Goal: Task Accomplishment & Management: Manage account settings

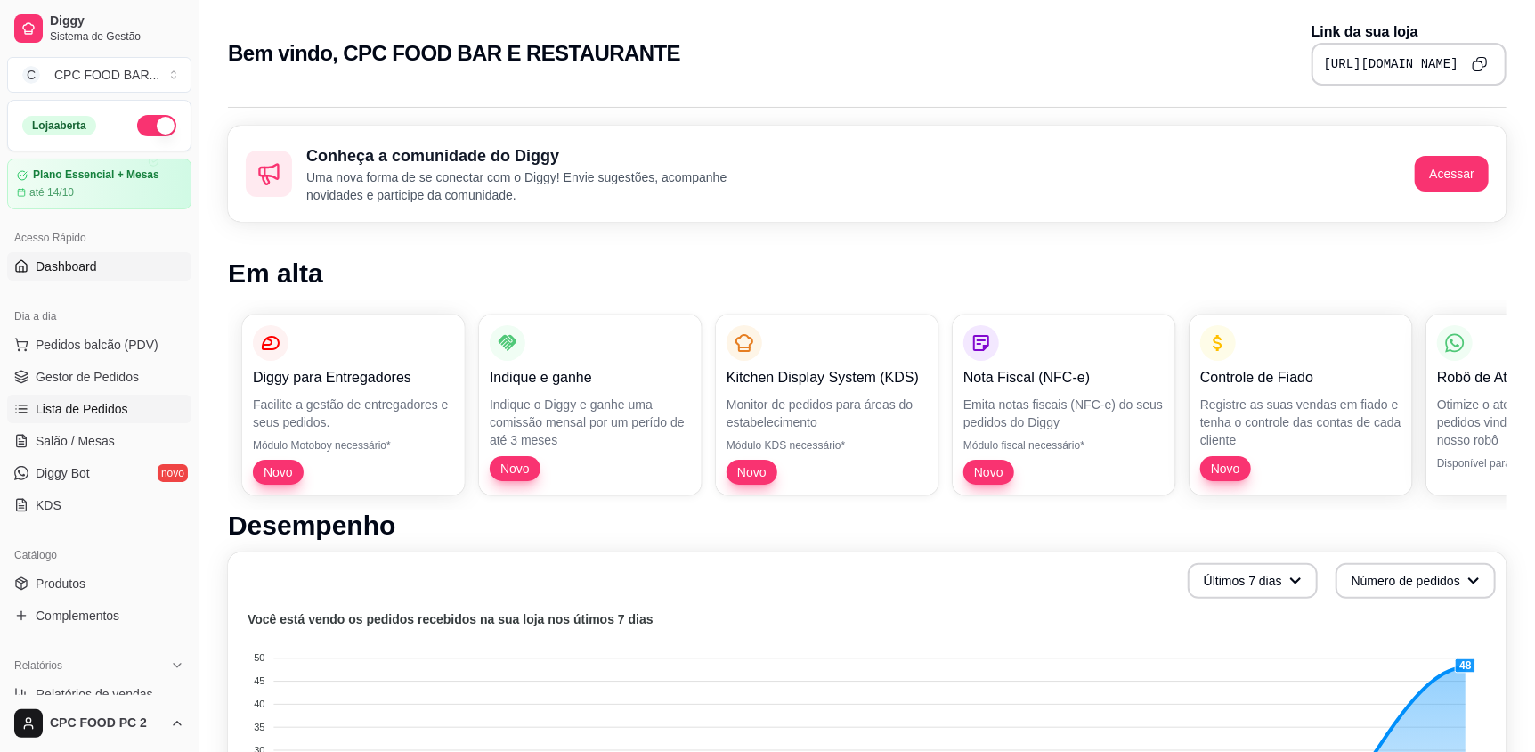
click at [82, 410] on span "Lista de Pedidos" at bounding box center [82, 409] width 93 height 18
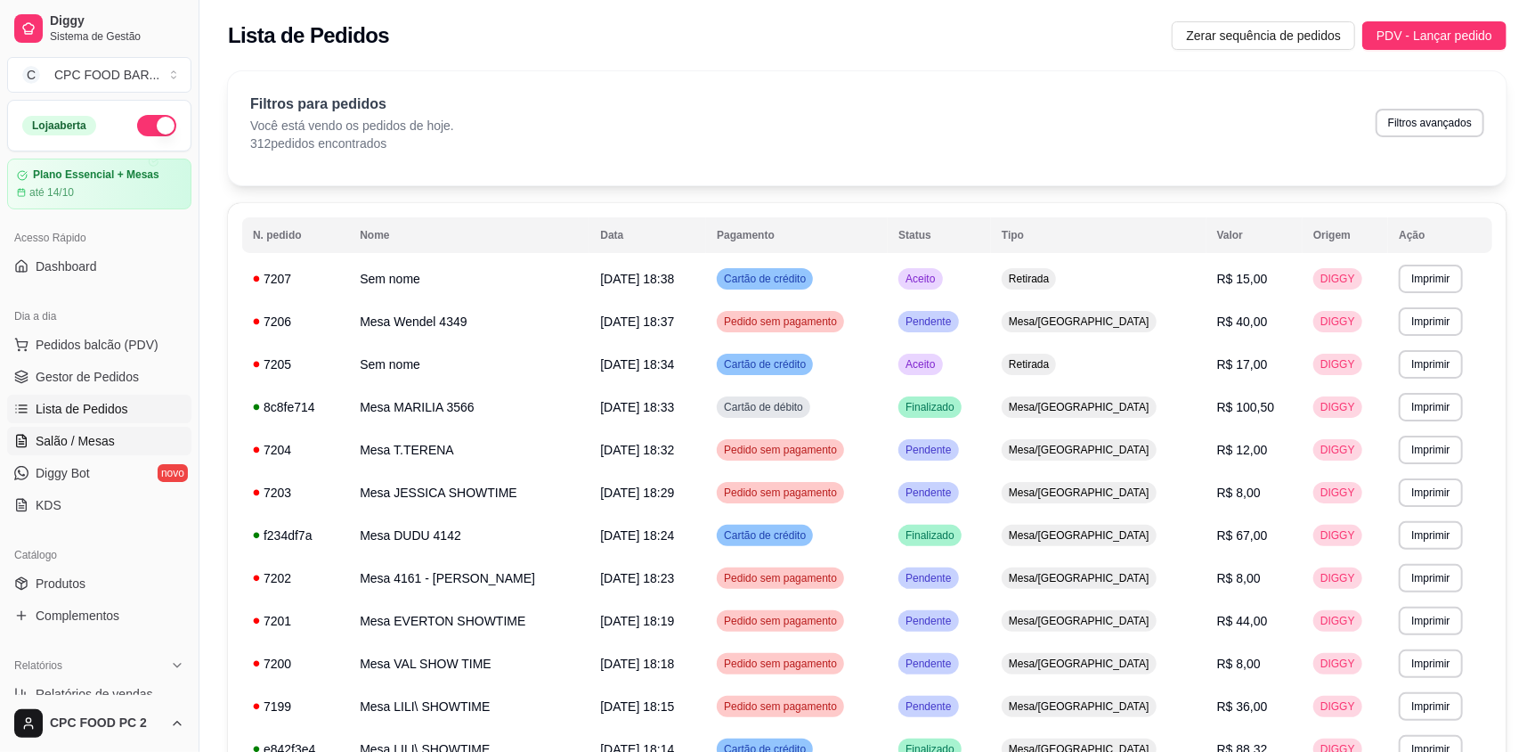
click at [82, 429] on link "Salão / Mesas" at bounding box center [99, 441] width 184 height 28
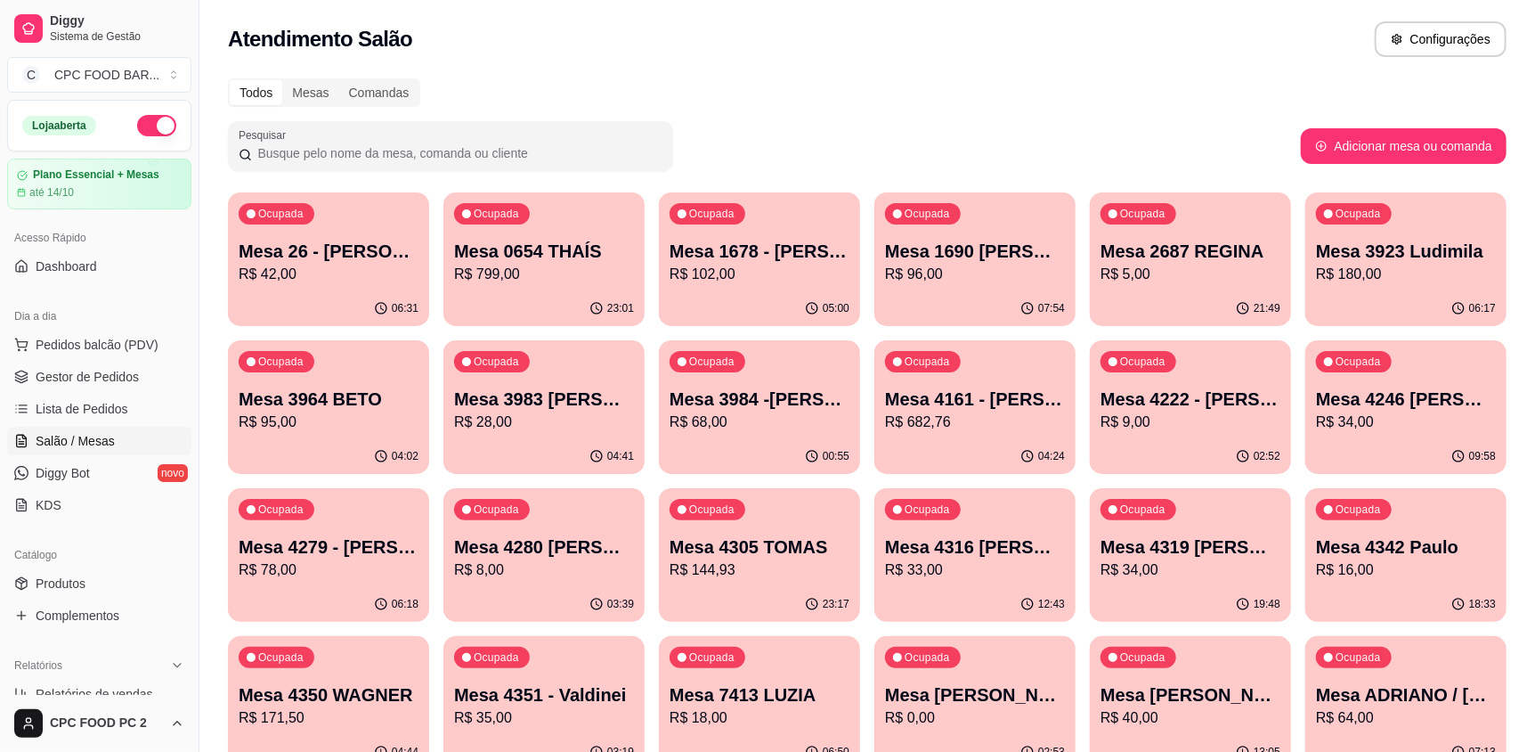
click at [291, 144] on input "Pesquisar" at bounding box center [457, 153] width 411 height 18
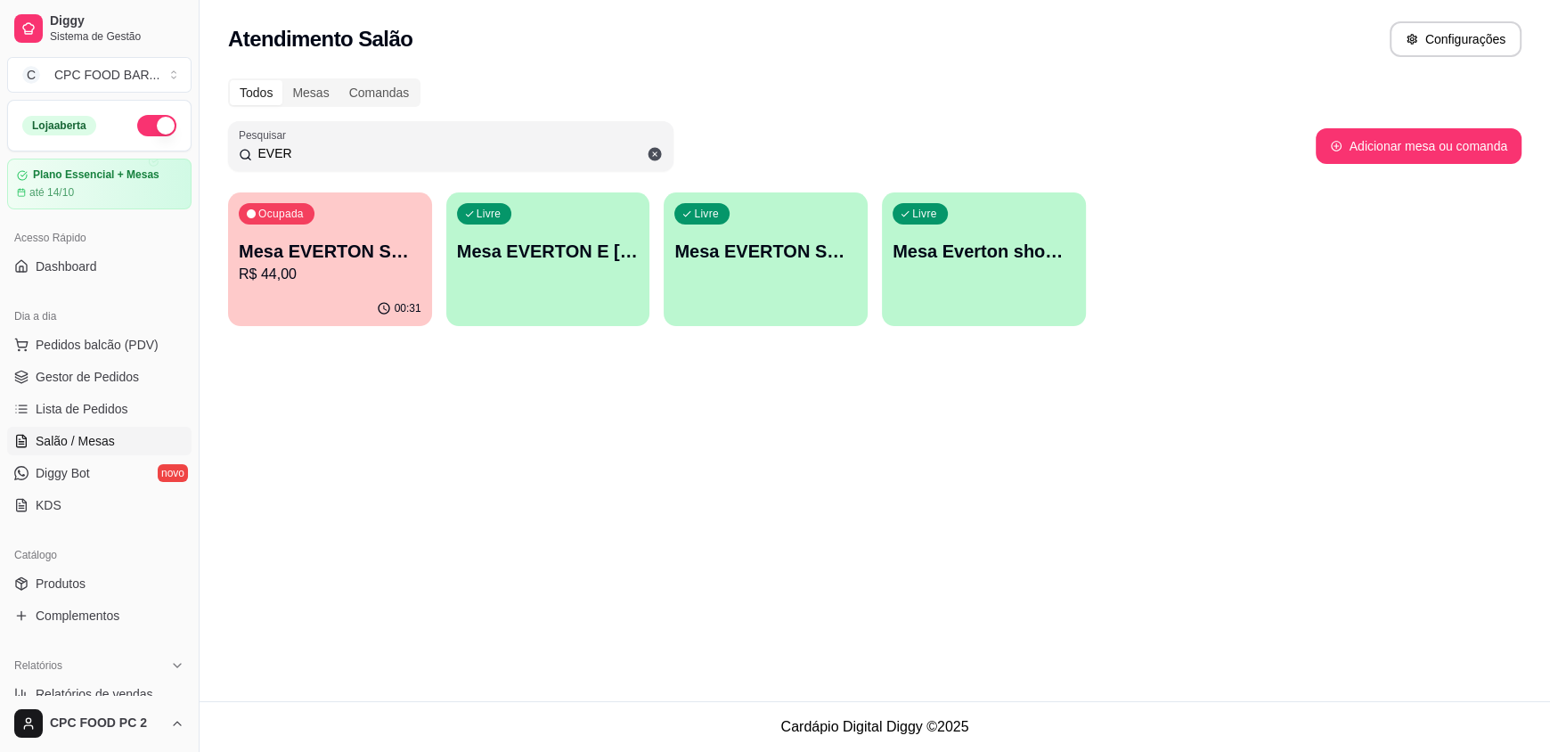
type input "EVER"
click at [310, 249] on p "Mesa EVERTON SHOWTIME" at bounding box center [330, 251] width 183 height 25
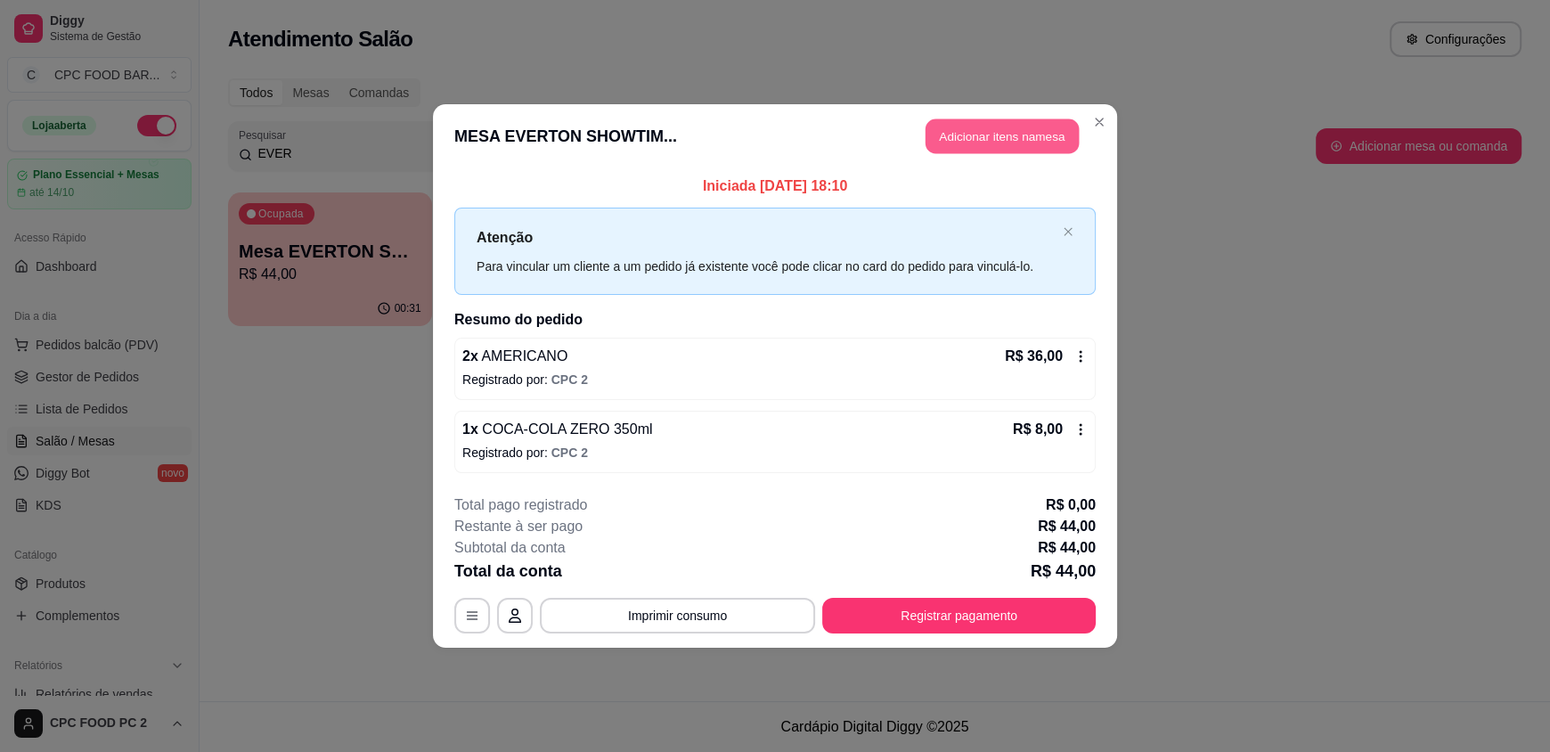
click at [962, 153] on button "Adicionar itens na mesa" at bounding box center [1001, 136] width 153 height 35
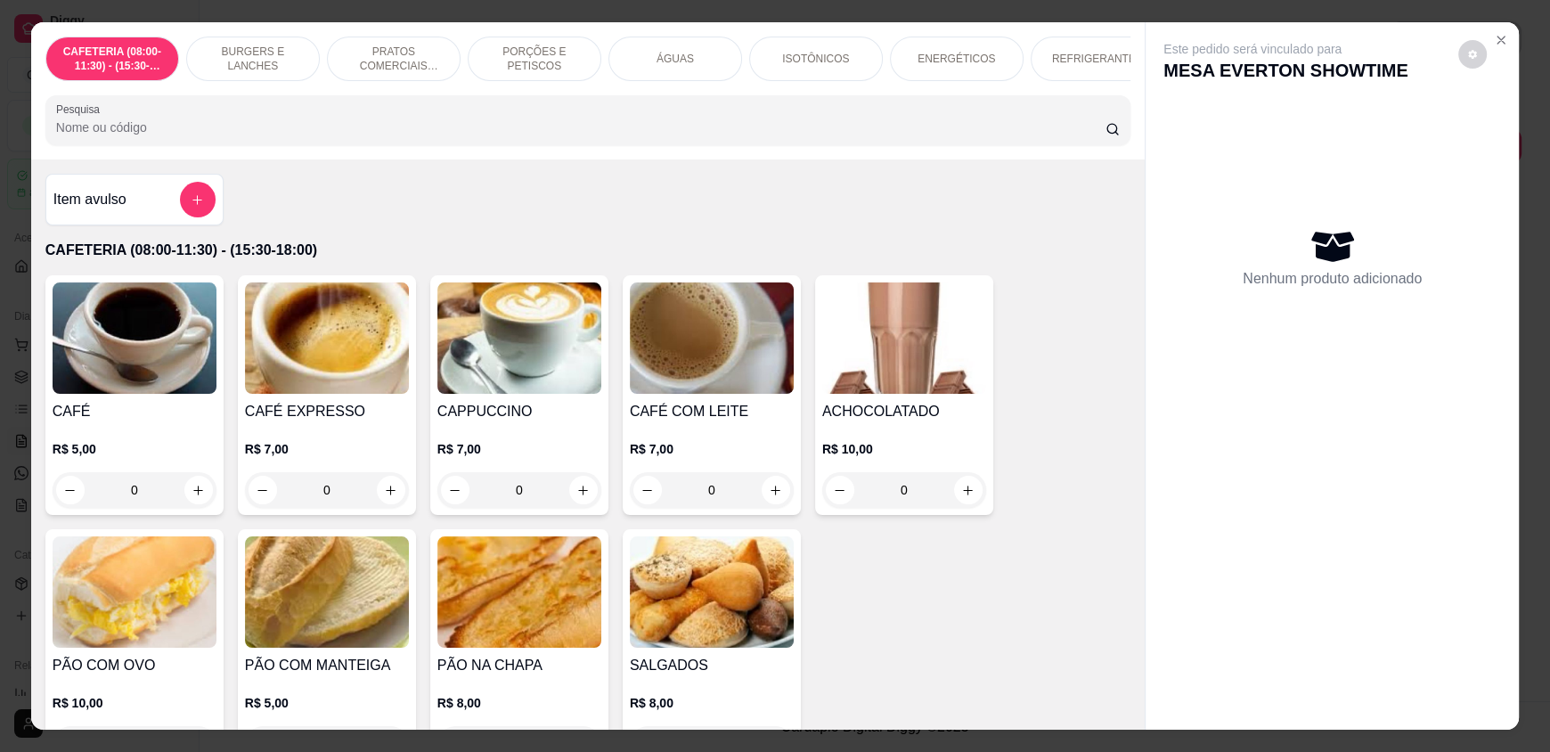
click at [817, 159] on div "CAFETERIA (08:00-11:30) - (15:30-18:00) BURGERS E LANCHES PRATOS COMERCIAIS (11…" at bounding box center [587, 90] width 1113 height 137
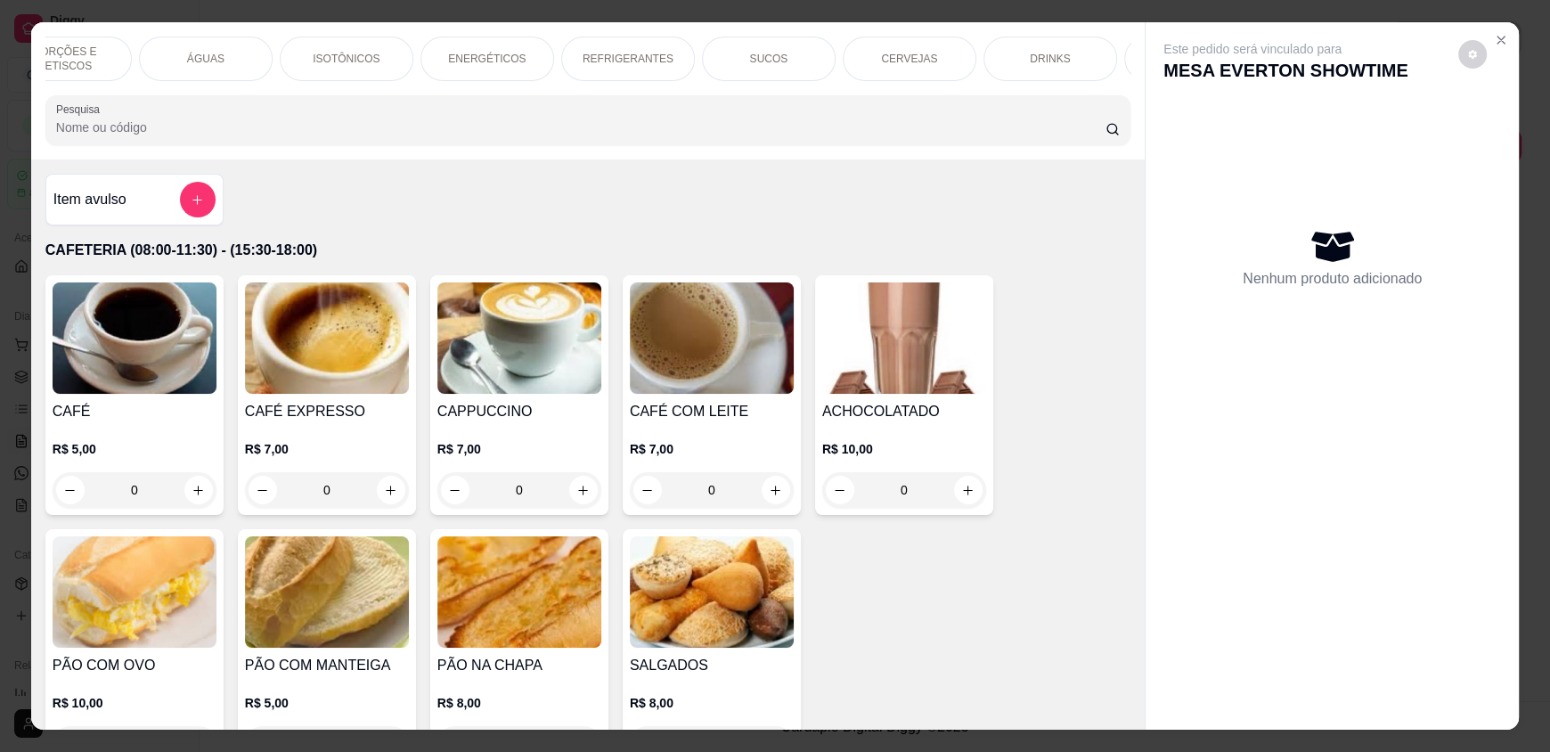
click at [924, 71] on div "CERVEJAS" at bounding box center [909, 59] width 134 height 45
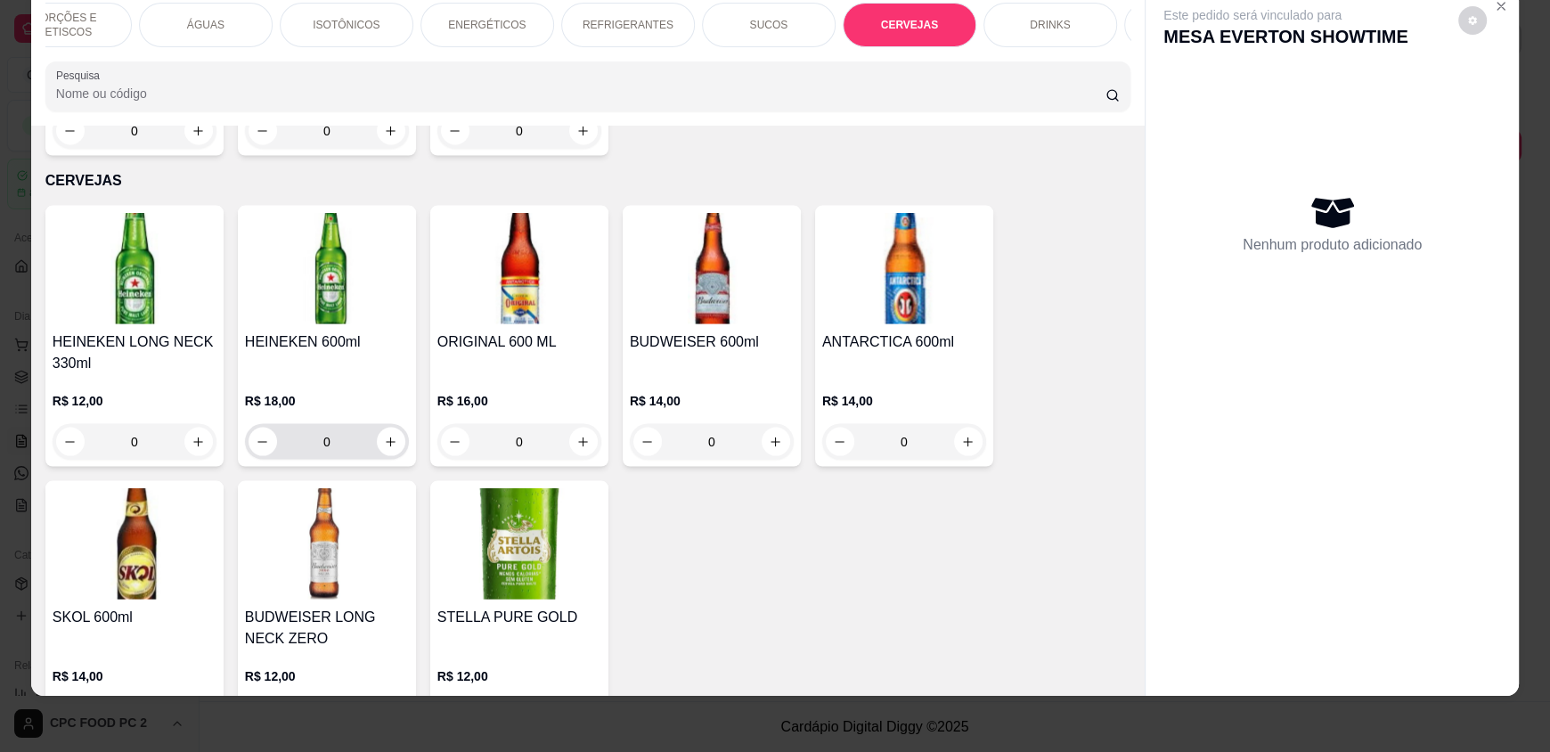
click at [396, 424] on div "0" at bounding box center [326, 442] width 157 height 36
click at [390, 427] on button "increase-product-quantity" at bounding box center [391, 441] width 28 height 28
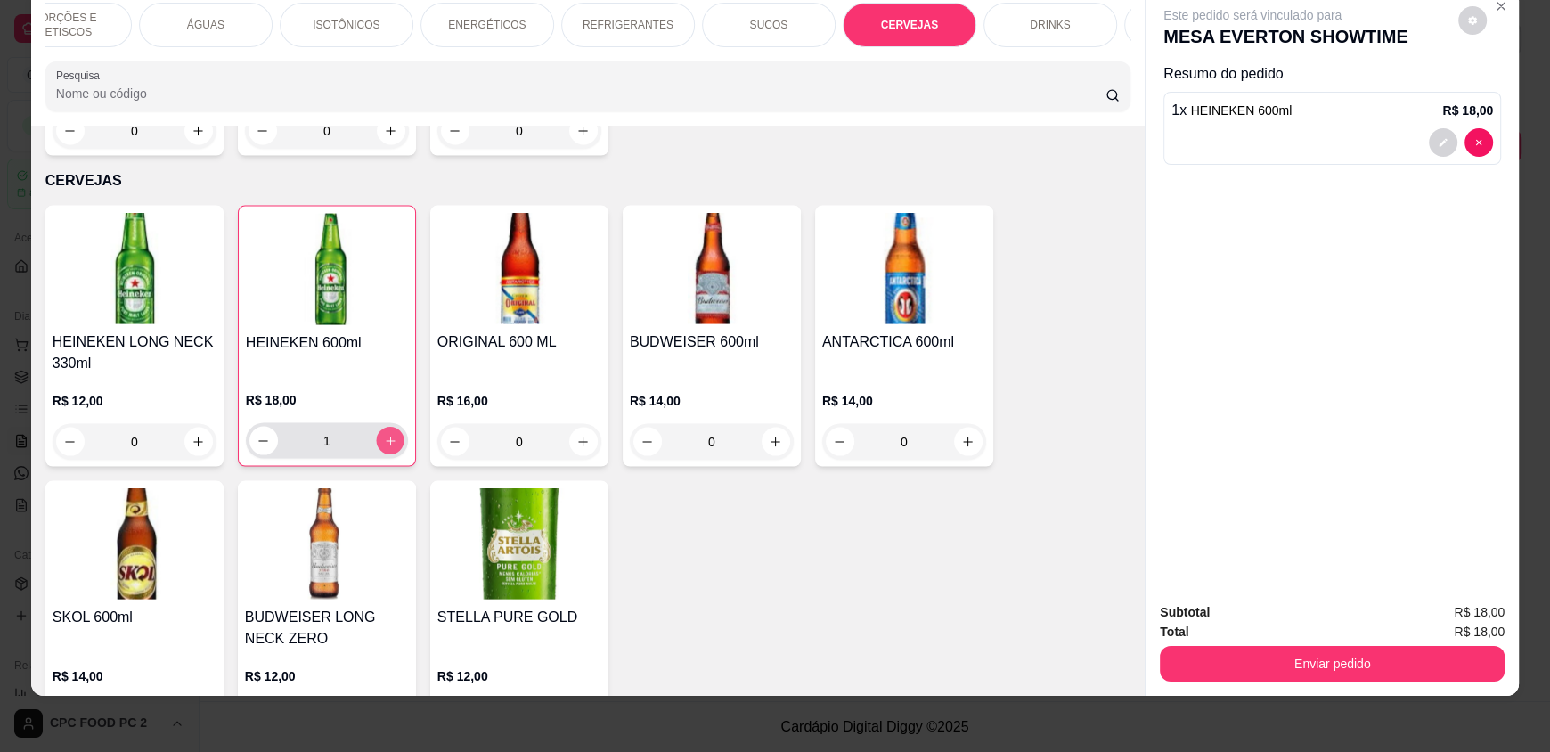
click at [390, 427] on button "increase-product-quantity" at bounding box center [390, 441] width 28 height 28
type input "2"
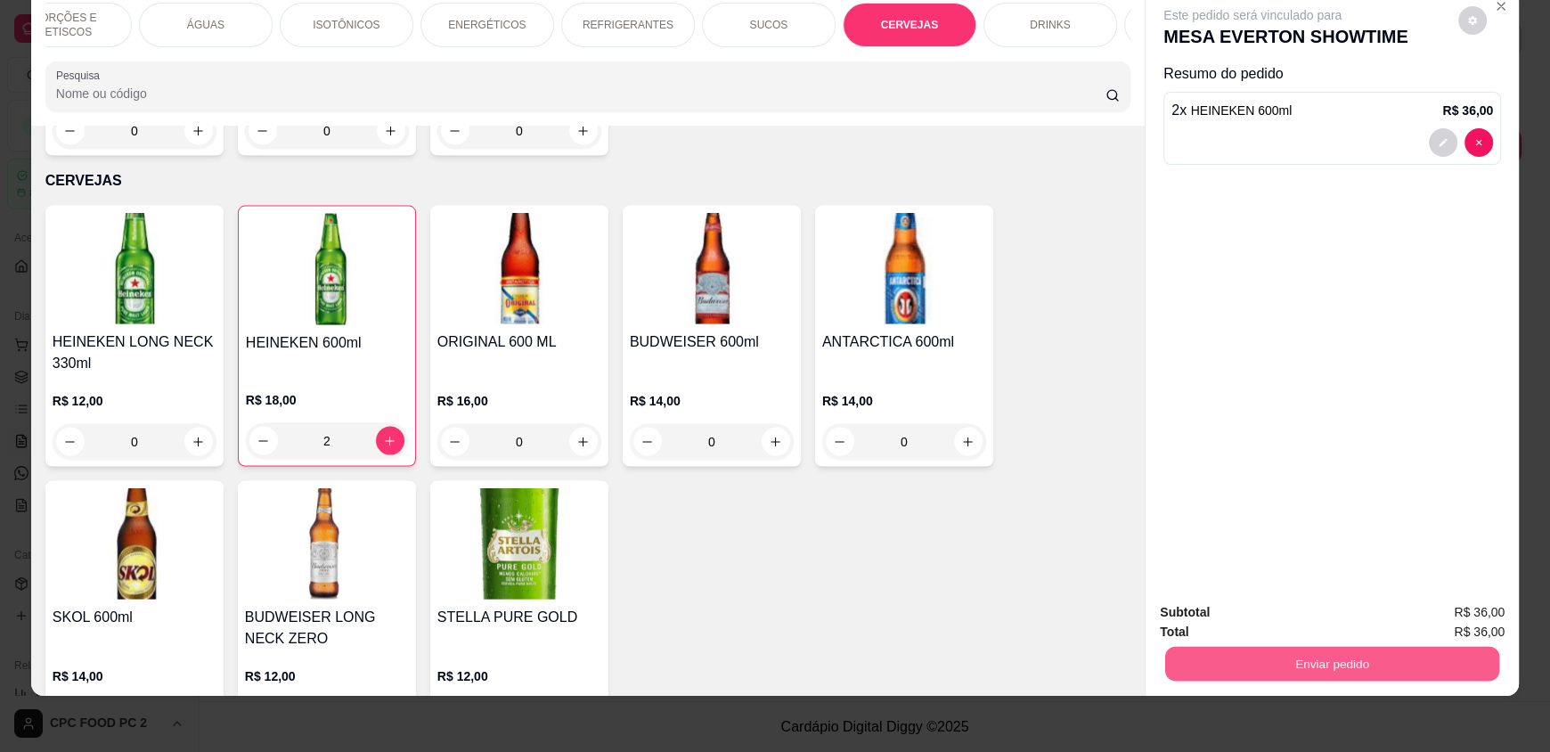
click at [1318, 650] on button "Enviar pedido" at bounding box center [1332, 663] width 334 height 35
click at [1436, 622] on button "Enviar pedido" at bounding box center [1457, 619] width 101 height 34
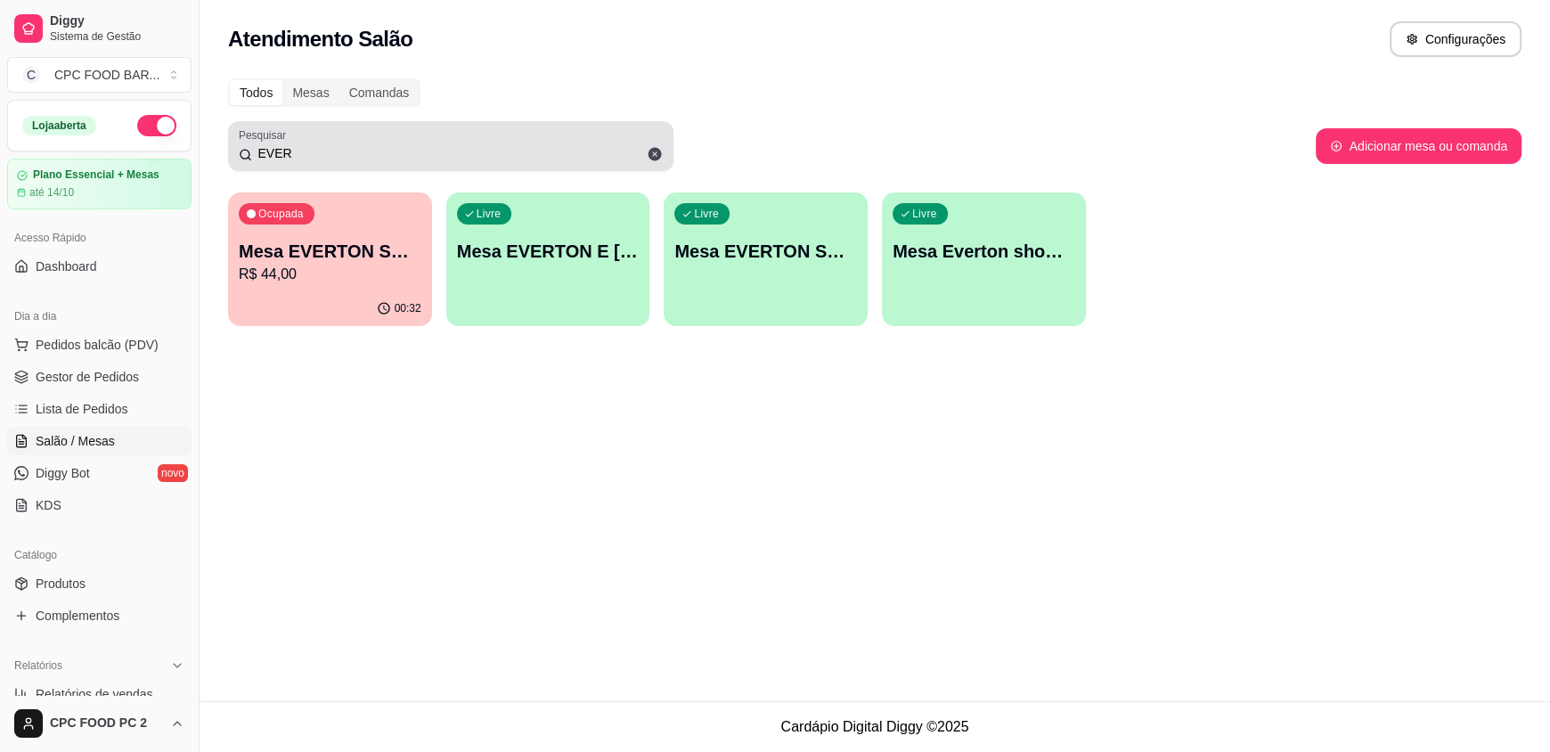
click at [648, 144] on span at bounding box center [654, 154] width 30 height 30
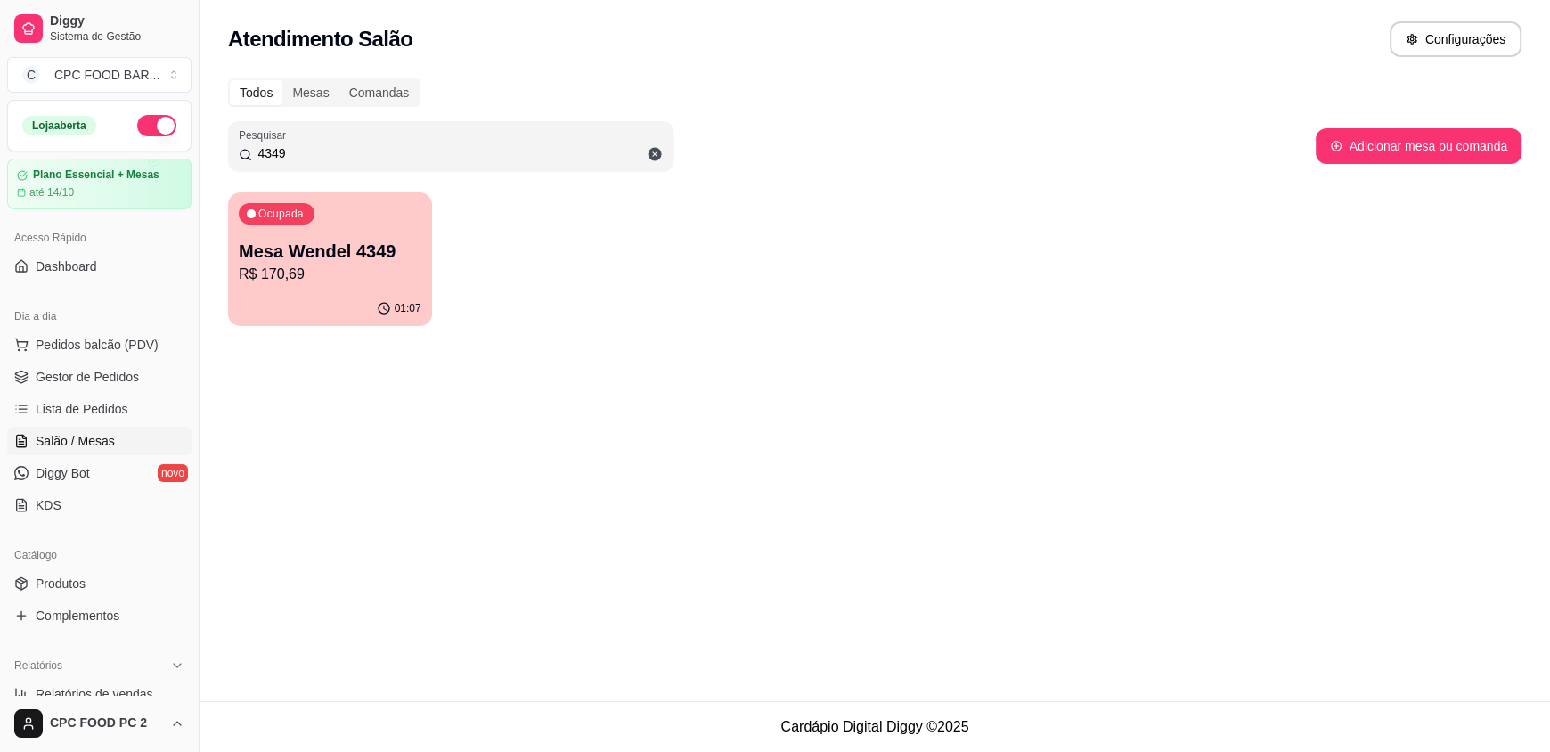
type input "4349"
click at [376, 236] on div "Ocupada Mesa Wendel 4349 R$ 170,69" at bounding box center [330, 242] width 198 height 96
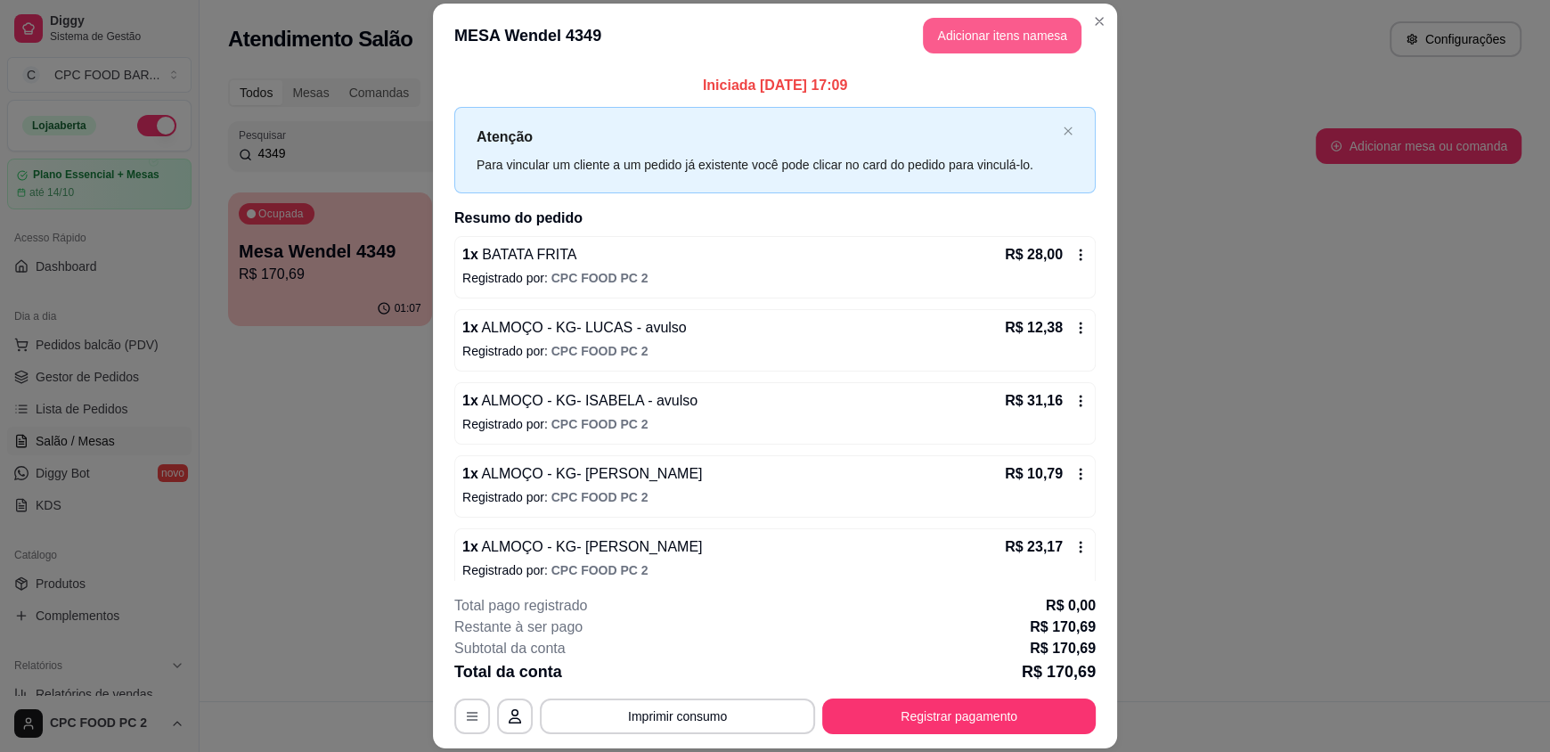
click at [941, 46] on button "Adicionar itens na mesa" at bounding box center [1002, 36] width 159 height 36
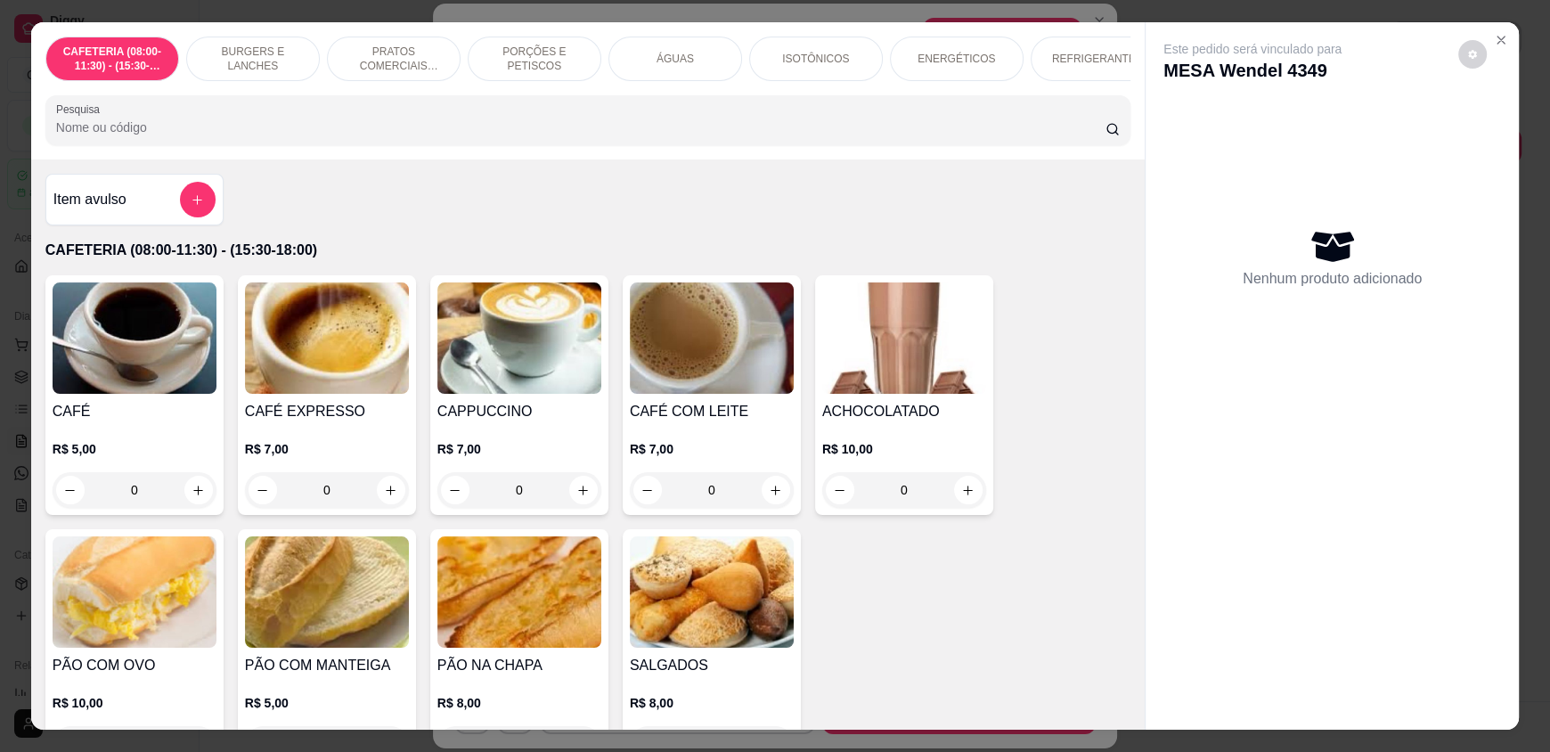
click at [715, 58] on div "ÁGUAS" at bounding box center [675, 59] width 134 height 45
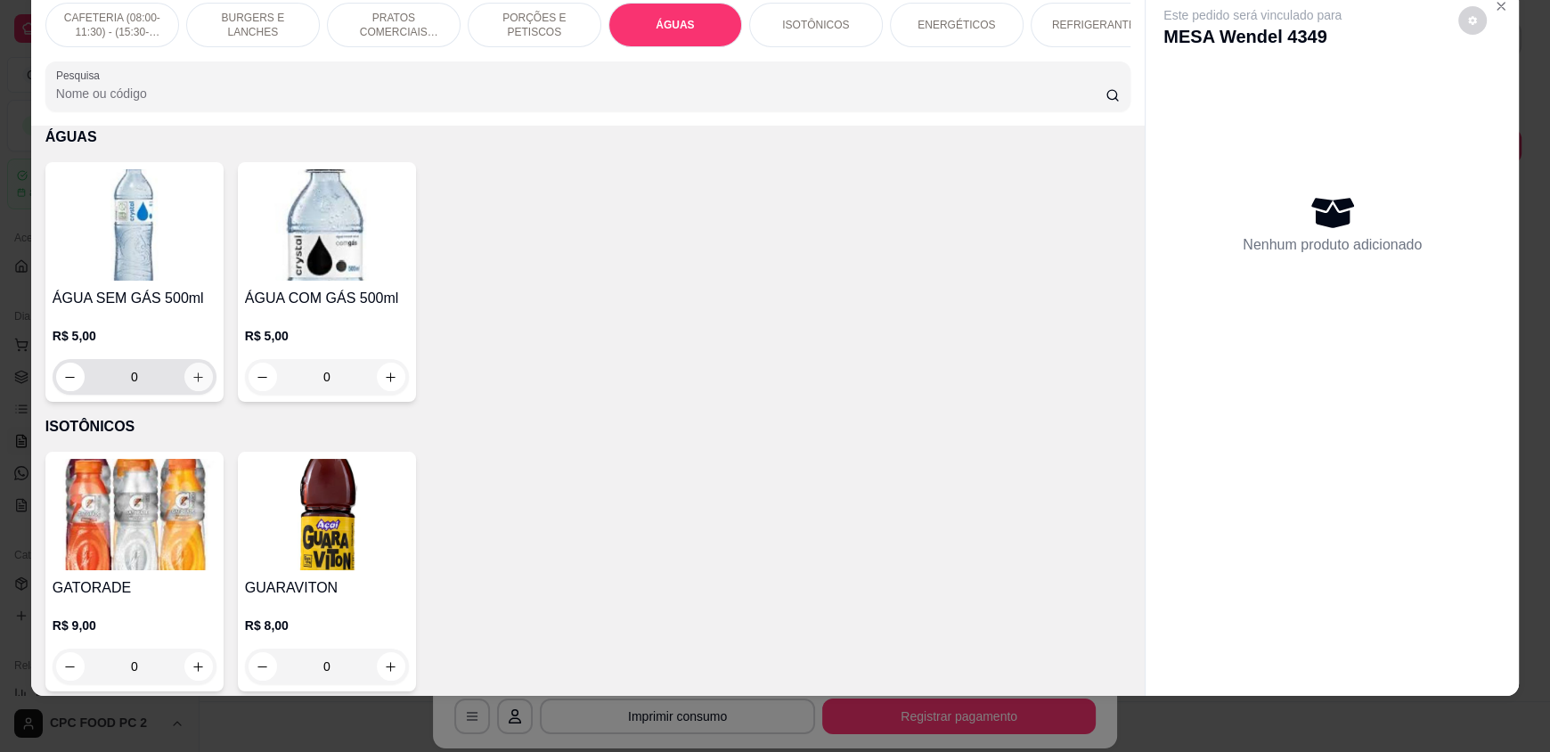
click at [196, 384] on icon "increase-product-quantity" at bounding box center [197, 376] width 13 height 13
type input "1"
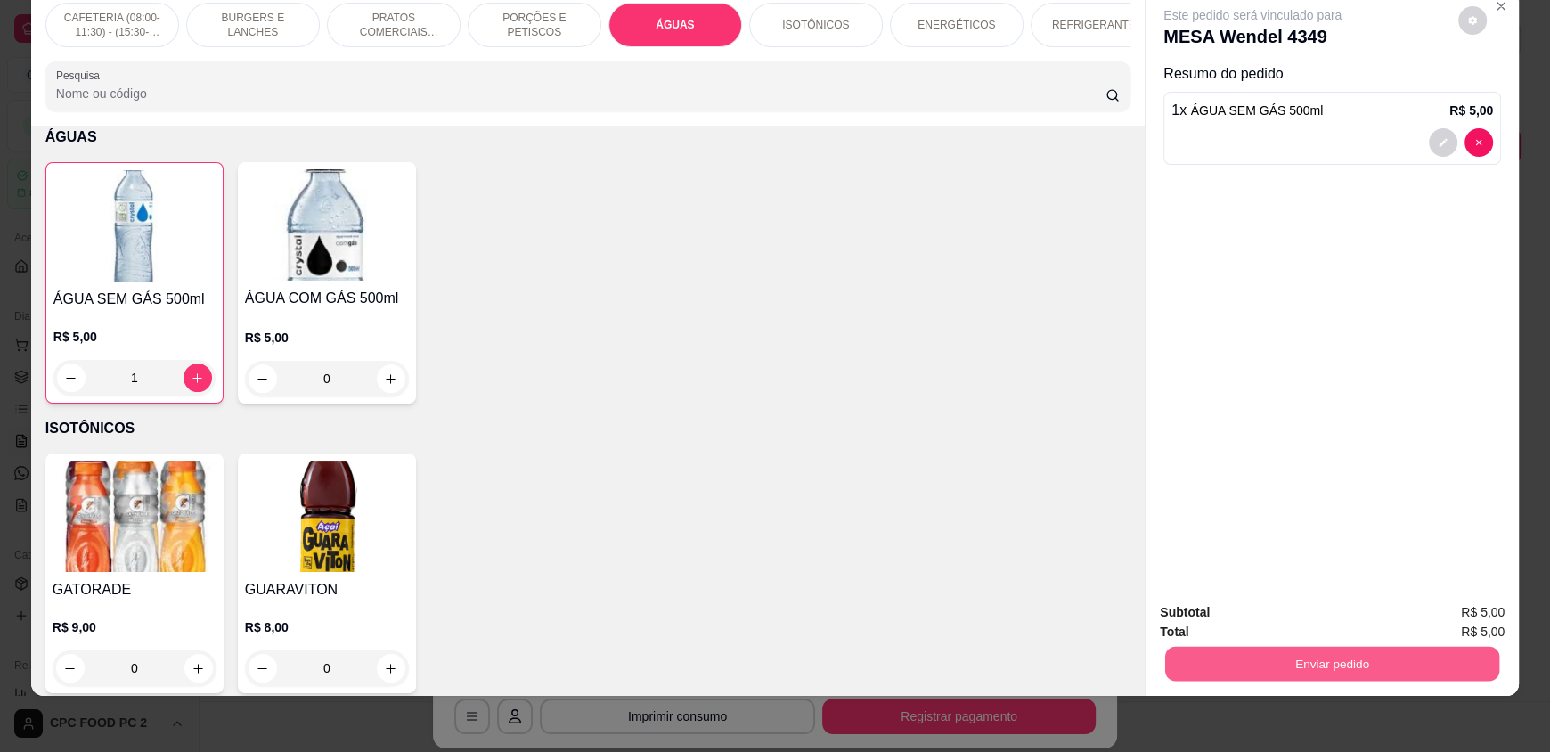
click at [1278, 662] on button "Enviar pedido" at bounding box center [1332, 663] width 334 height 35
click at [1432, 623] on button "Enviar pedido" at bounding box center [1458, 618] width 98 height 33
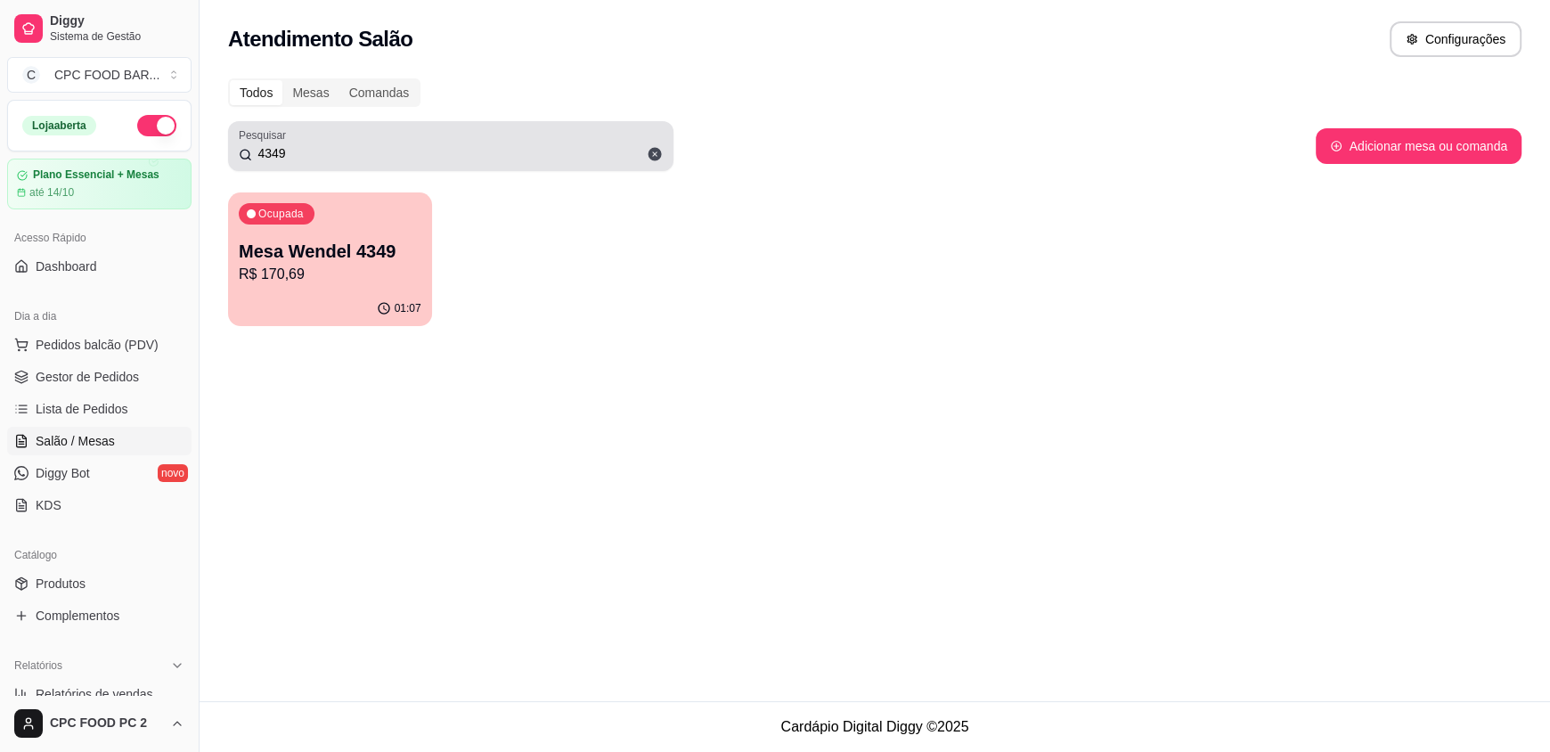
click at [655, 151] on icon at bounding box center [654, 154] width 13 height 13
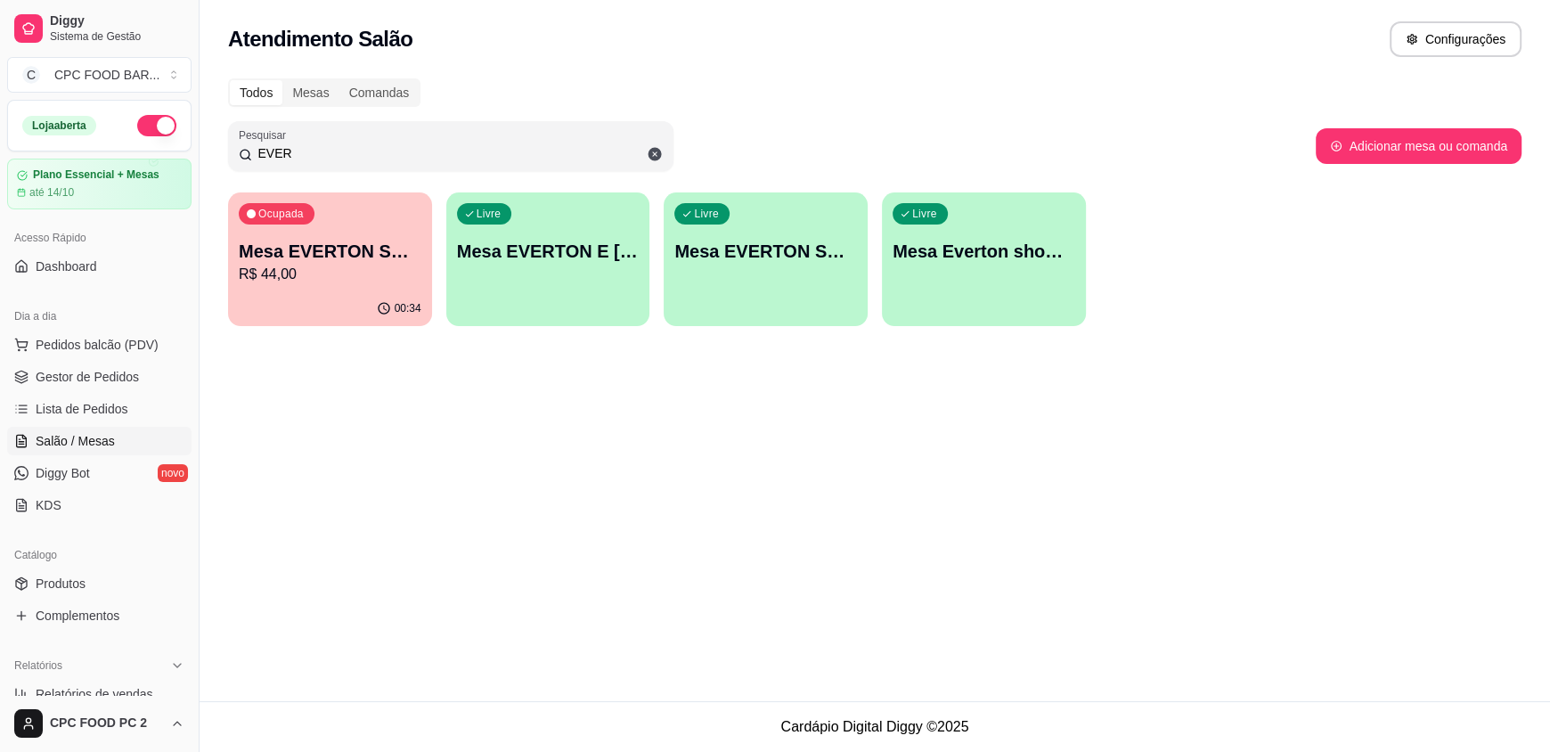
type input "EVER"
click at [350, 263] on div "Mesa EVERTON SHOWTIME R$ 44,00" at bounding box center [330, 262] width 183 height 46
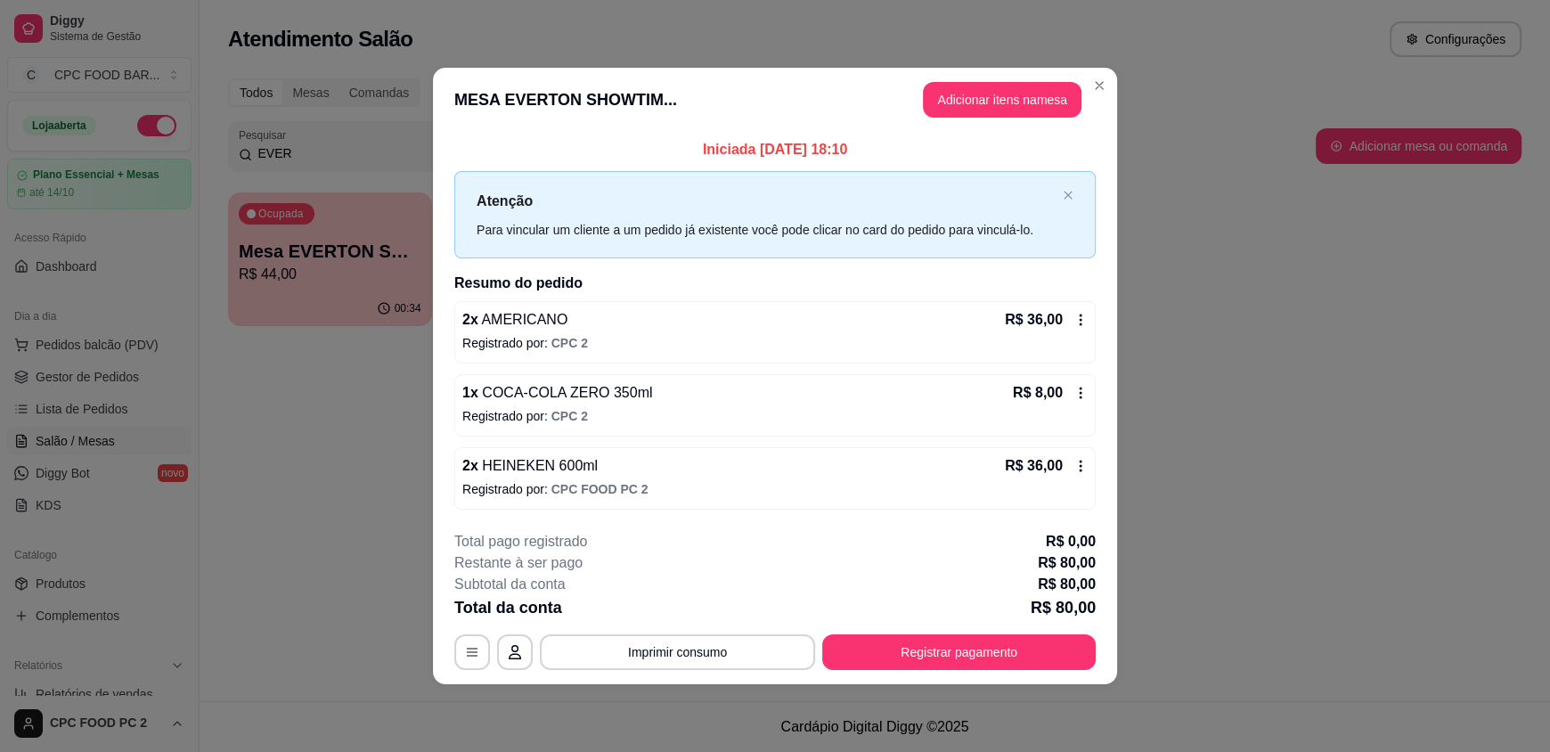
click at [1077, 465] on icon at bounding box center [1080, 466] width 14 height 14
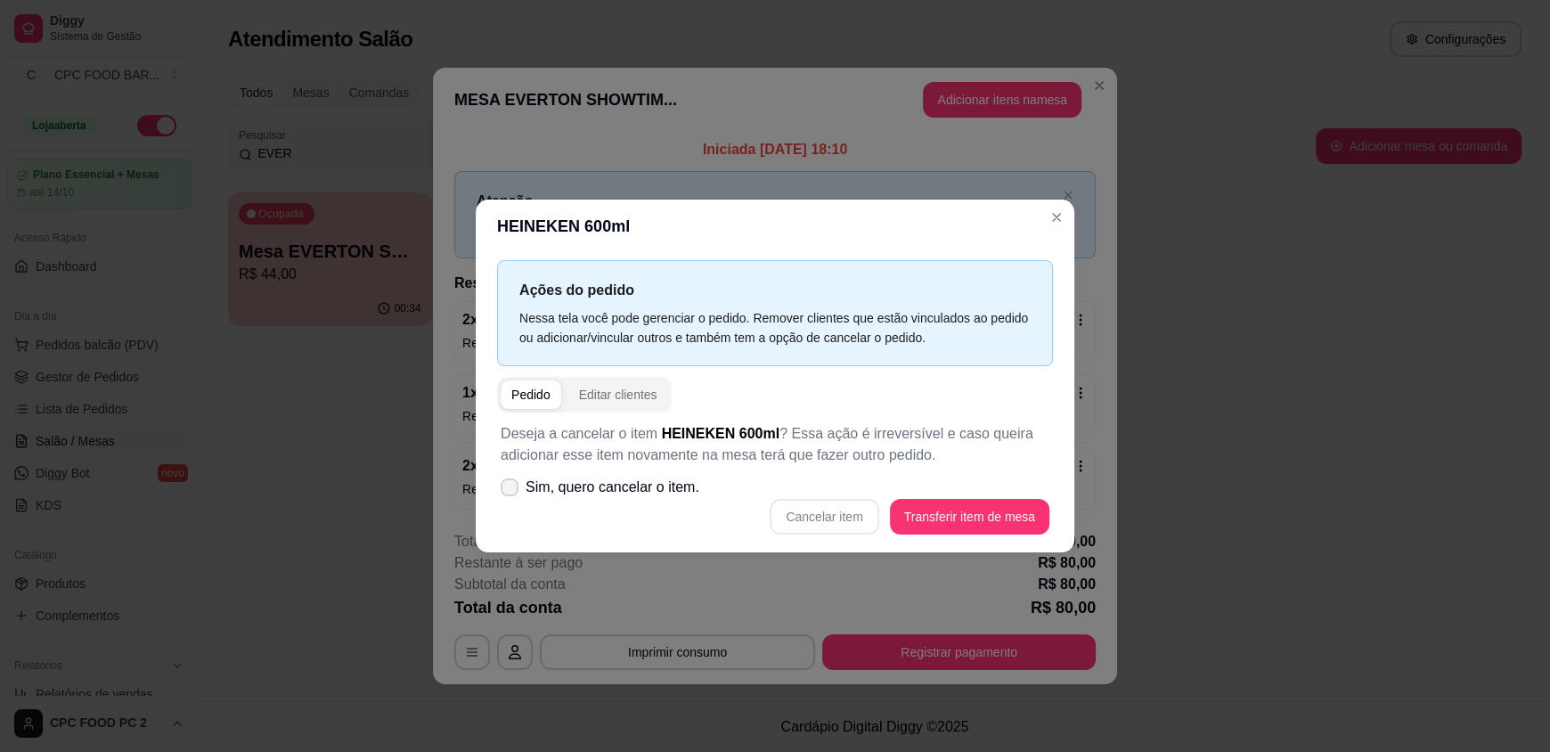
click at [650, 486] on span "Sim, quero cancelar o item." at bounding box center [612, 486] width 174 height 21
click at [511, 491] on input "Sim, quero cancelar o item." at bounding box center [506, 497] width 12 height 12
checkbox input "true"
click at [804, 514] on button "Cancelar item" at bounding box center [823, 517] width 109 height 36
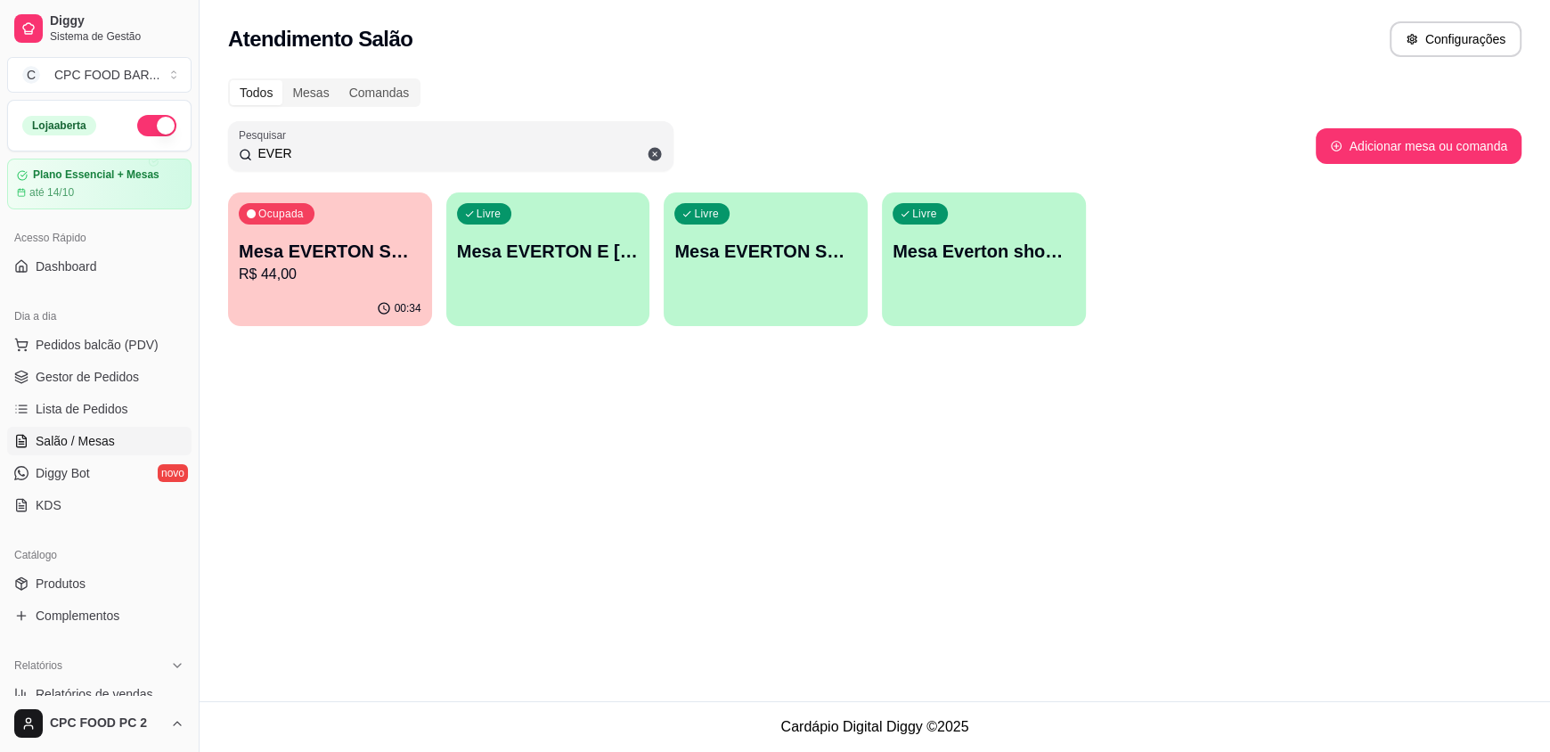
click at [400, 271] on p "R$ 44,00" at bounding box center [330, 274] width 183 height 21
click at [81, 349] on span "Pedidos balcão (PDV)" at bounding box center [97, 345] width 123 height 18
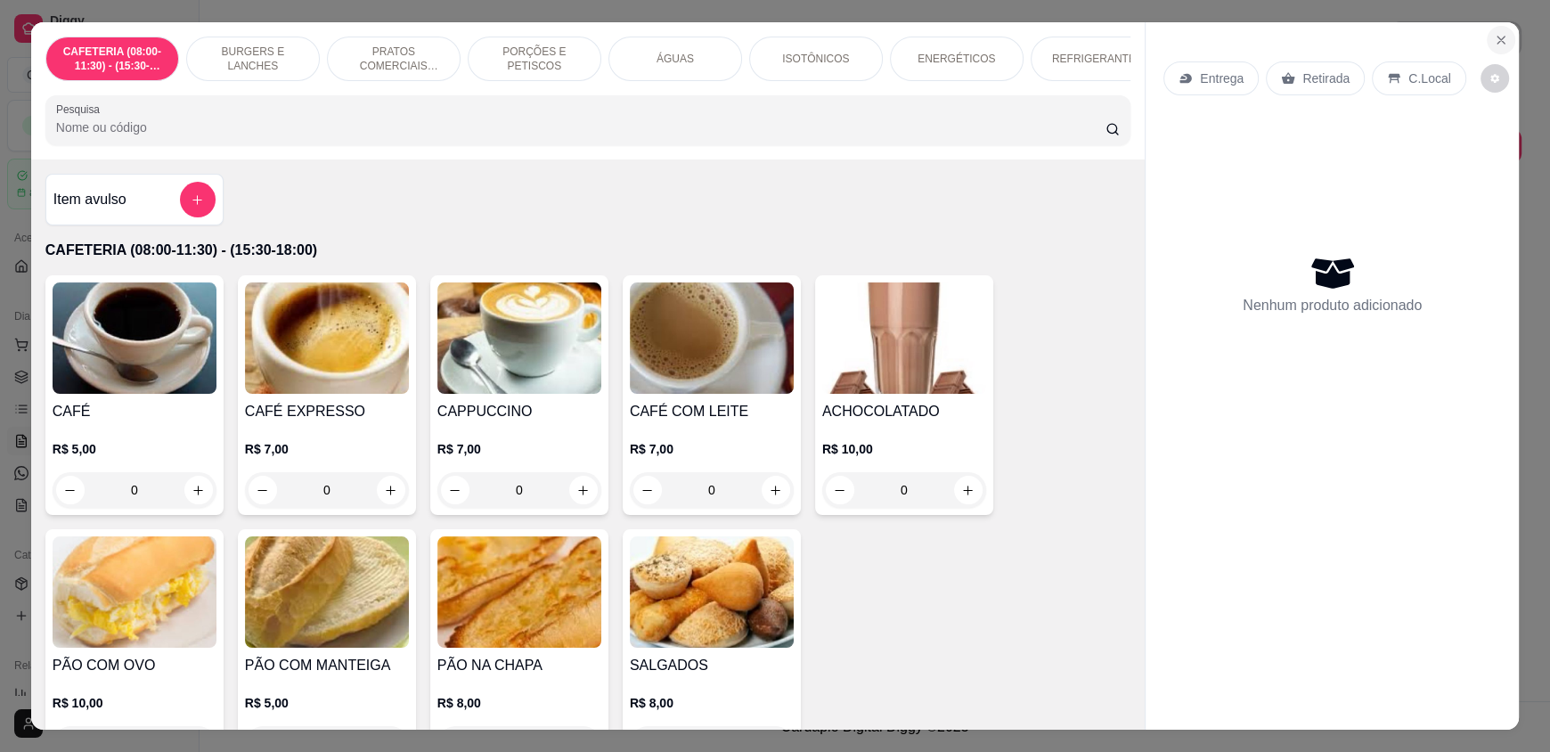
click at [1495, 52] on button "Close" at bounding box center [1500, 40] width 28 height 28
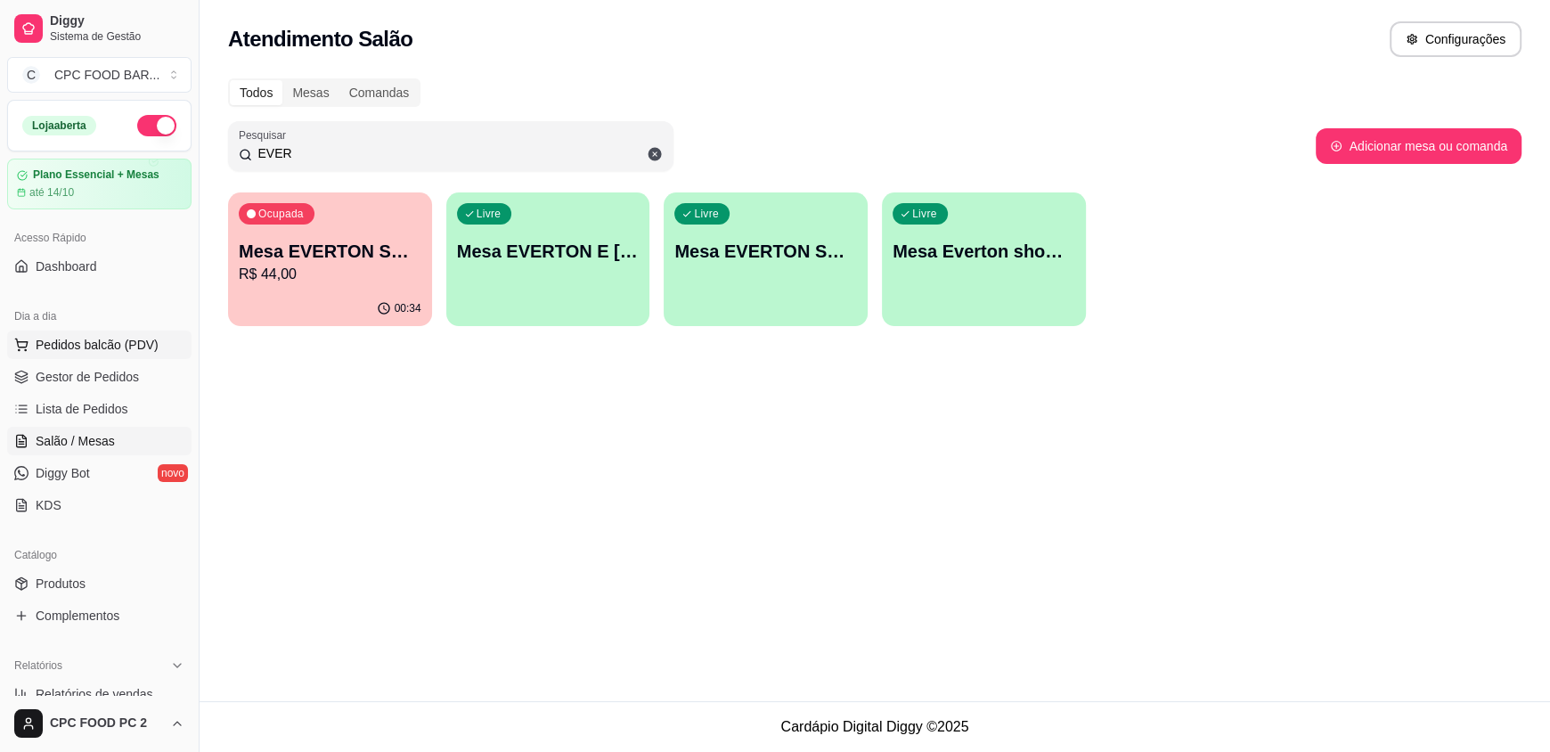
click at [126, 345] on span "Pedidos balcão (PDV)" at bounding box center [97, 345] width 123 height 18
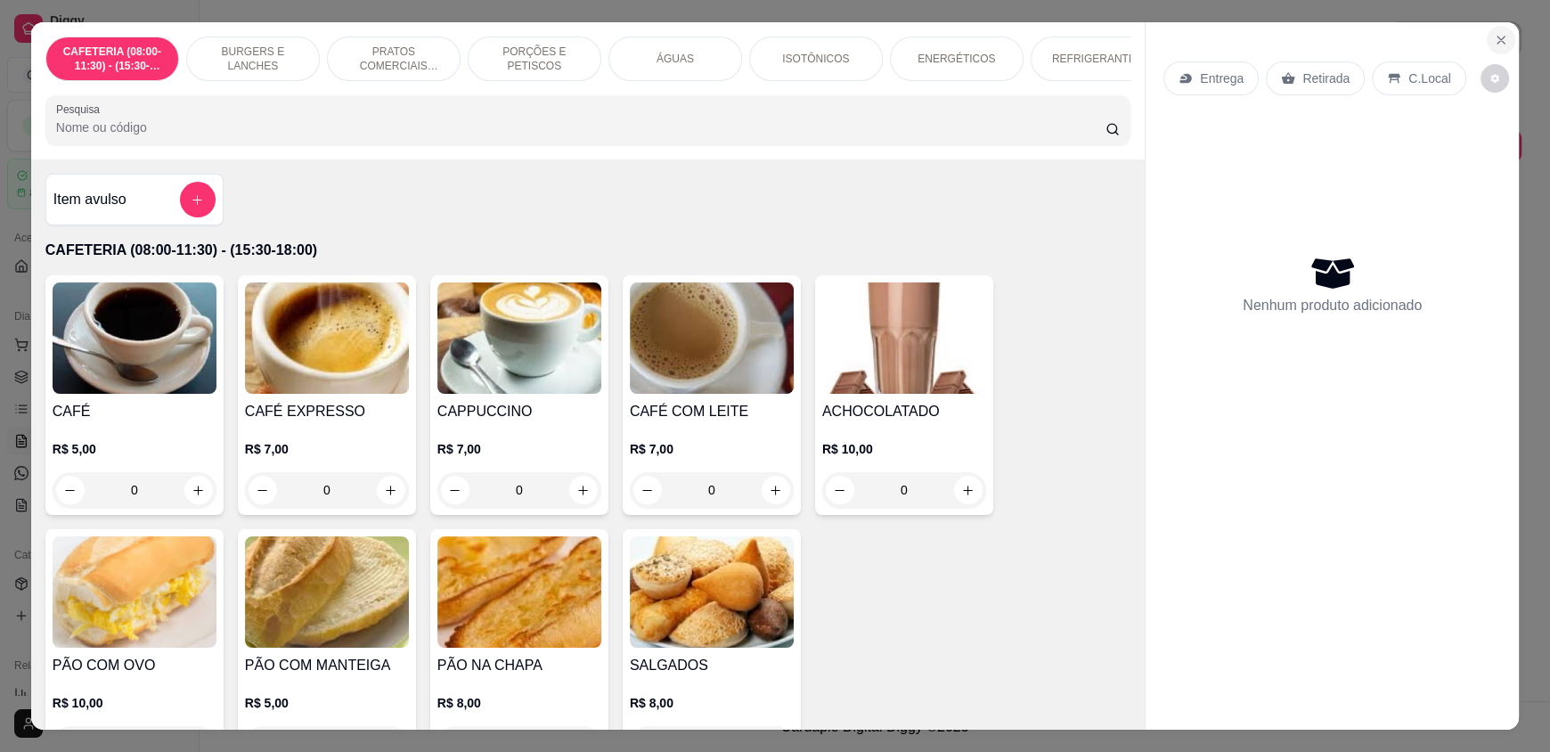
click at [1493, 48] on button "Close" at bounding box center [1500, 40] width 28 height 28
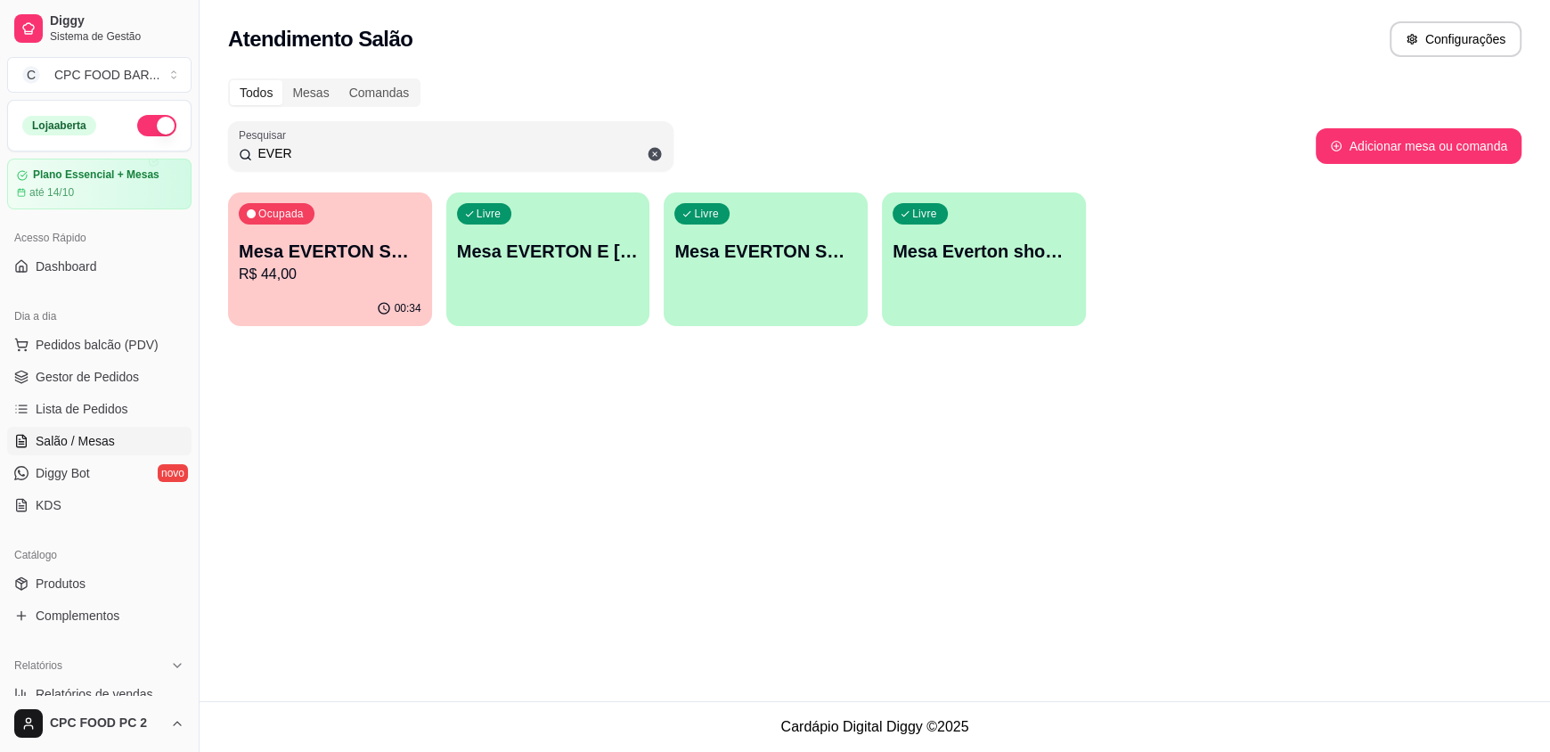
click at [488, 154] on input "EVER" at bounding box center [457, 153] width 411 height 18
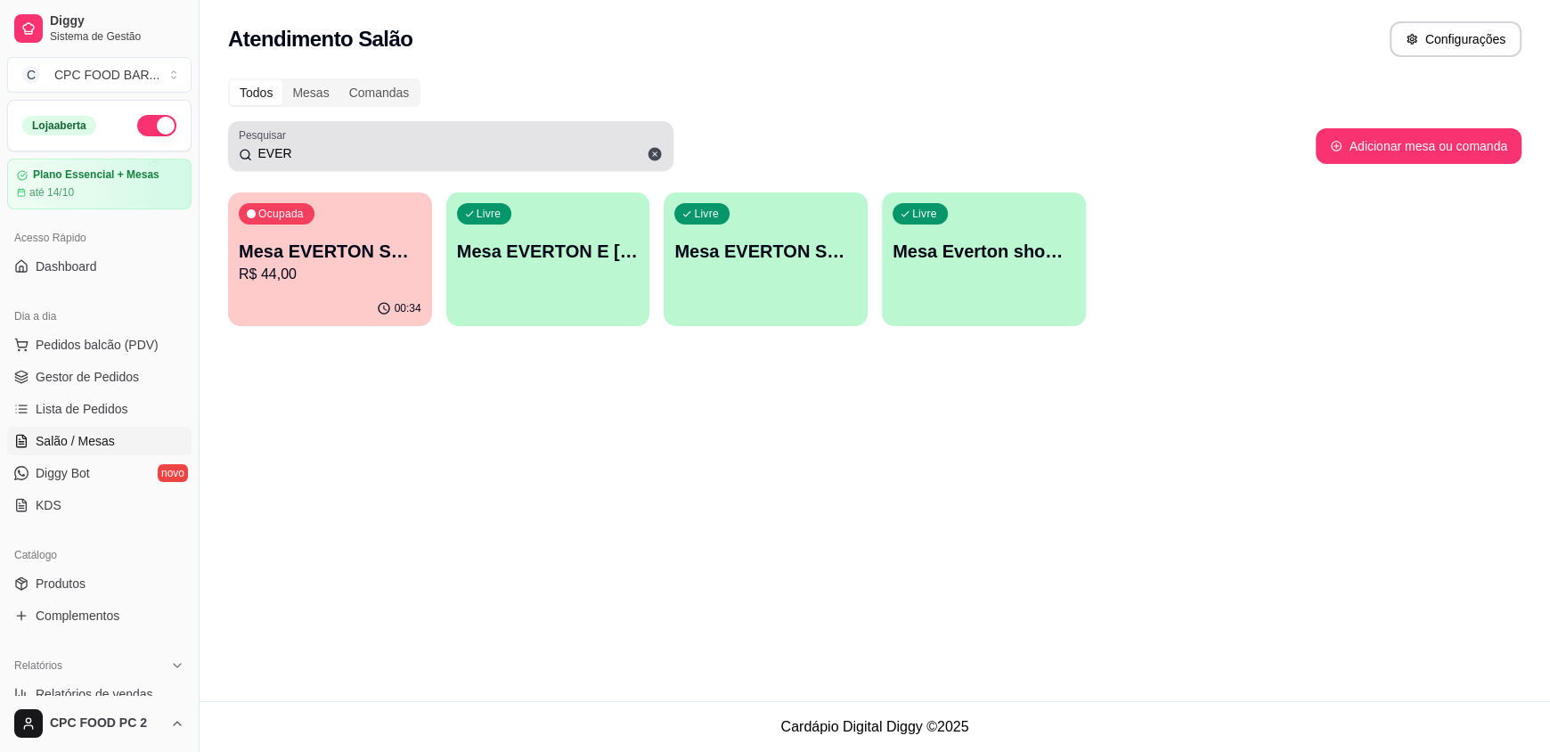
click at [651, 153] on icon at bounding box center [654, 154] width 13 height 13
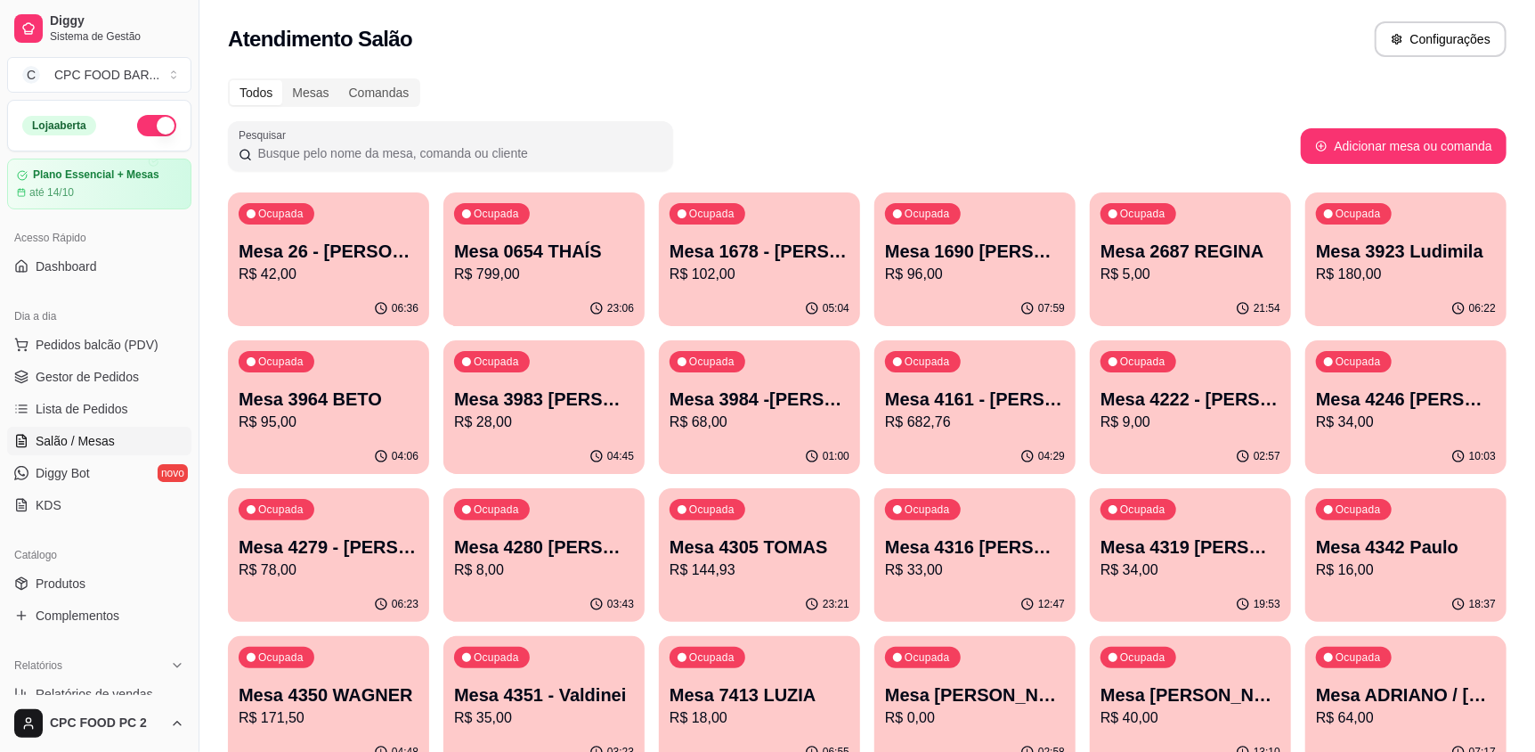
click at [596, 152] on input "Pesquisar" at bounding box center [457, 153] width 411 height 18
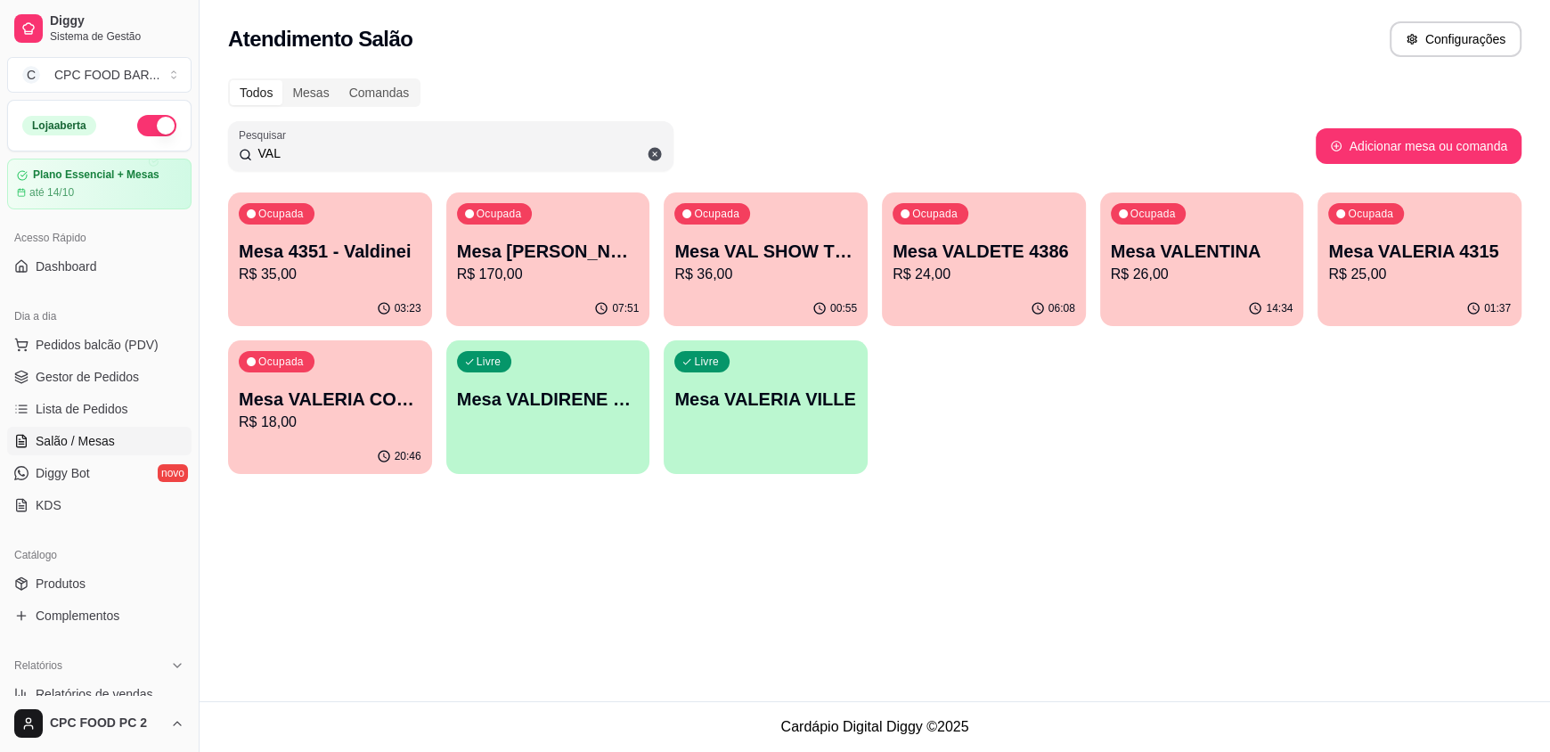
type input "VAL"
click at [705, 291] on div "00:55" at bounding box center [765, 308] width 204 height 35
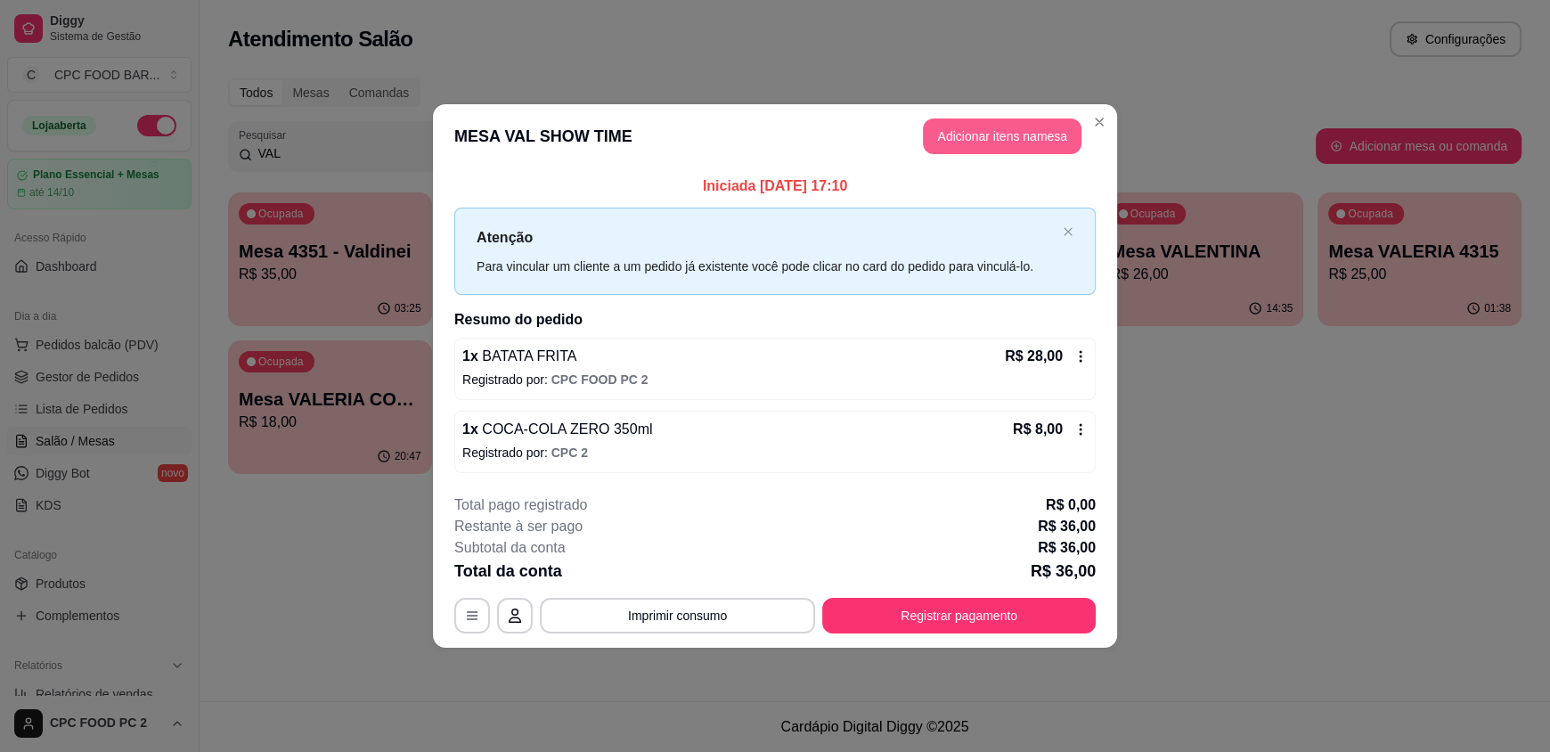
click at [969, 145] on button "Adicionar itens na mesa" at bounding box center [1002, 136] width 159 height 36
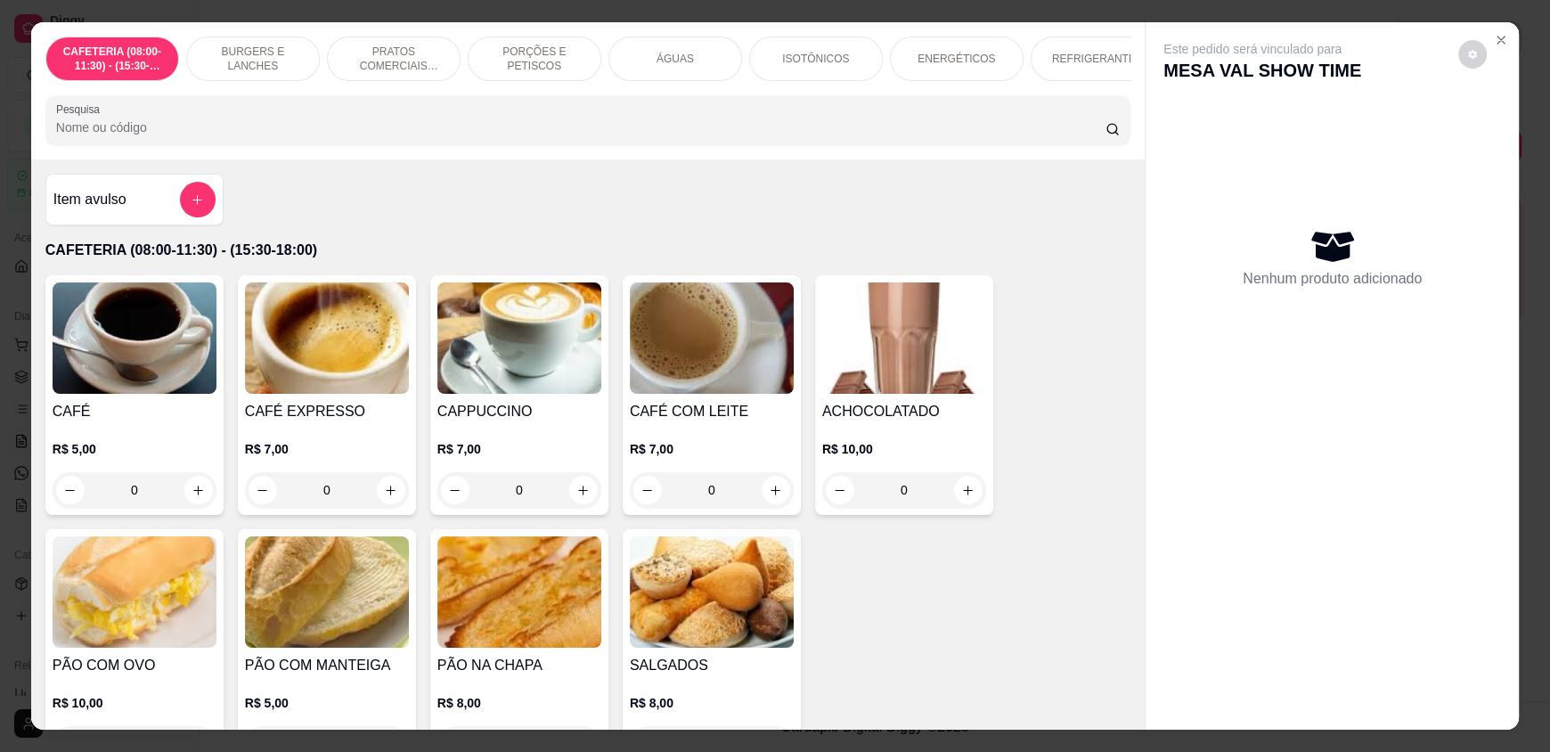
drag, startPoint x: 428, startPoint y: 167, endPoint x: 427, endPoint y: 152, distance: 14.3
click at [428, 159] on div "CAFETERIA (08:00-11:30) - (15:30-18:00) BURGERS E LANCHES PRATOS COMERCIAIS (11…" at bounding box center [587, 90] width 1113 height 137
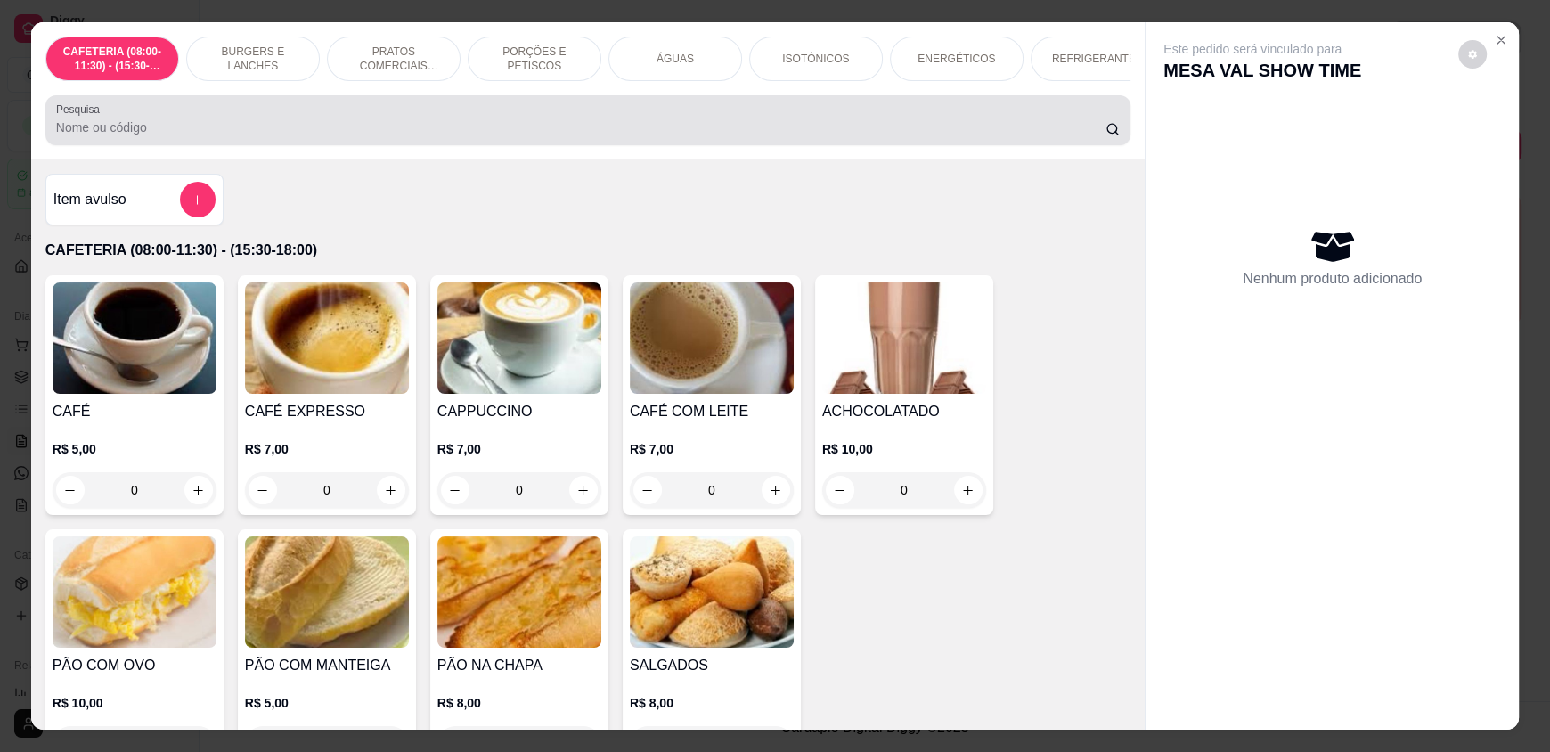
click at [427, 138] on div at bounding box center [587, 120] width 1063 height 36
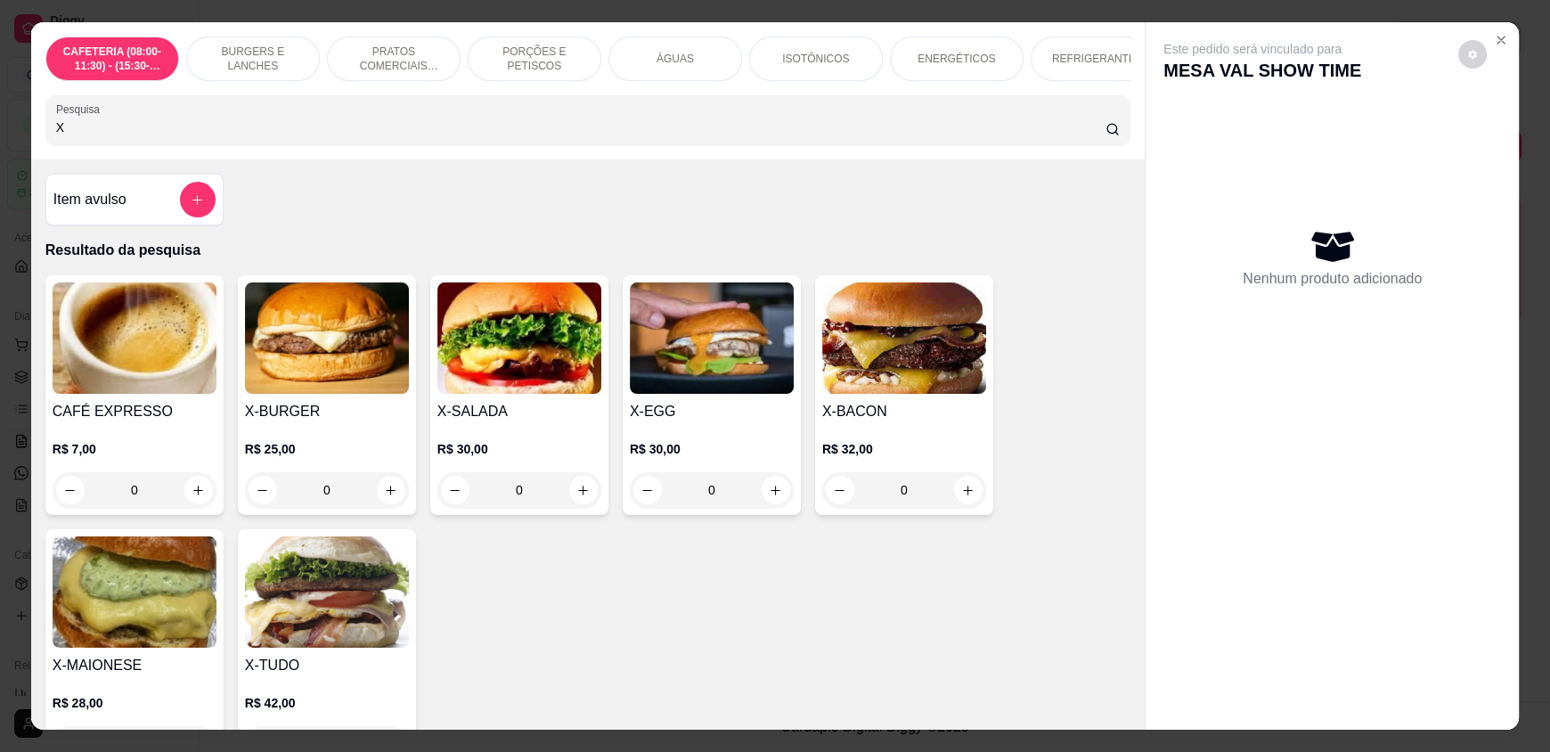
type input "X"
click at [563, 501] on div "0" at bounding box center [519, 490] width 164 height 36
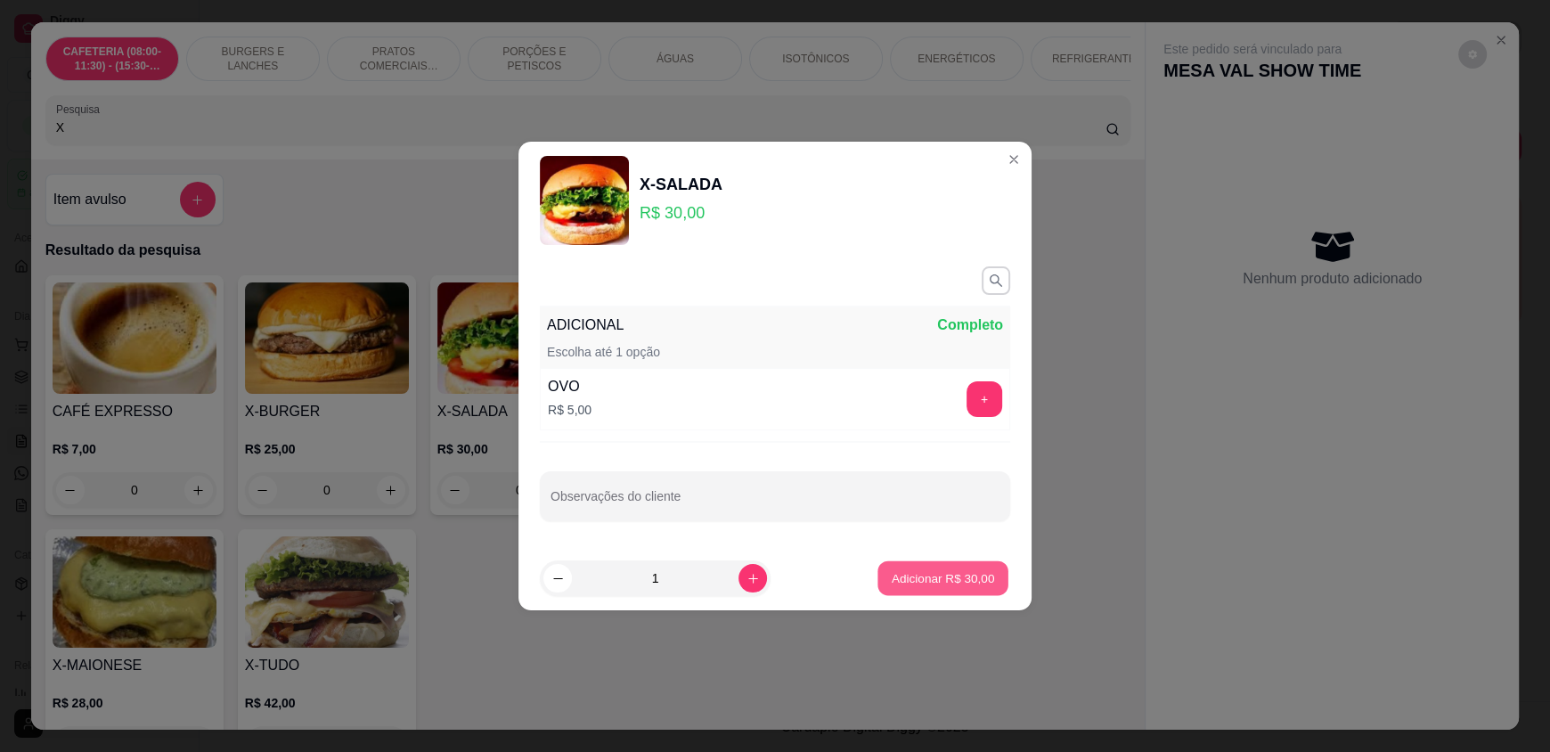
click at [915, 585] on p "Adicionar R$ 30,00" at bounding box center [942, 577] width 103 height 17
type input "1"
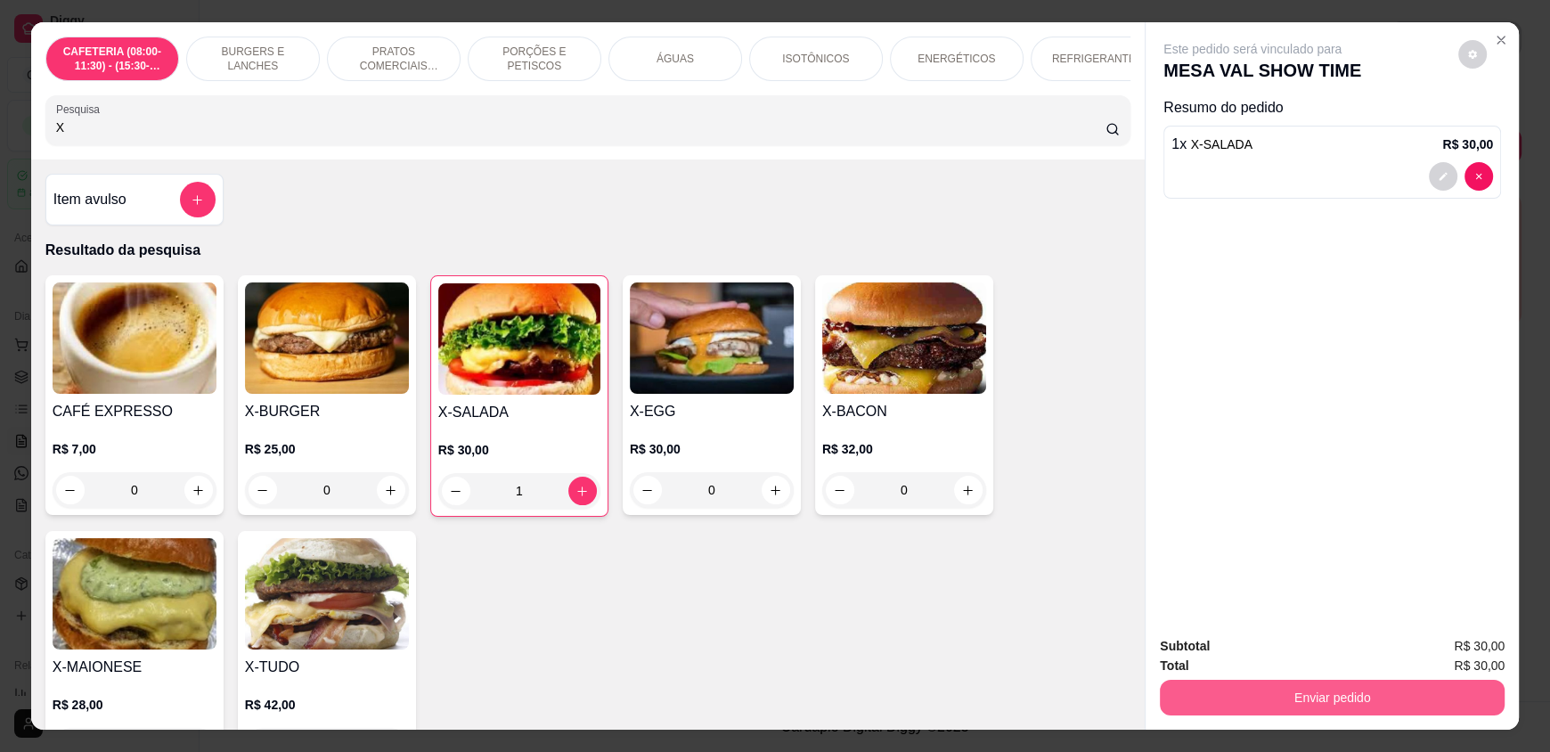
click at [1216, 691] on button "Enviar pedido" at bounding box center [1332, 697] width 345 height 36
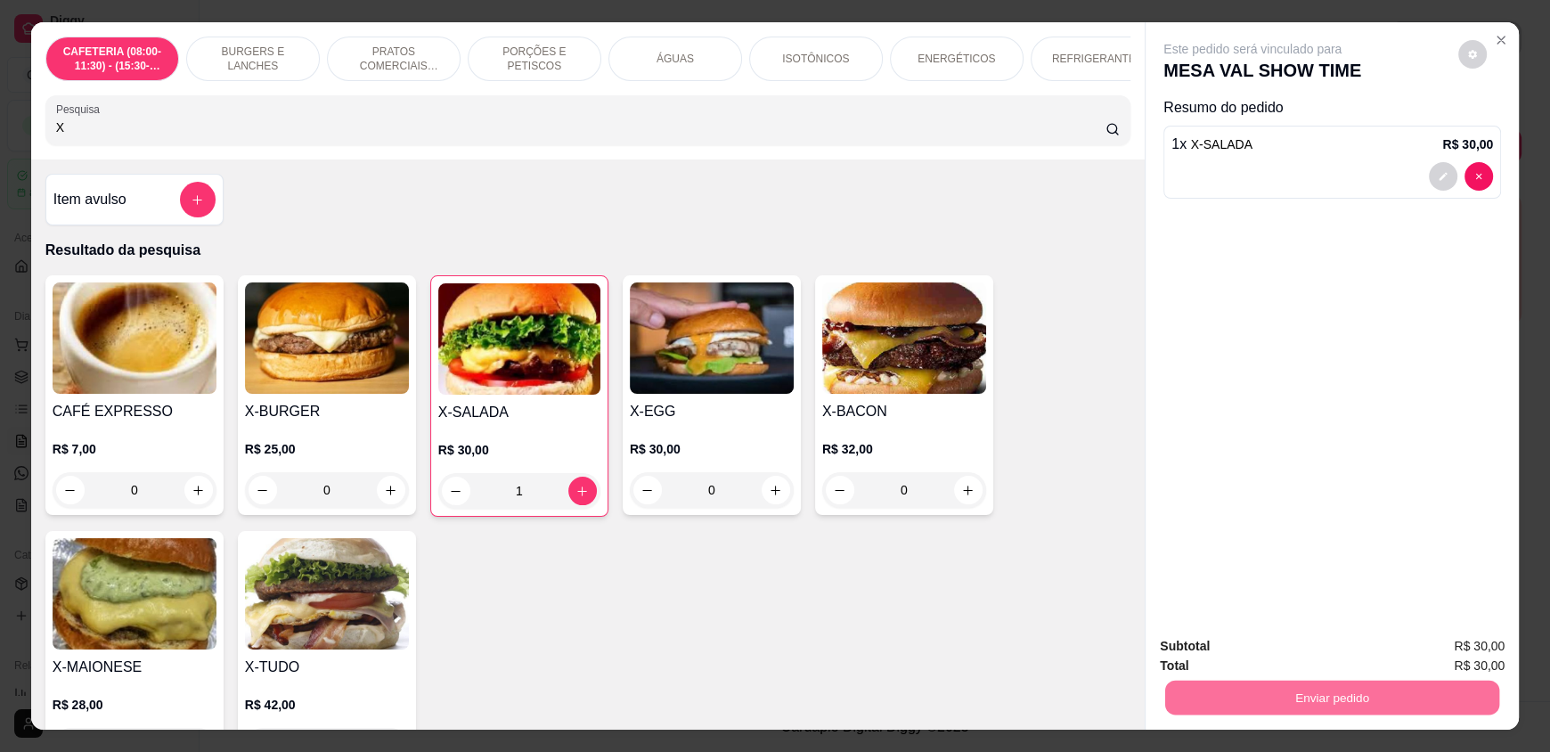
click at [1479, 647] on button "Enviar pedido" at bounding box center [1457, 654] width 101 height 34
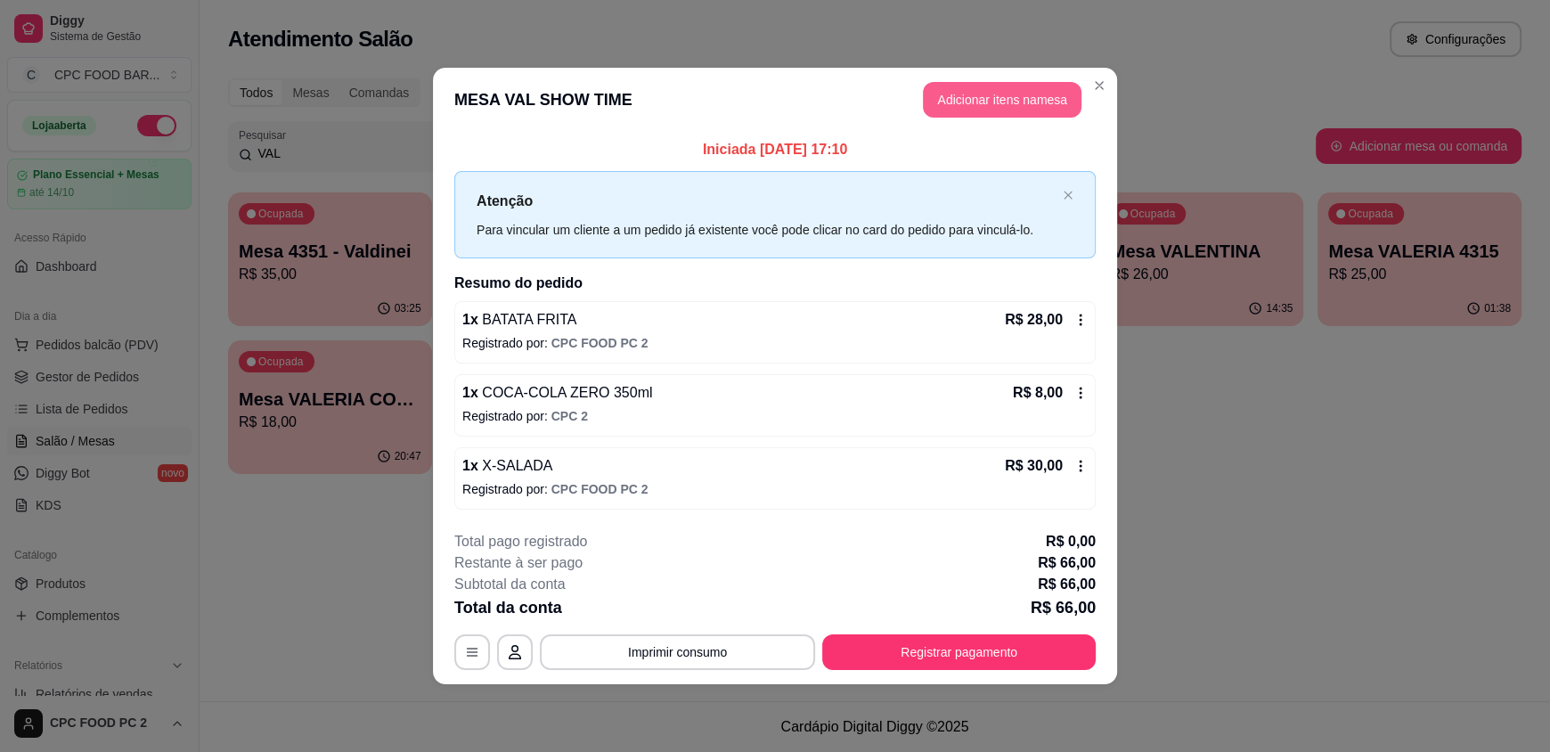
click at [994, 93] on button "Adicionar itens na mesa" at bounding box center [1002, 100] width 159 height 36
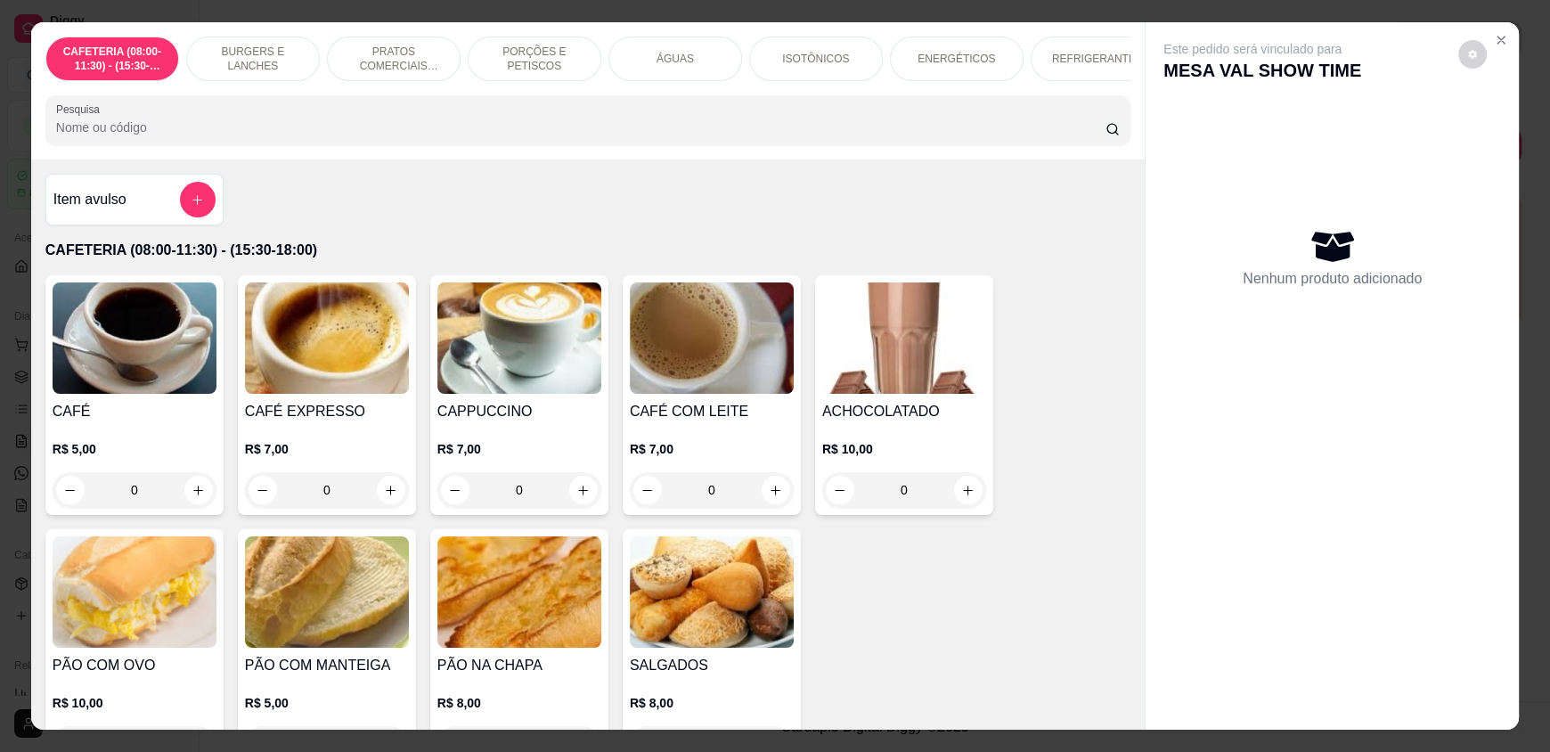
click at [1052, 63] on p "REFRIGERANTES" at bounding box center [1097, 59] width 91 height 14
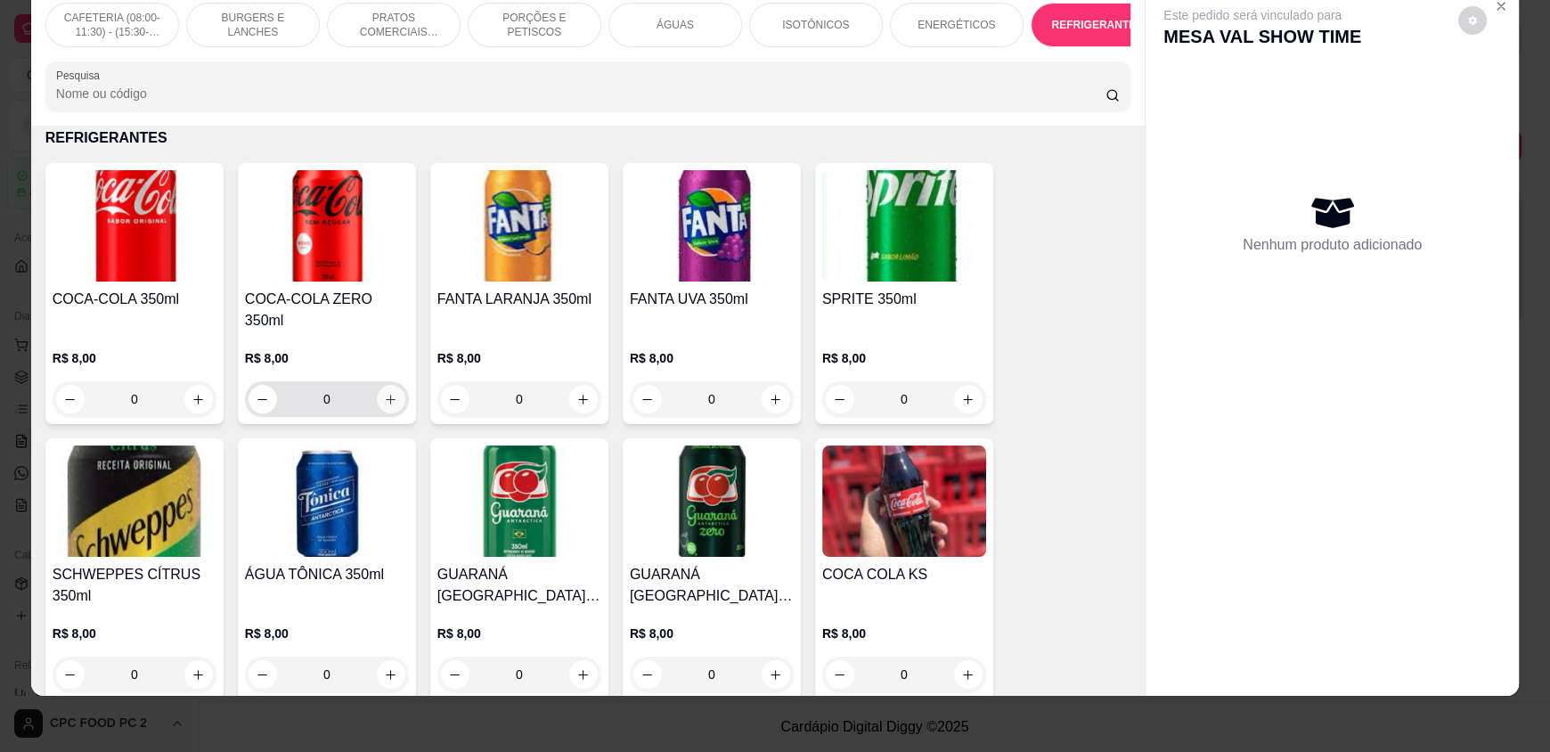
click at [387, 396] on button "increase-product-quantity" at bounding box center [391, 399] width 28 height 28
type input "1"
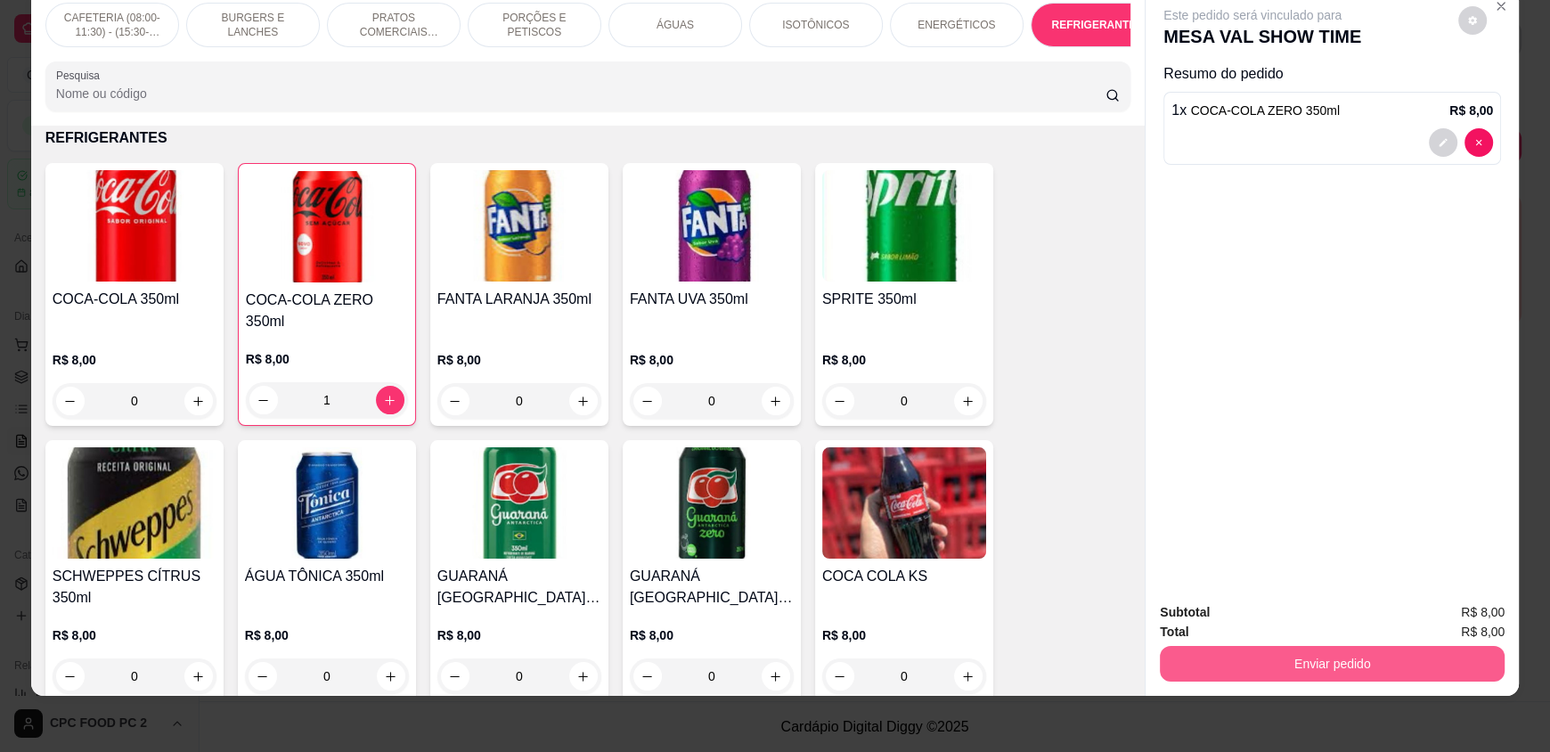
click at [1424, 655] on button "Enviar pedido" at bounding box center [1332, 664] width 345 height 36
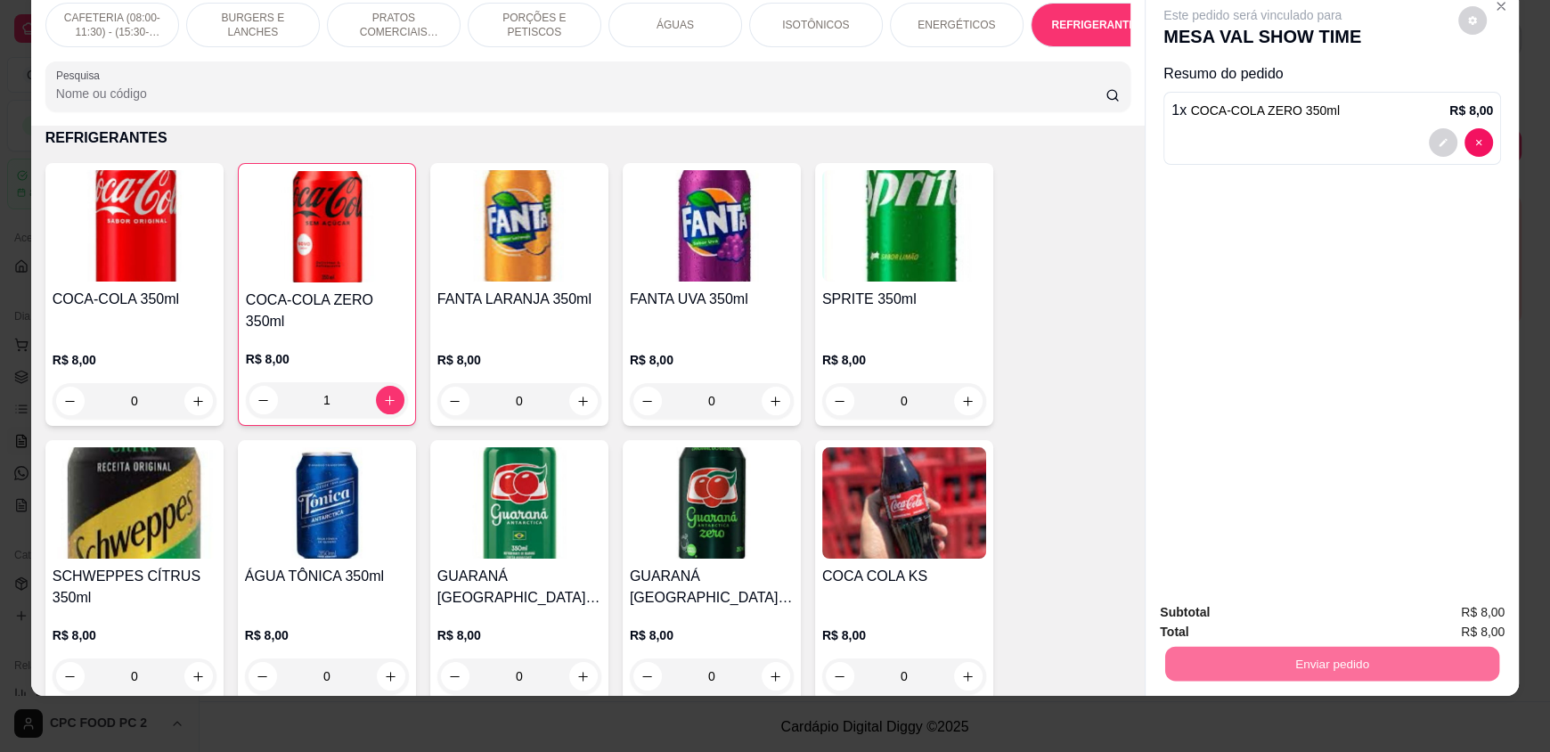
click at [1449, 622] on button "Enviar pedido" at bounding box center [1458, 618] width 98 height 33
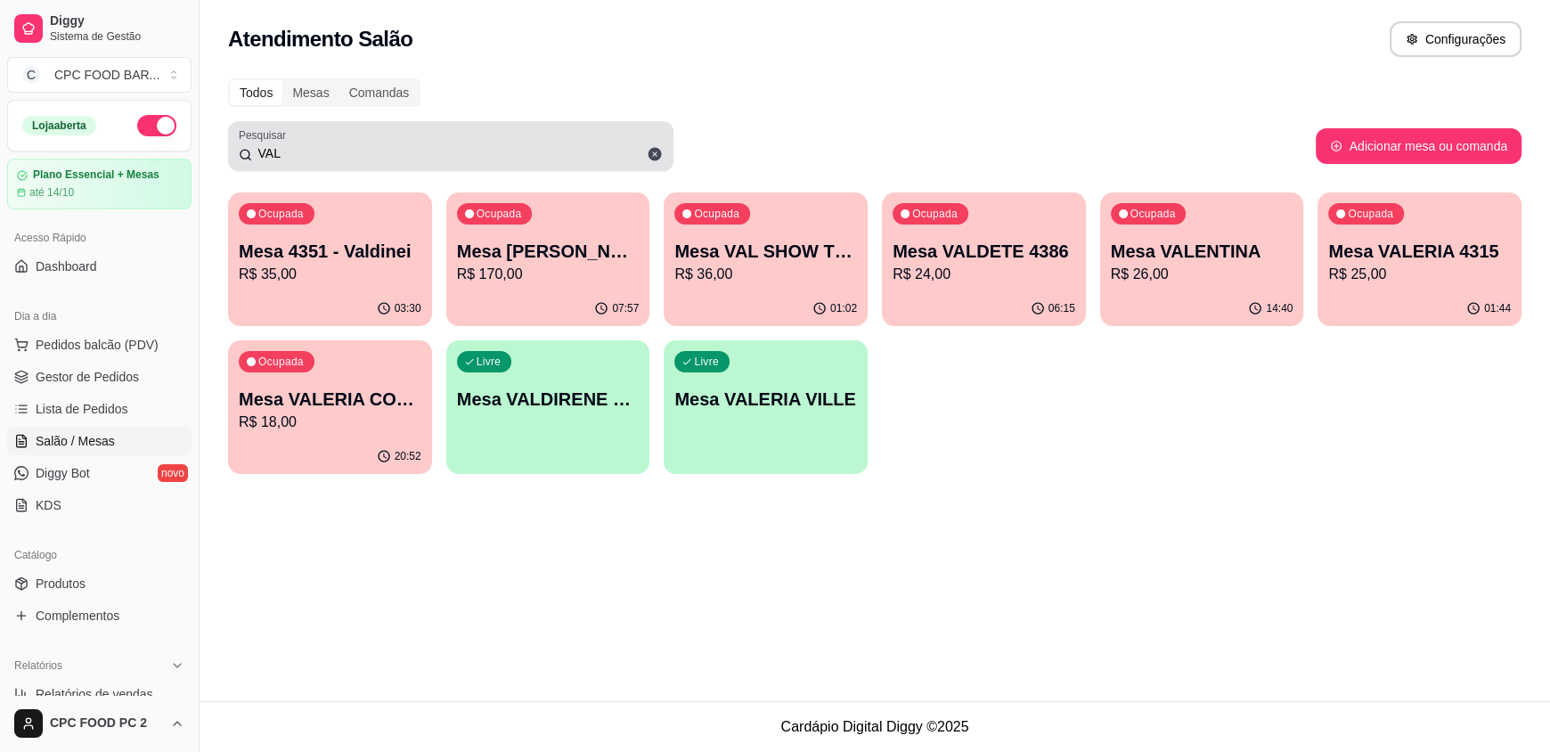
click at [510, 151] on input "VAL" at bounding box center [457, 153] width 411 height 18
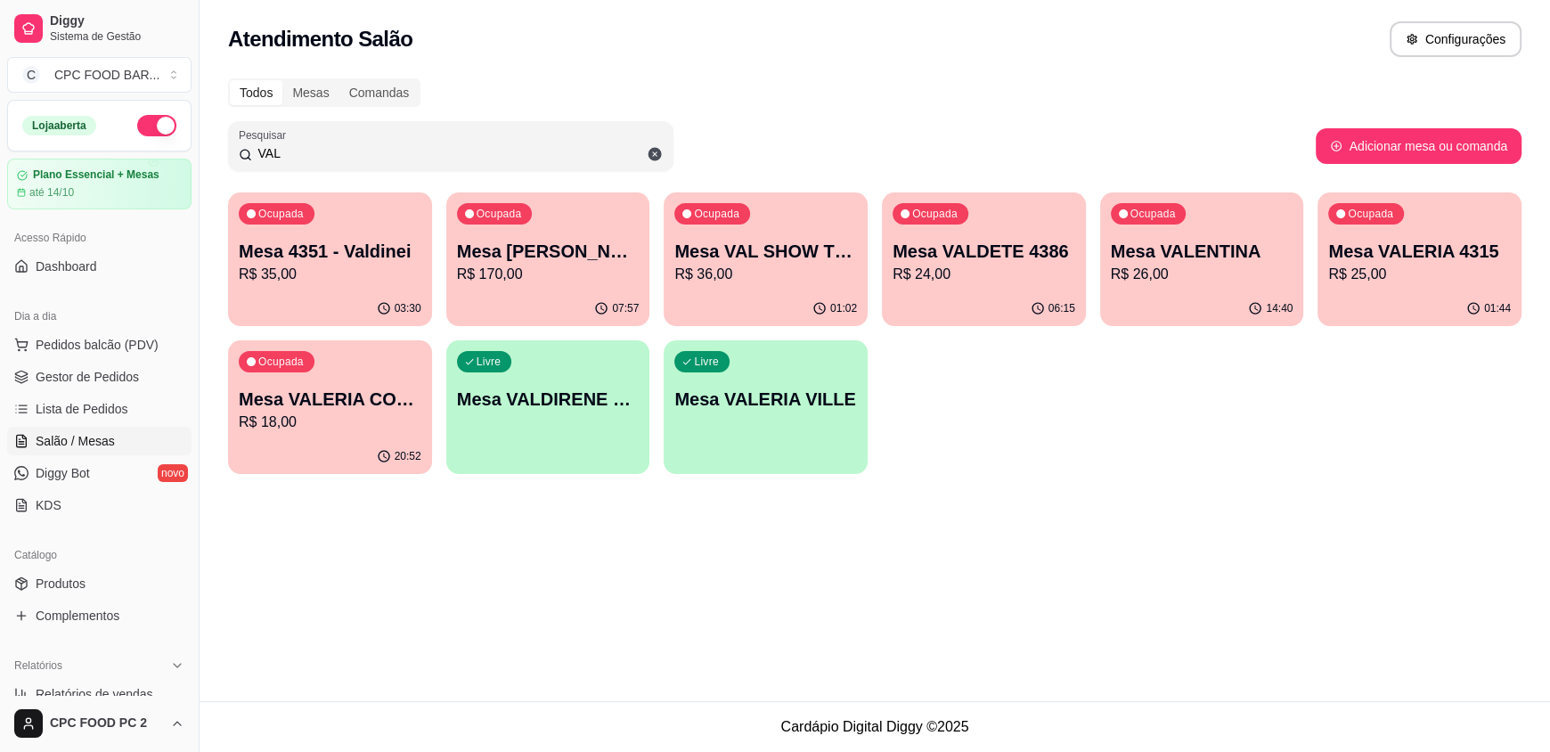
click at [506, 151] on input "VAL" at bounding box center [457, 153] width 411 height 18
type input "V"
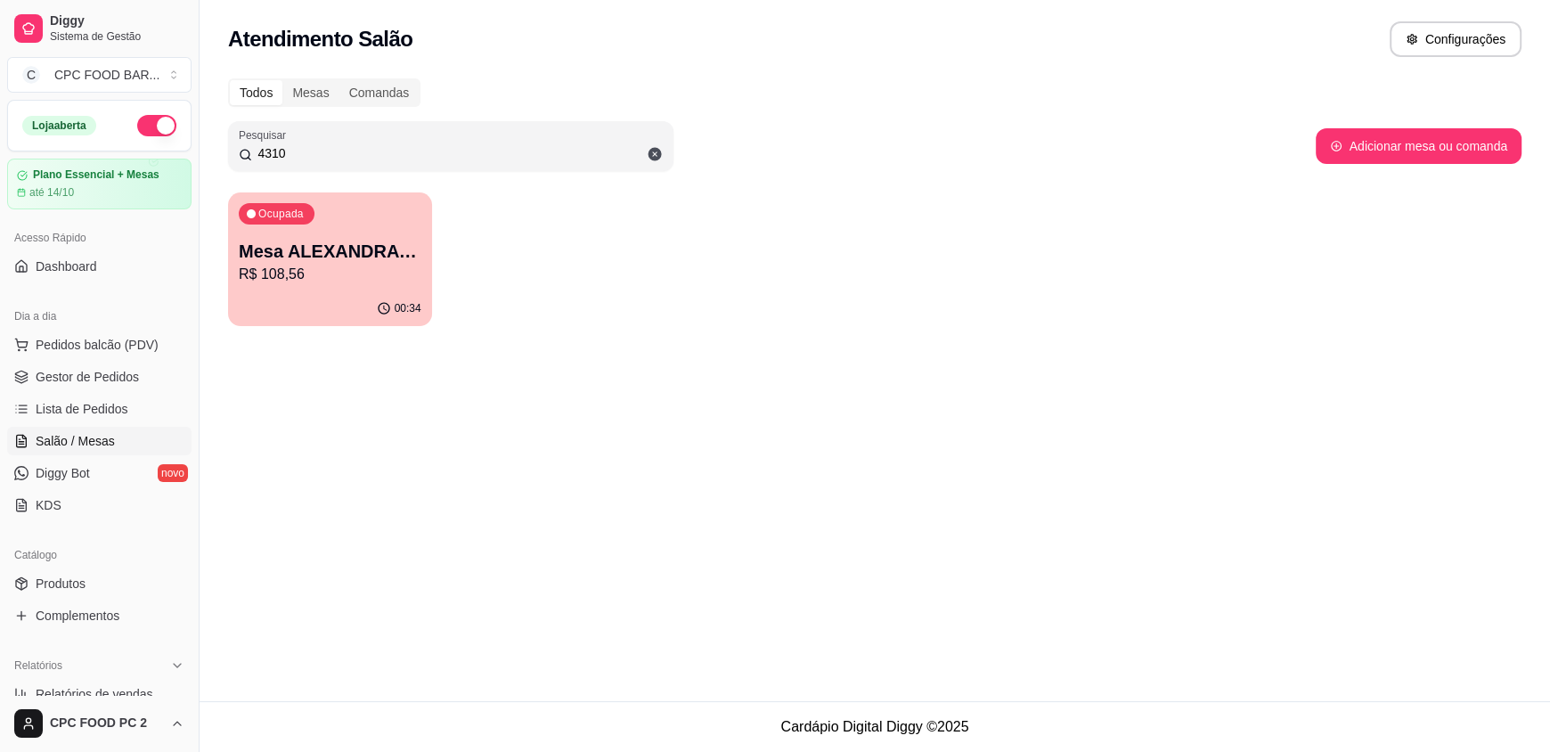
type input "4310"
click at [334, 247] on p "Mesa ALEXANDRA 4310" at bounding box center [330, 251] width 183 height 25
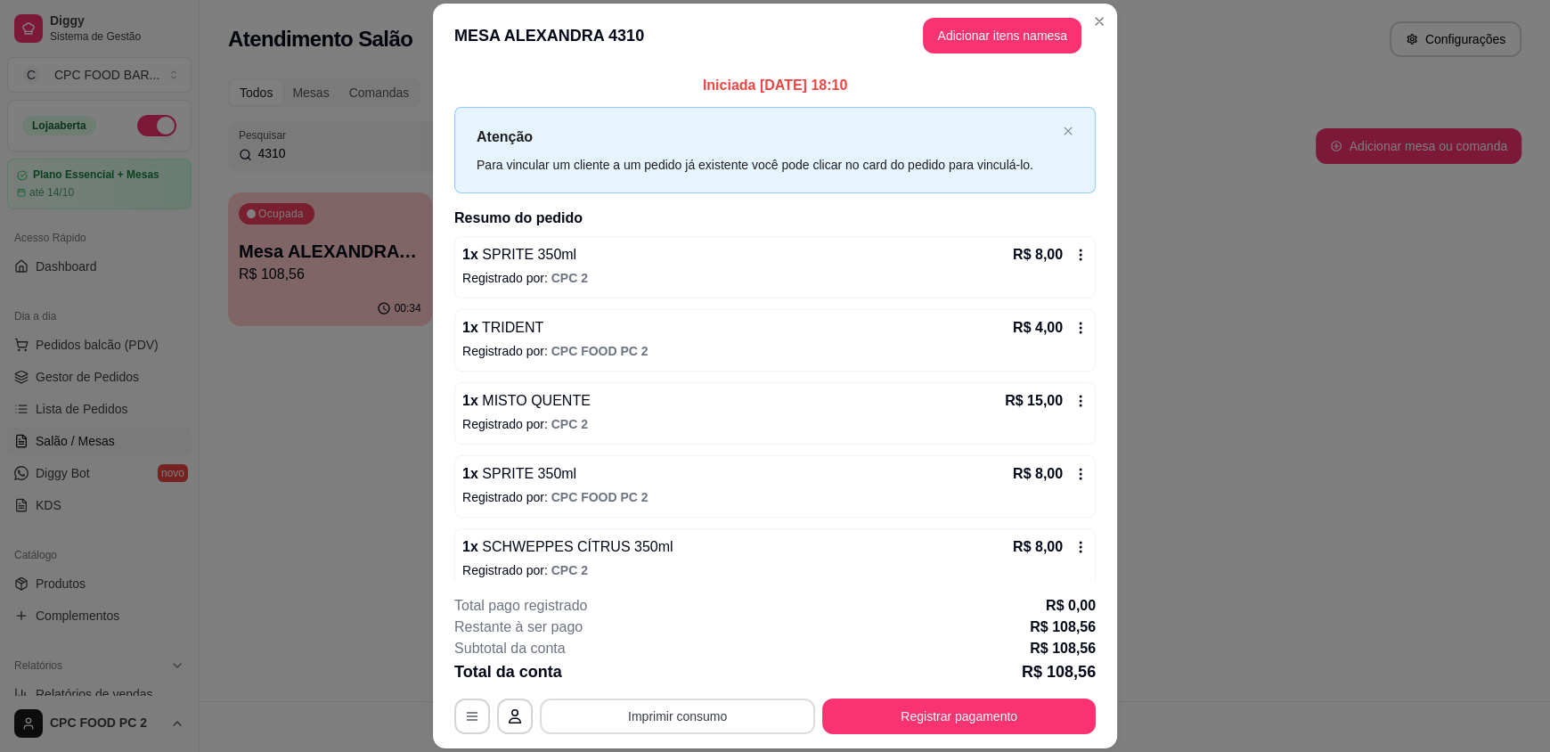
click at [722, 709] on button "Imprimir consumo" at bounding box center [677, 716] width 275 height 36
click at [702, 677] on button "IMPRESSORA" at bounding box center [676, 675] width 125 height 28
click at [949, 702] on button "Registrar pagamento" at bounding box center [958, 715] width 265 height 35
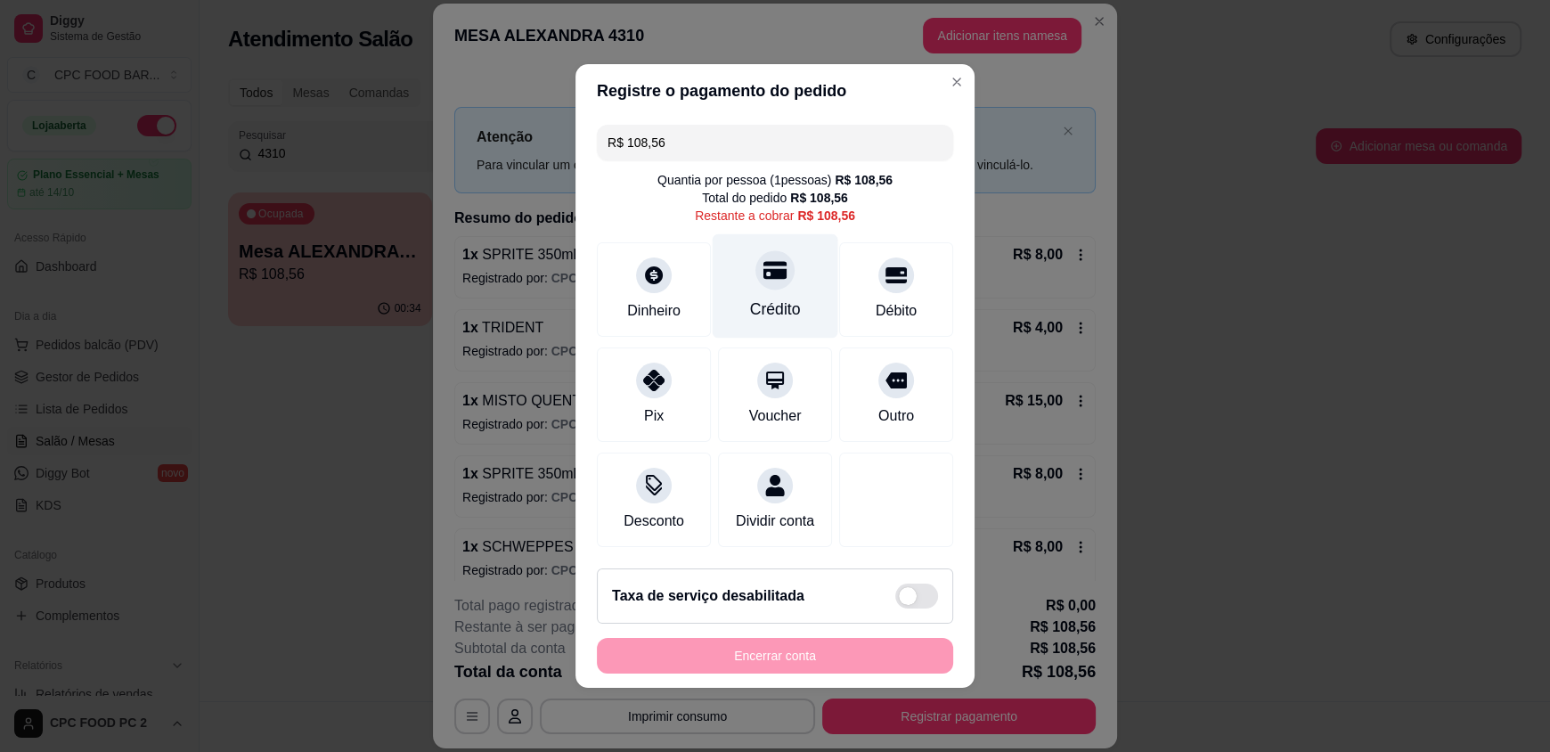
click at [763, 266] on icon at bounding box center [774, 271] width 23 height 18
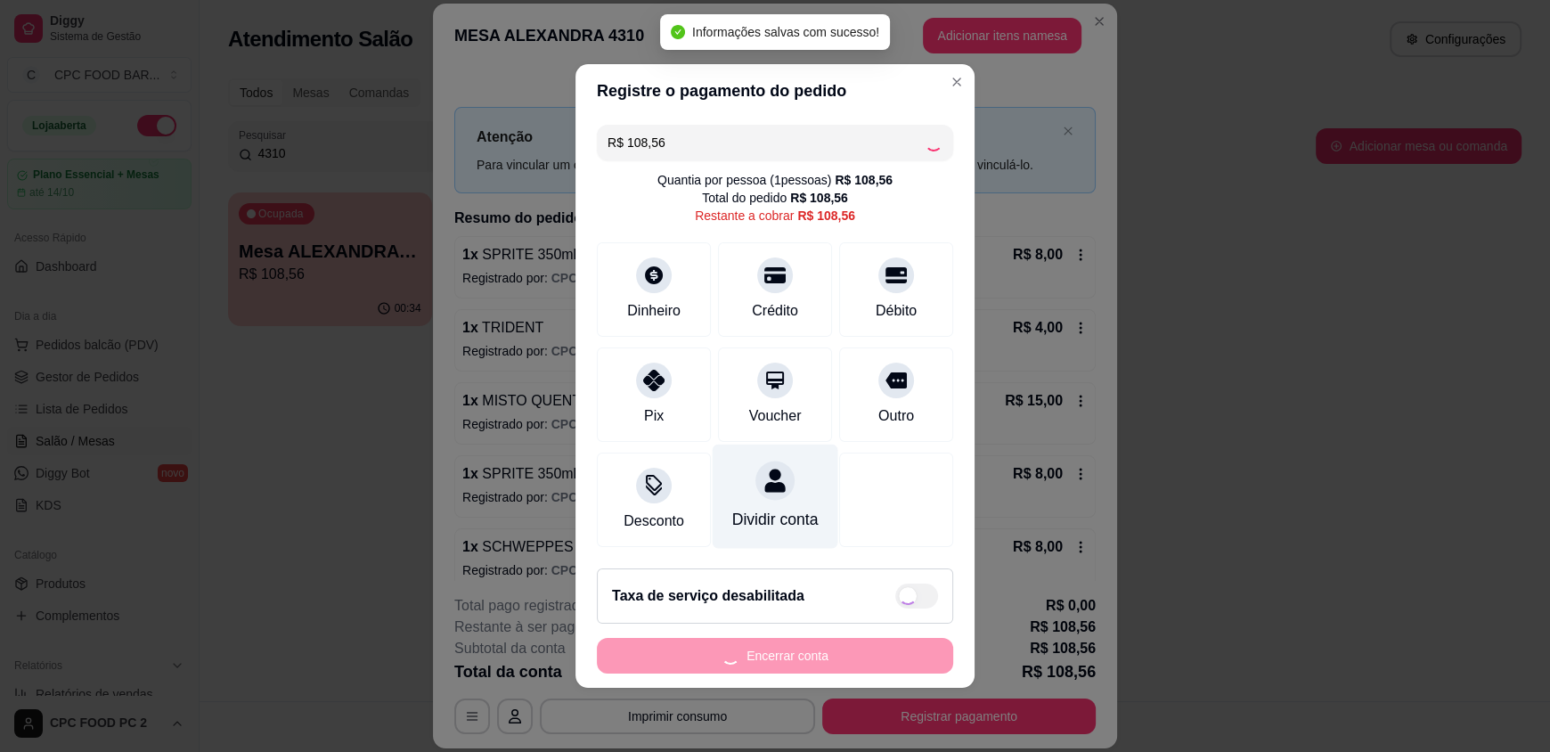
type input "R$ 0,00"
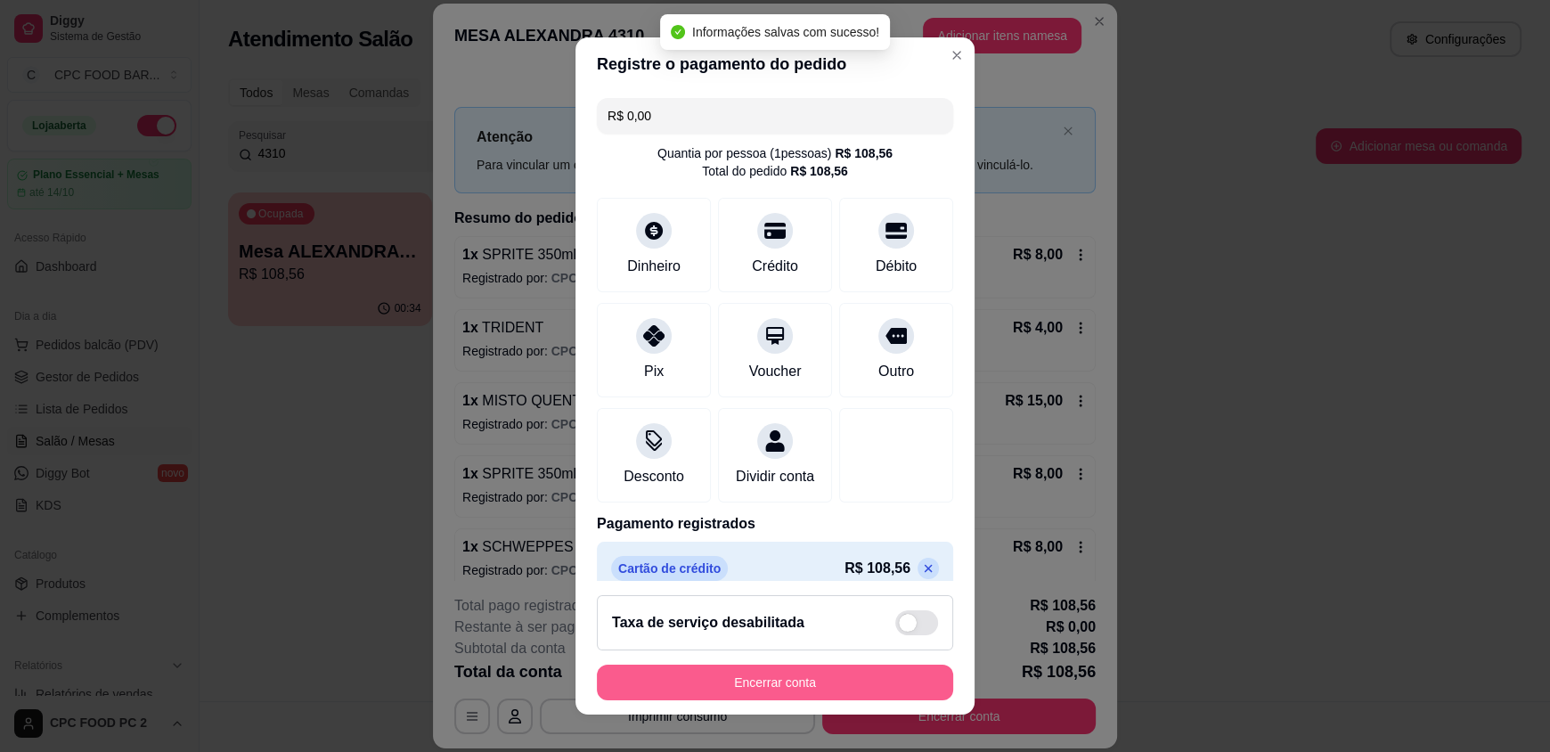
click at [769, 672] on button "Encerrar conta" at bounding box center [775, 682] width 356 height 36
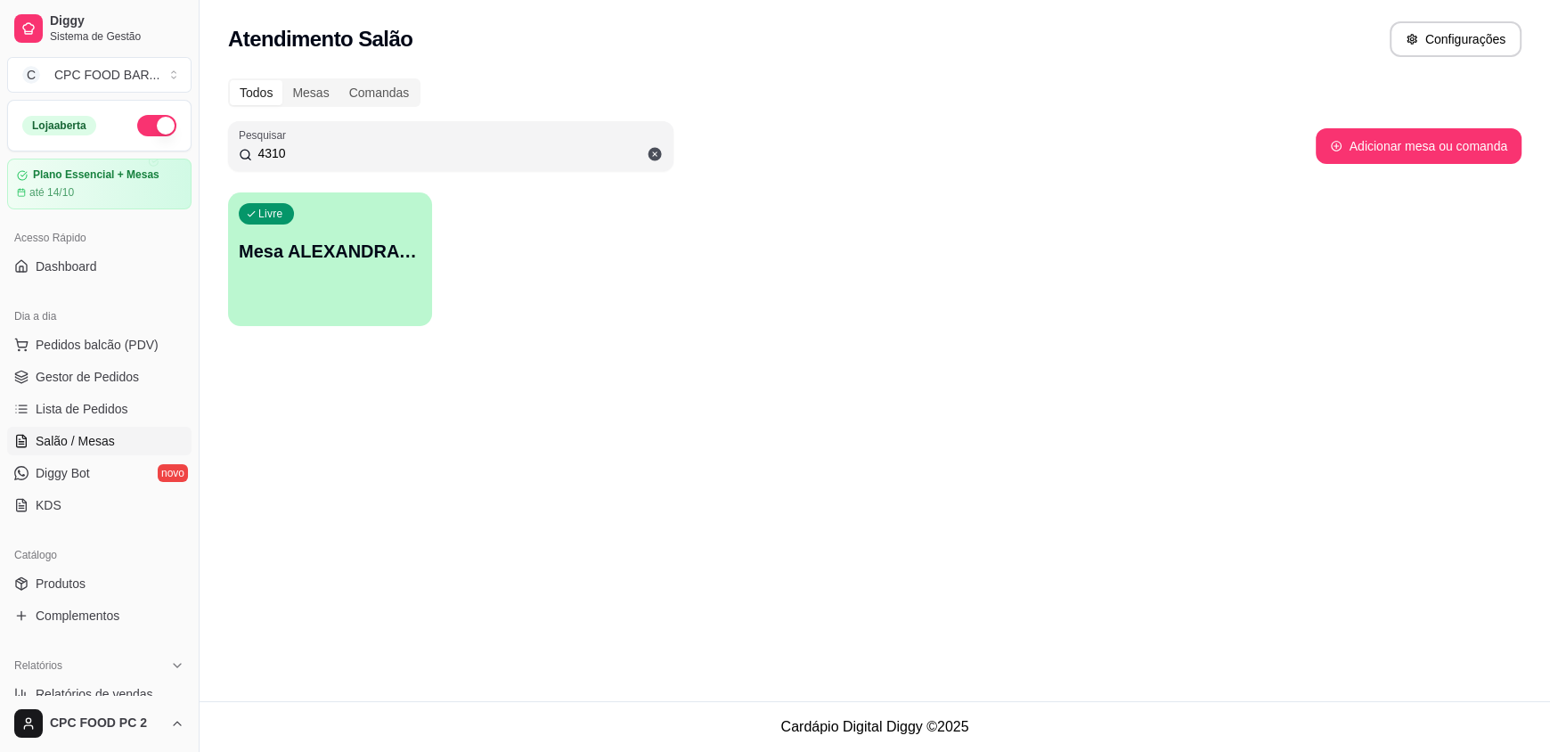
drag, startPoint x: 849, startPoint y: 293, endPoint x: 1156, endPoint y: 367, distance: 316.0
click at [850, 293] on div "Livre Mesa ALEXANDRA 4310" at bounding box center [874, 259] width 1293 height 134
click at [402, 152] on input "4310" at bounding box center [457, 153] width 411 height 18
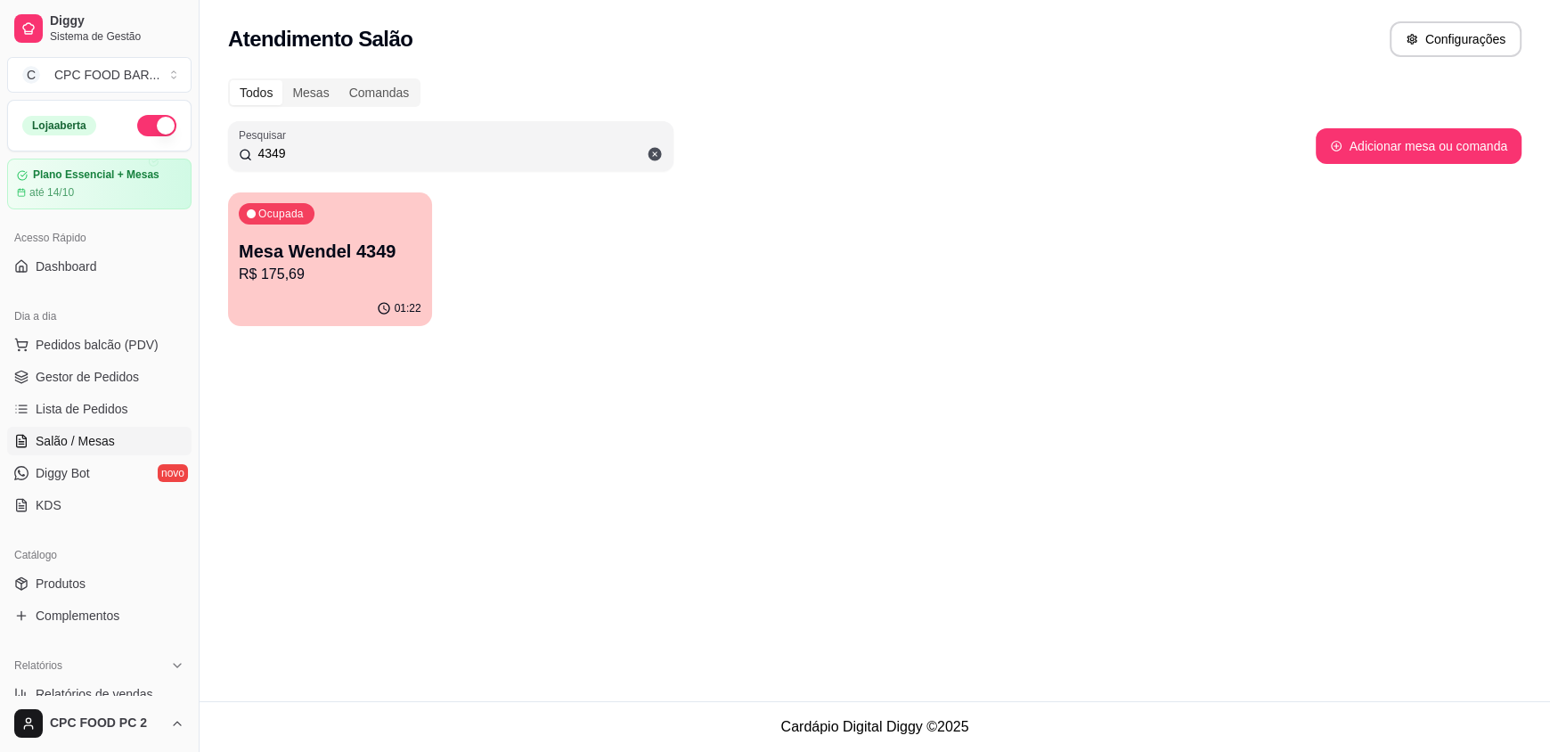
type input "4349"
click at [306, 250] on p "Mesa Wendel 4349" at bounding box center [330, 251] width 183 height 25
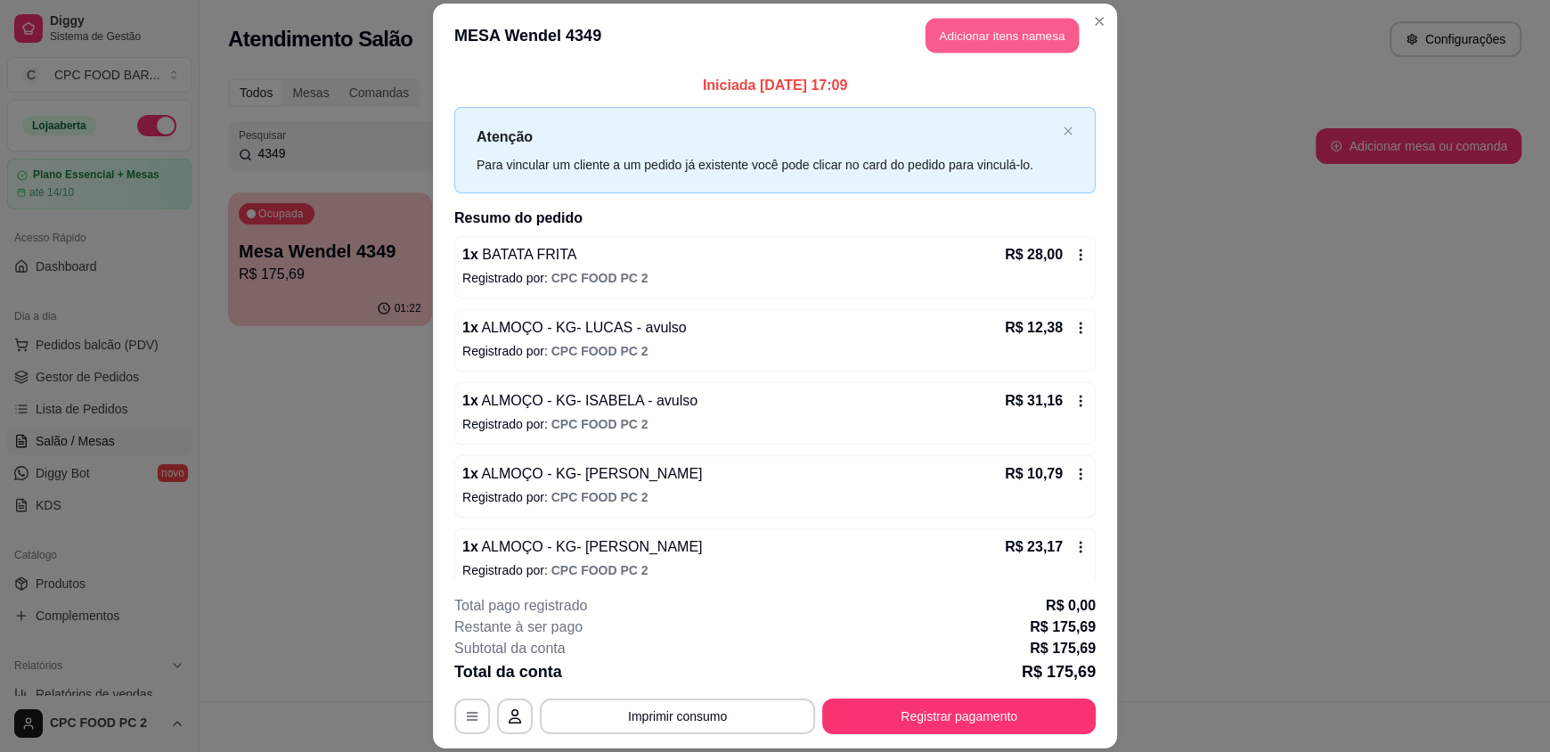
click at [974, 49] on button "Adicionar itens na mesa" at bounding box center [1001, 36] width 153 height 35
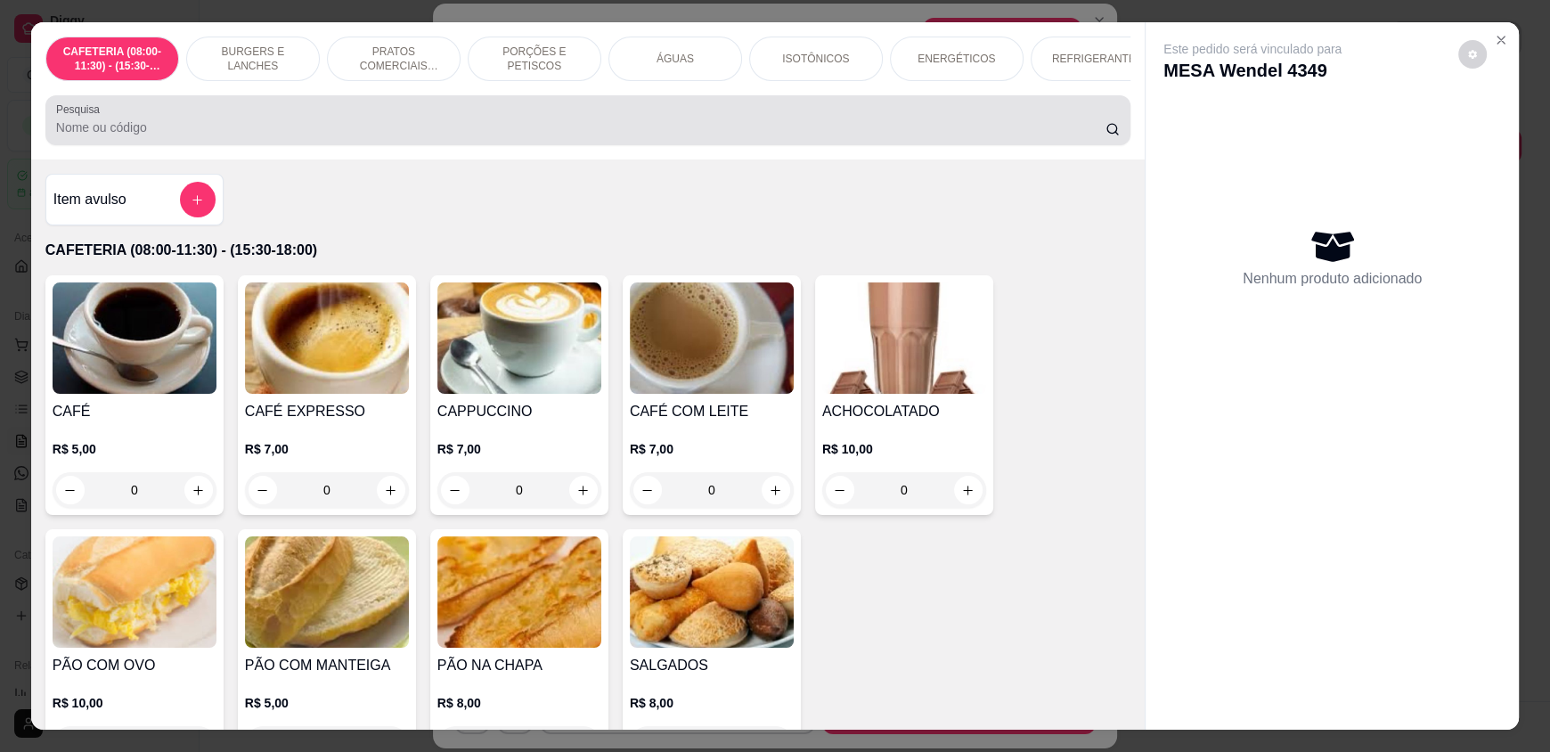
click at [661, 126] on div at bounding box center [587, 120] width 1063 height 36
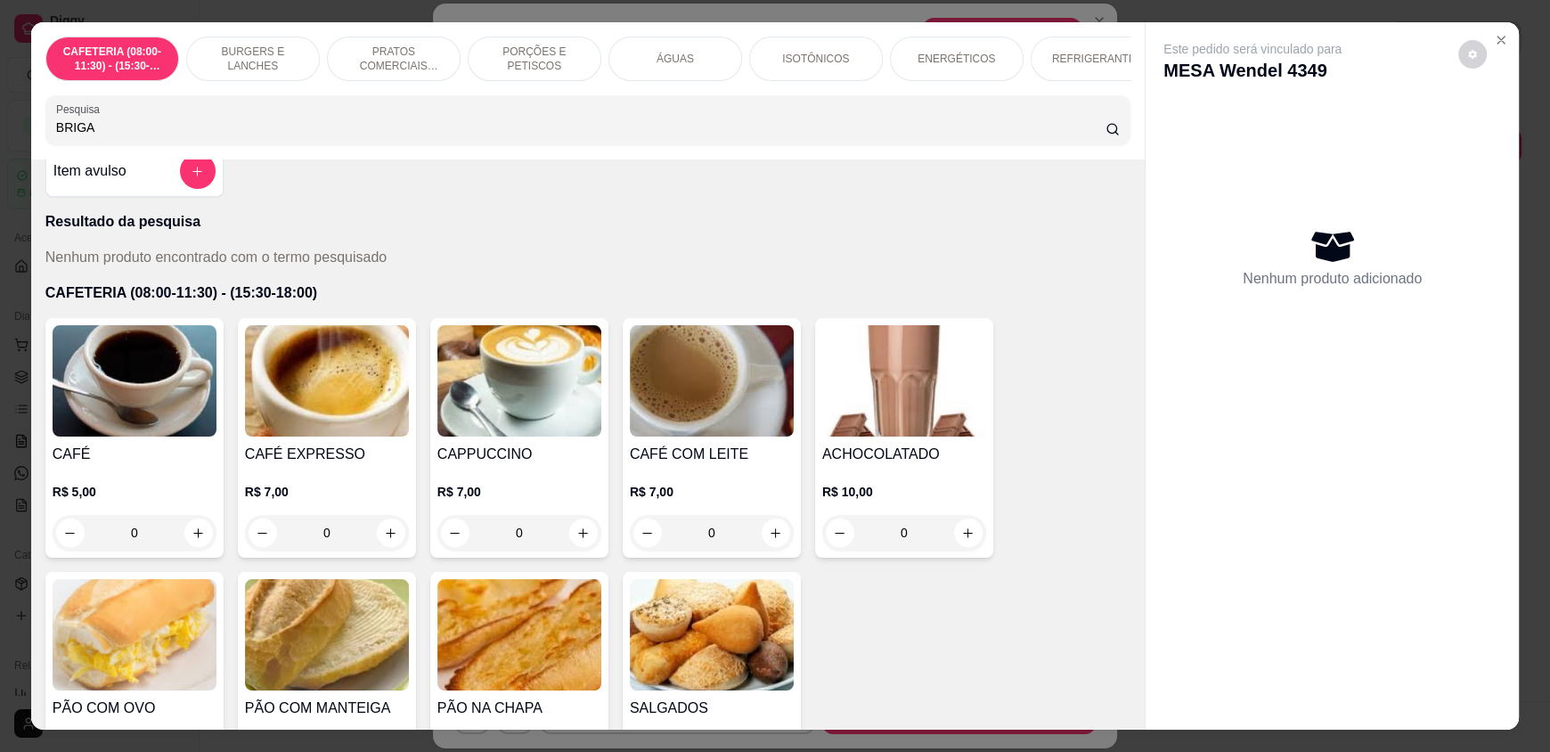
scroll to position [0, 0]
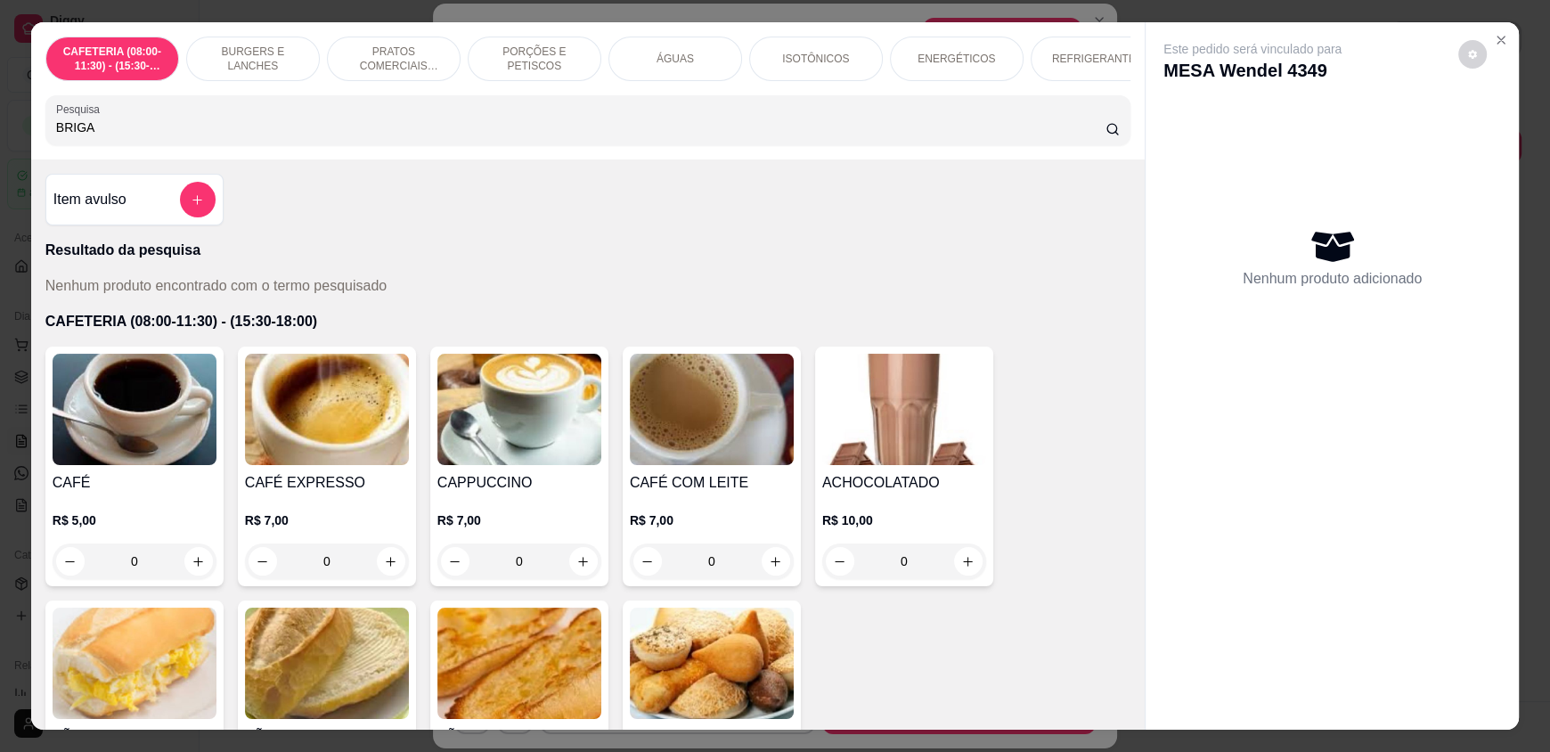
type input "BRIGA"
click at [190, 217] on button "add-separate-item" at bounding box center [198, 200] width 36 height 36
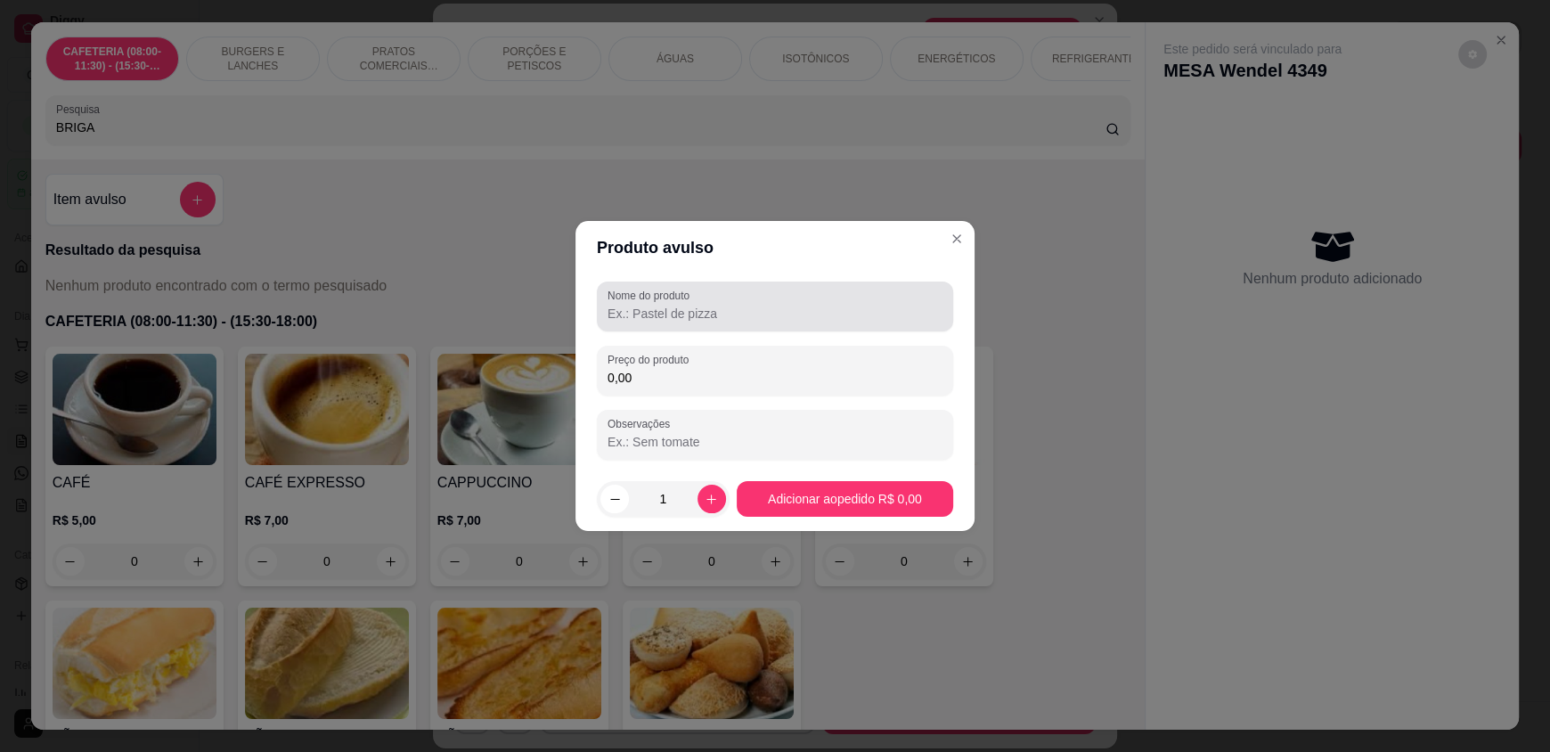
click at [631, 300] on label "Nome do produto" at bounding box center [651, 295] width 88 height 15
click at [631, 305] on input "Nome do produto" at bounding box center [774, 314] width 335 height 18
type input "N"
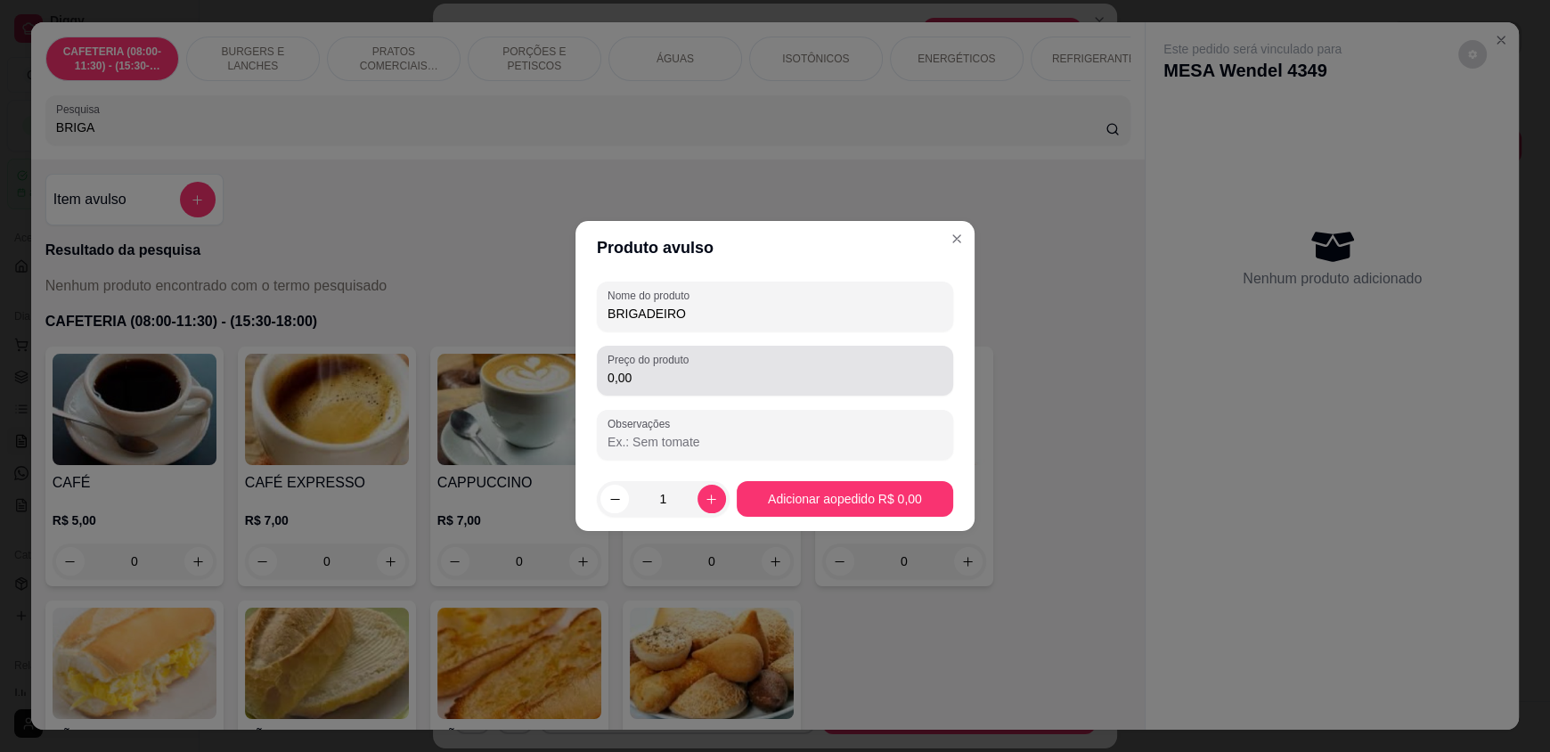
type input "BRIGADEIRO"
click at [641, 375] on input "0,00" at bounding box center [774, 378] width 335 height 18
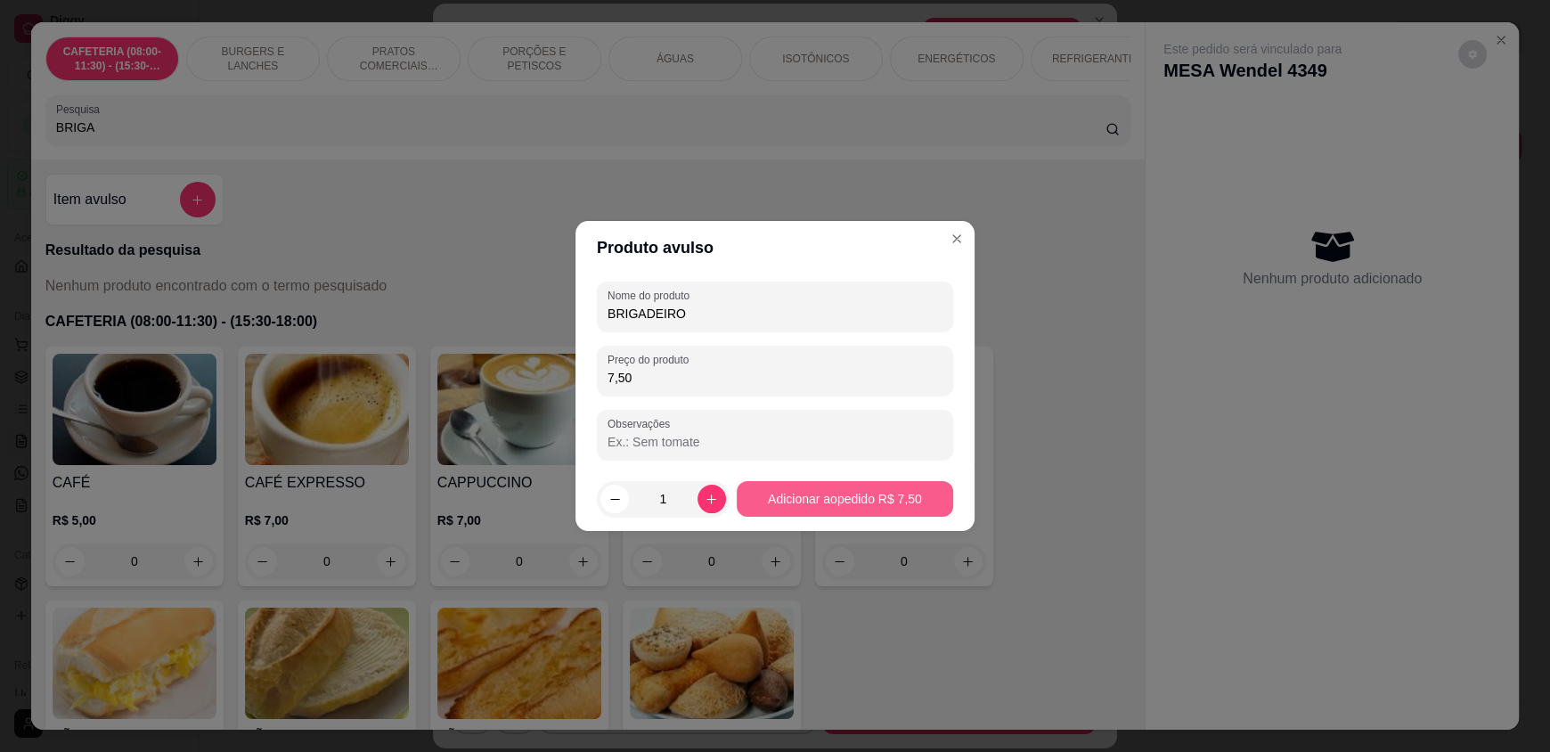
type input "7,50"
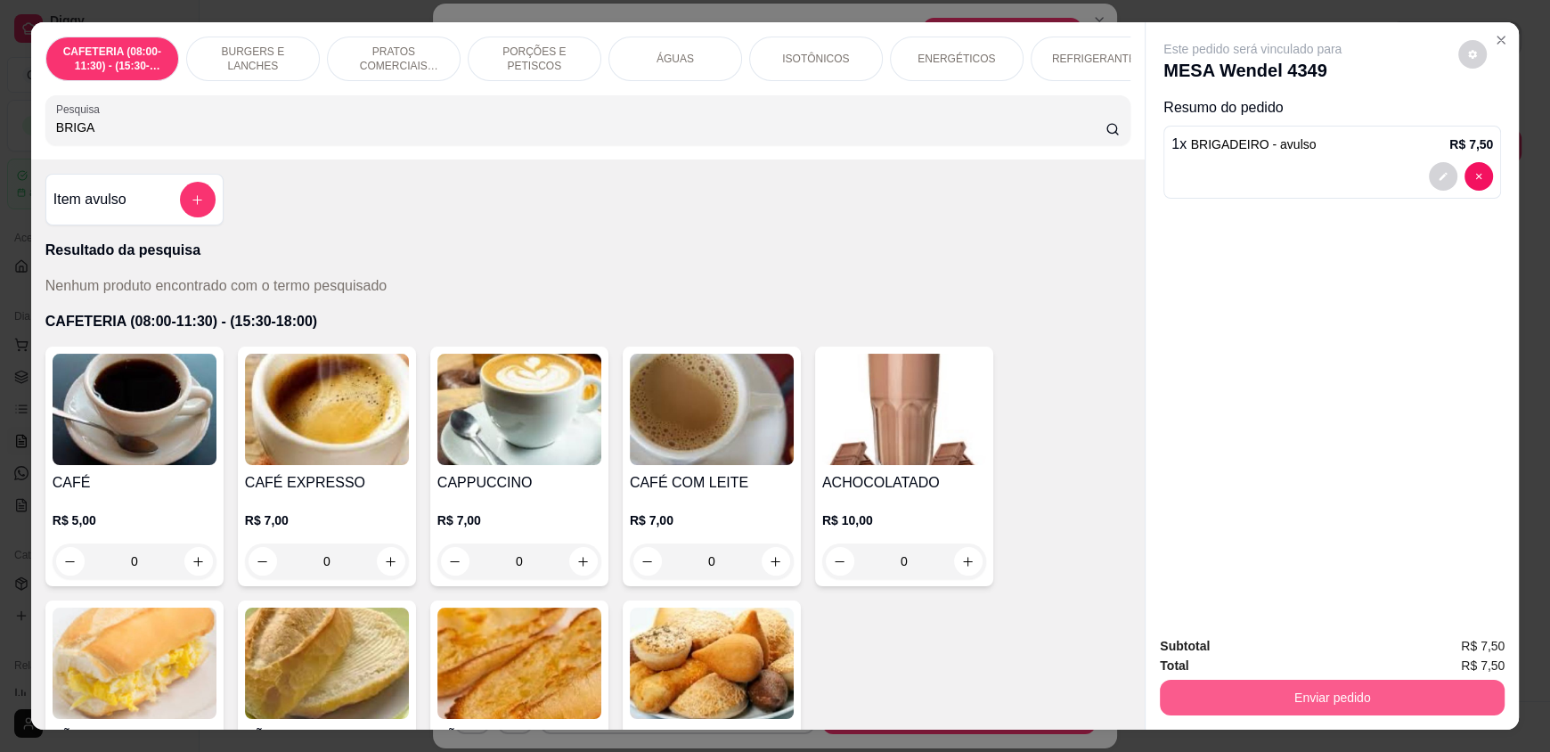
click at [1282, 689] on button "Enviar pedido" at bounding box center [1332, 697] width 345 height 36
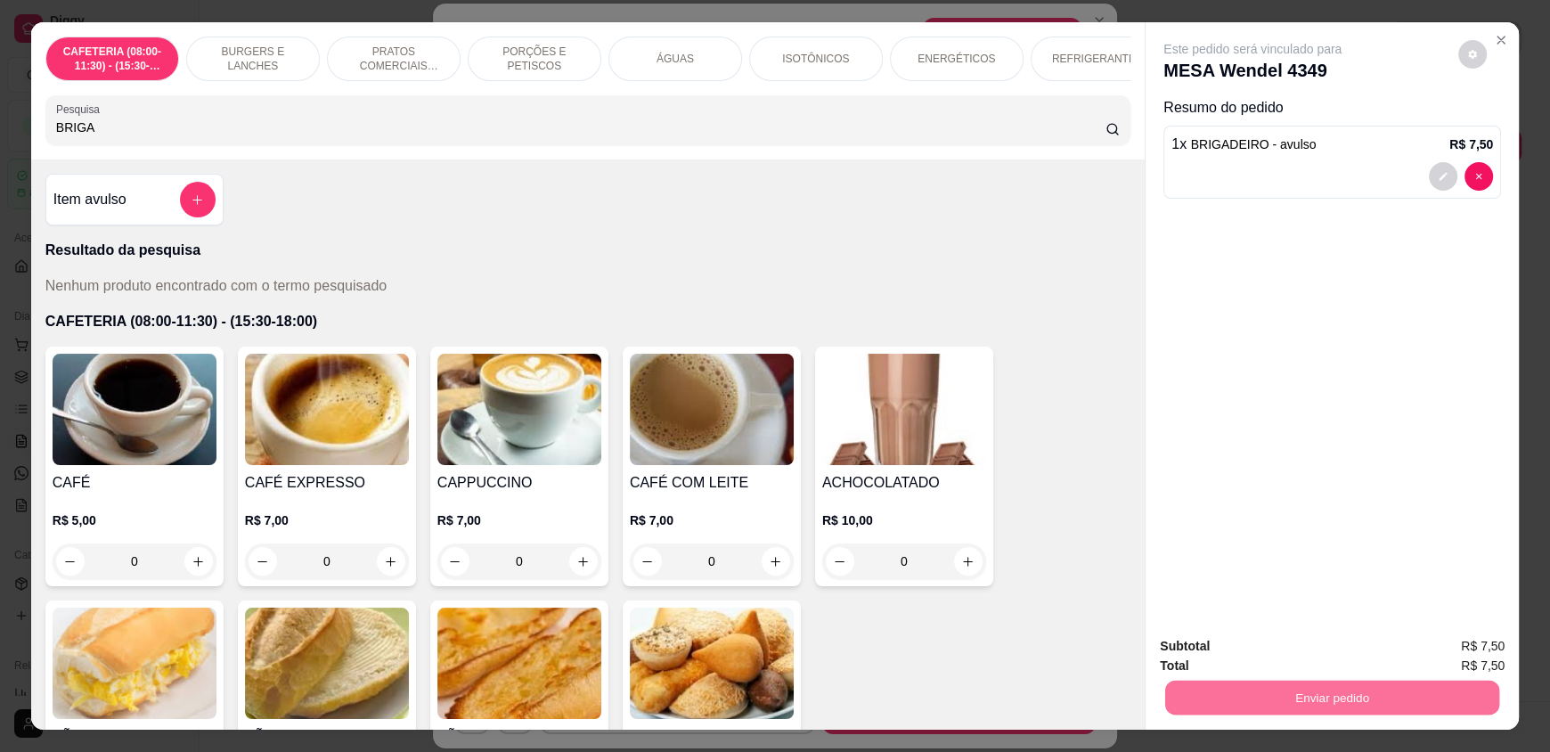
click at [1459, 657] on button "Enviar pedido" at bounding box center [1457, 654] width 101 height 34
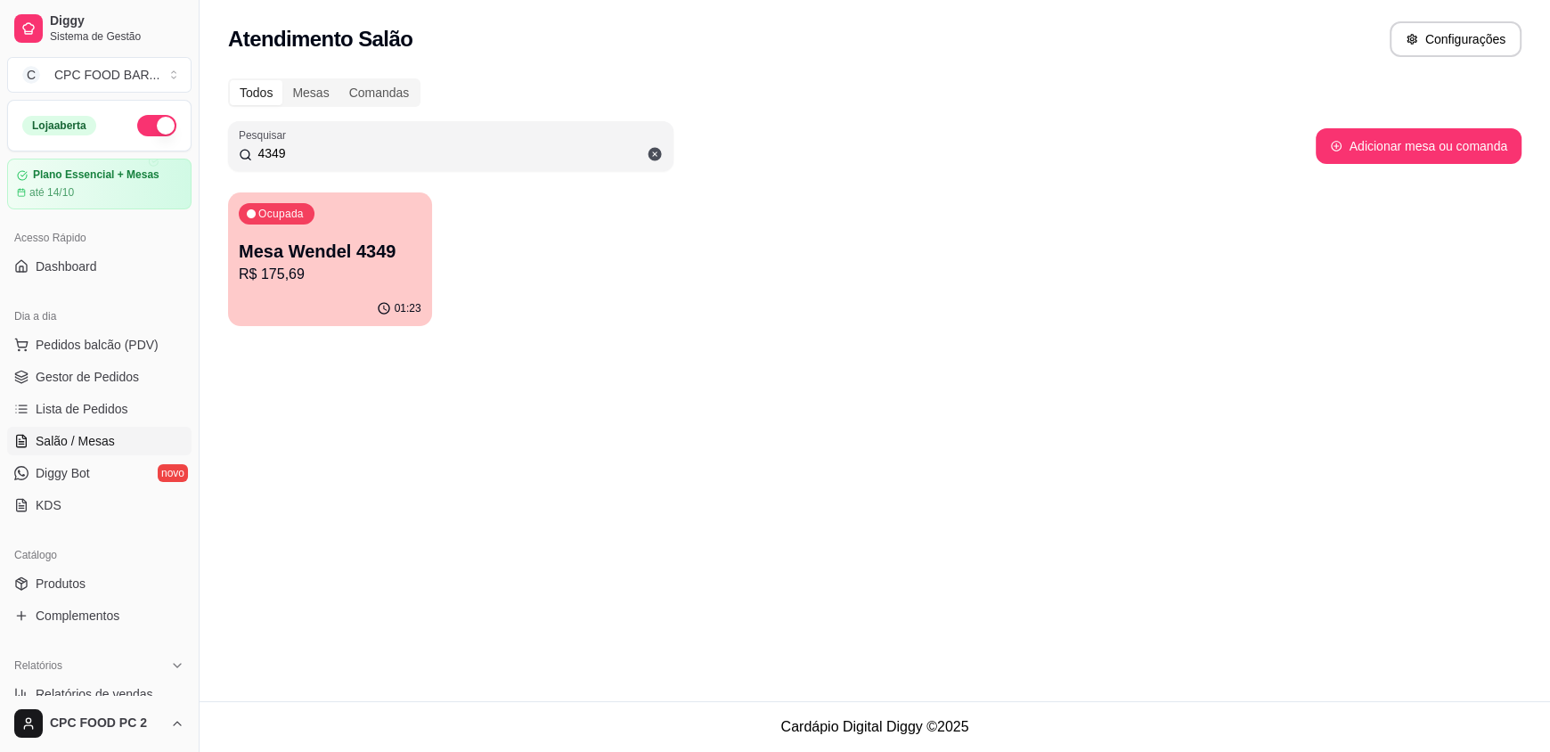
click at [1098, 23] on div "Atendimento Salão Configurações" at bounding box center [874, 39] width 1293 height 36
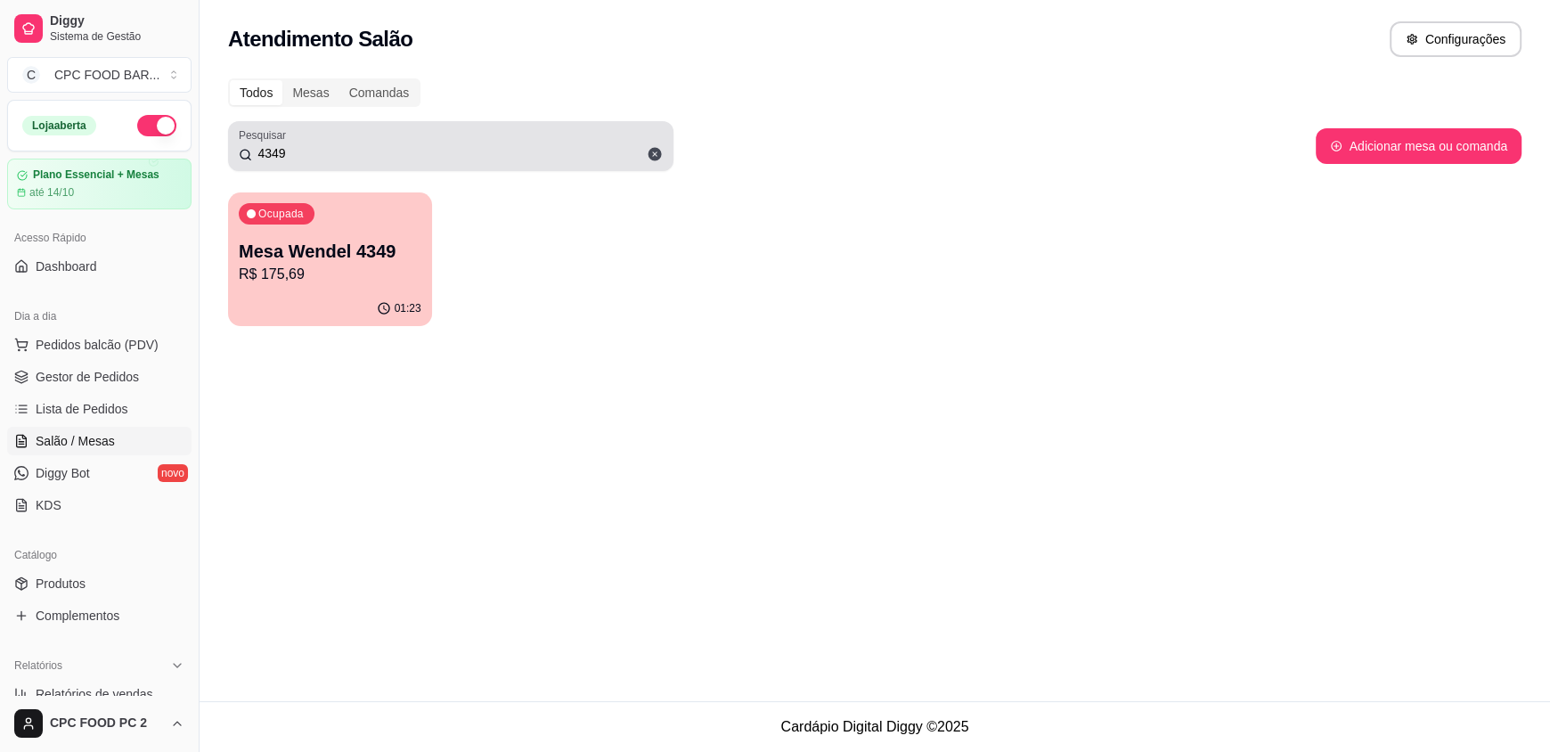
click at [648, 161] on icon at bounding box center [655, 154] width 16 height 16
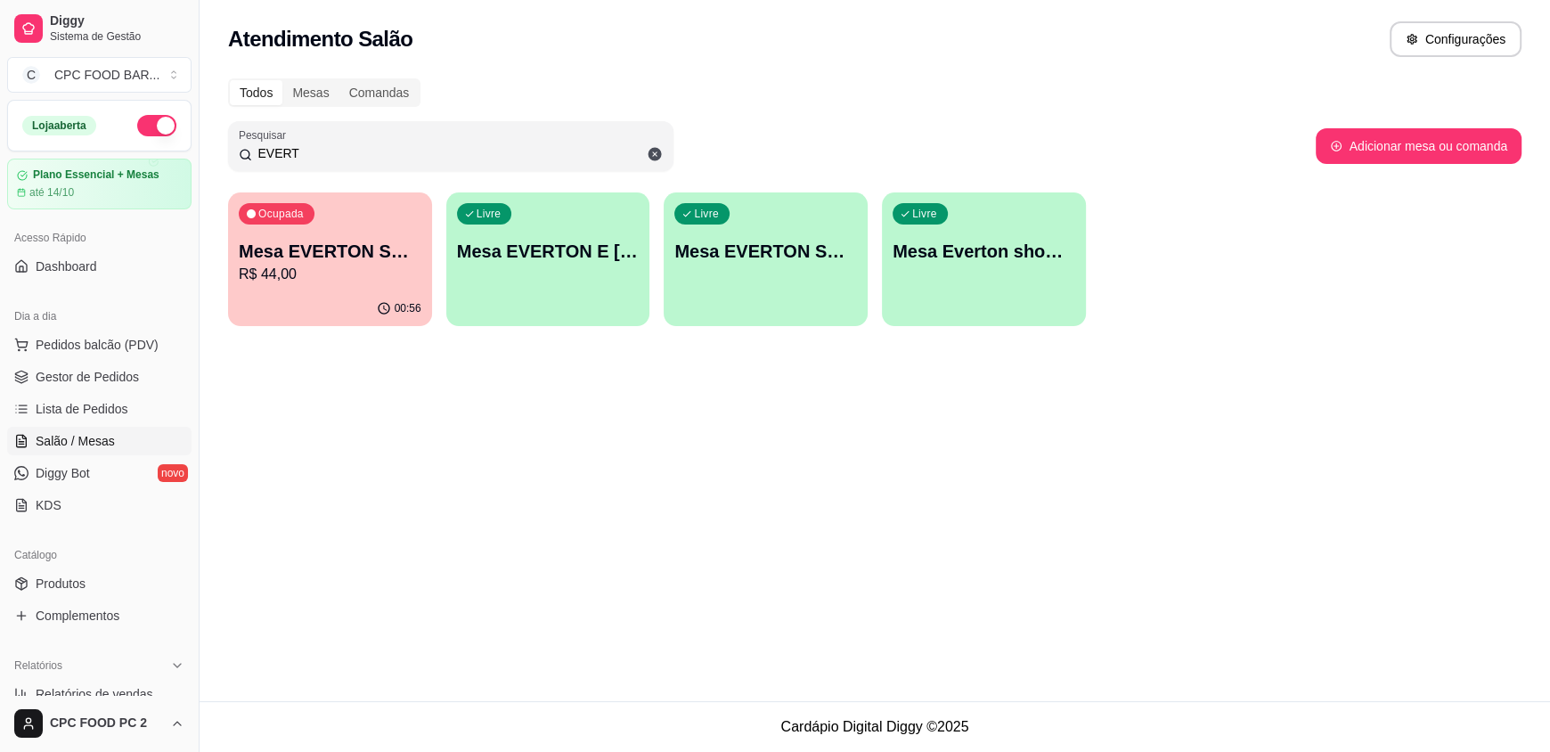
type input "EVERT"
click at [409, 241] on p "Mesa EVERTON SHOWTIME" at bounding box center [330, 251] width 183 height 25
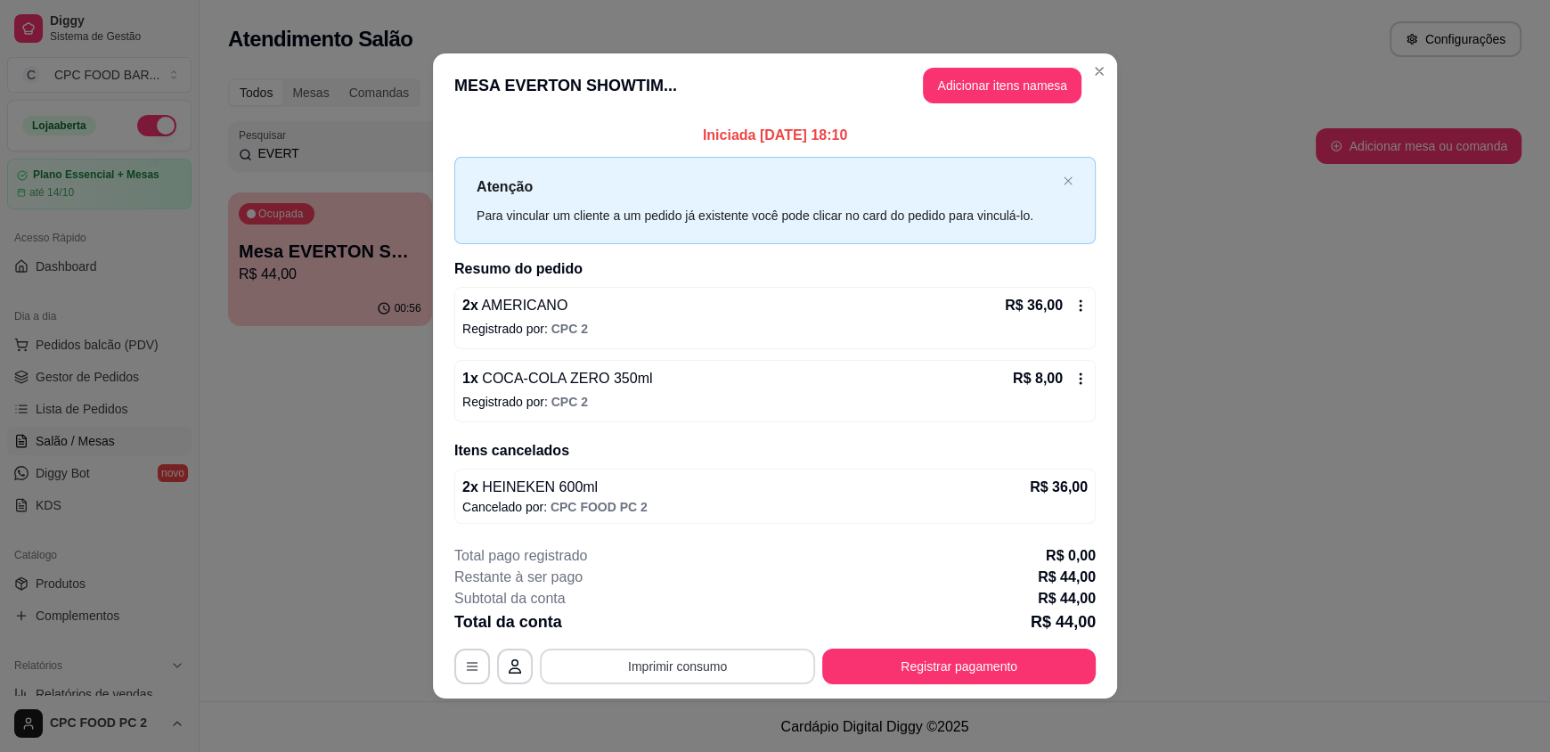
click at [709, 667] on button "Imprimir consumo" at bounding box center [677, 666] width 275 height 36
click at [683, 630] on button "IMPRESSORA" at bounding box center [676, 624] width 129 height 28
click at [892, 666] on button "Registrar pagamento" at bounding box center [958, 666] width 273 height 36
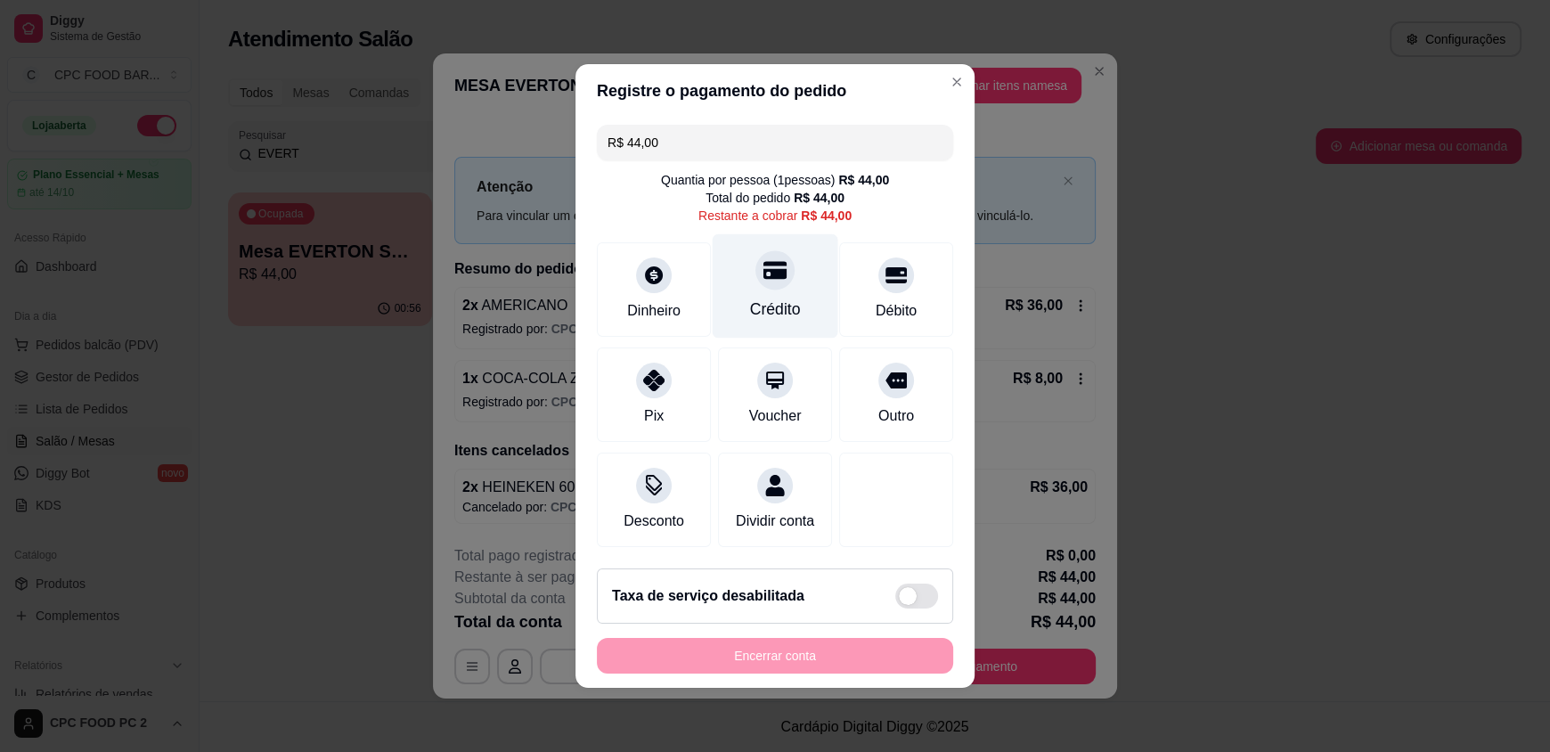
click at [756, 285] on div "Crédito" at bounding box center [775, 286] width 126 height 104
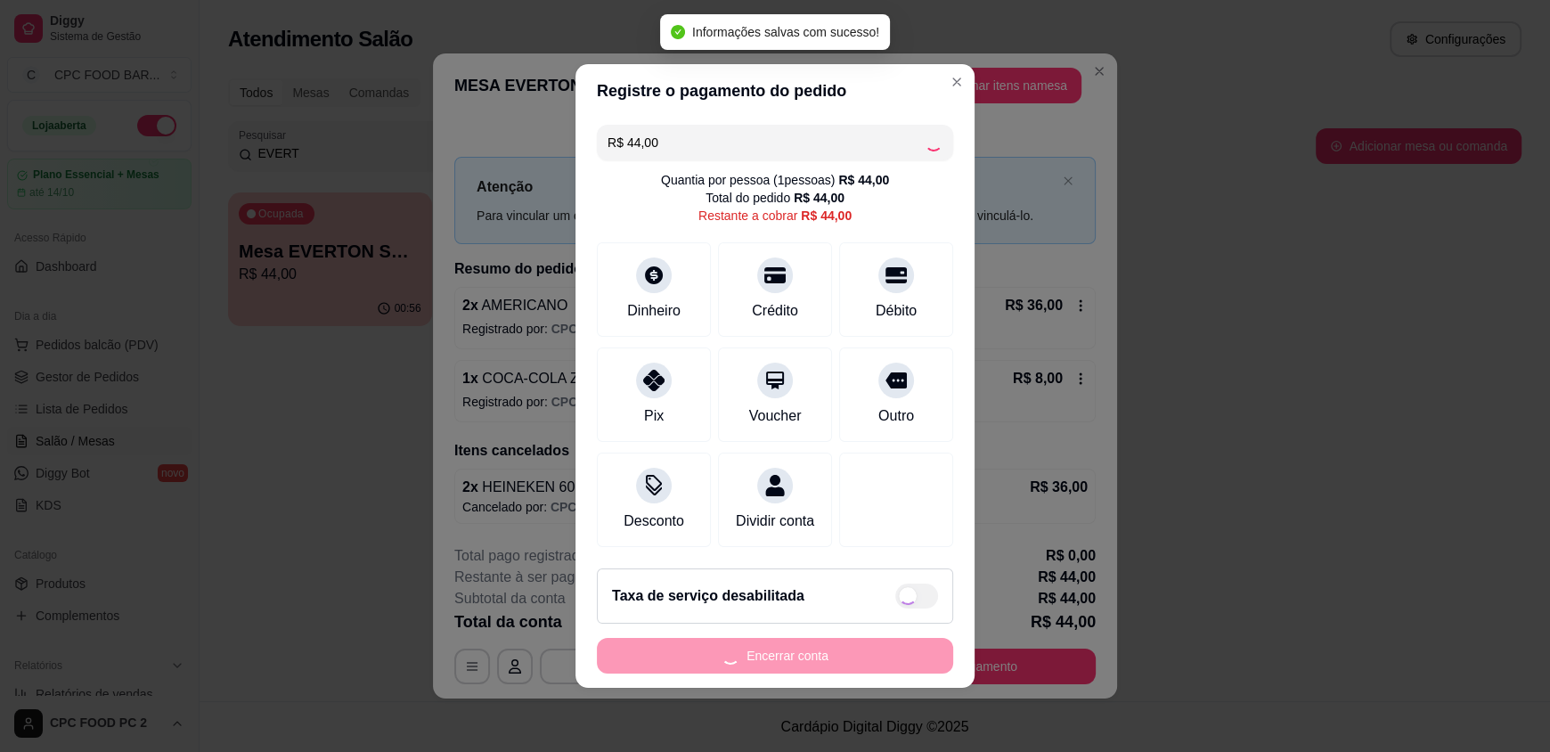
type input "R$ 0,00"
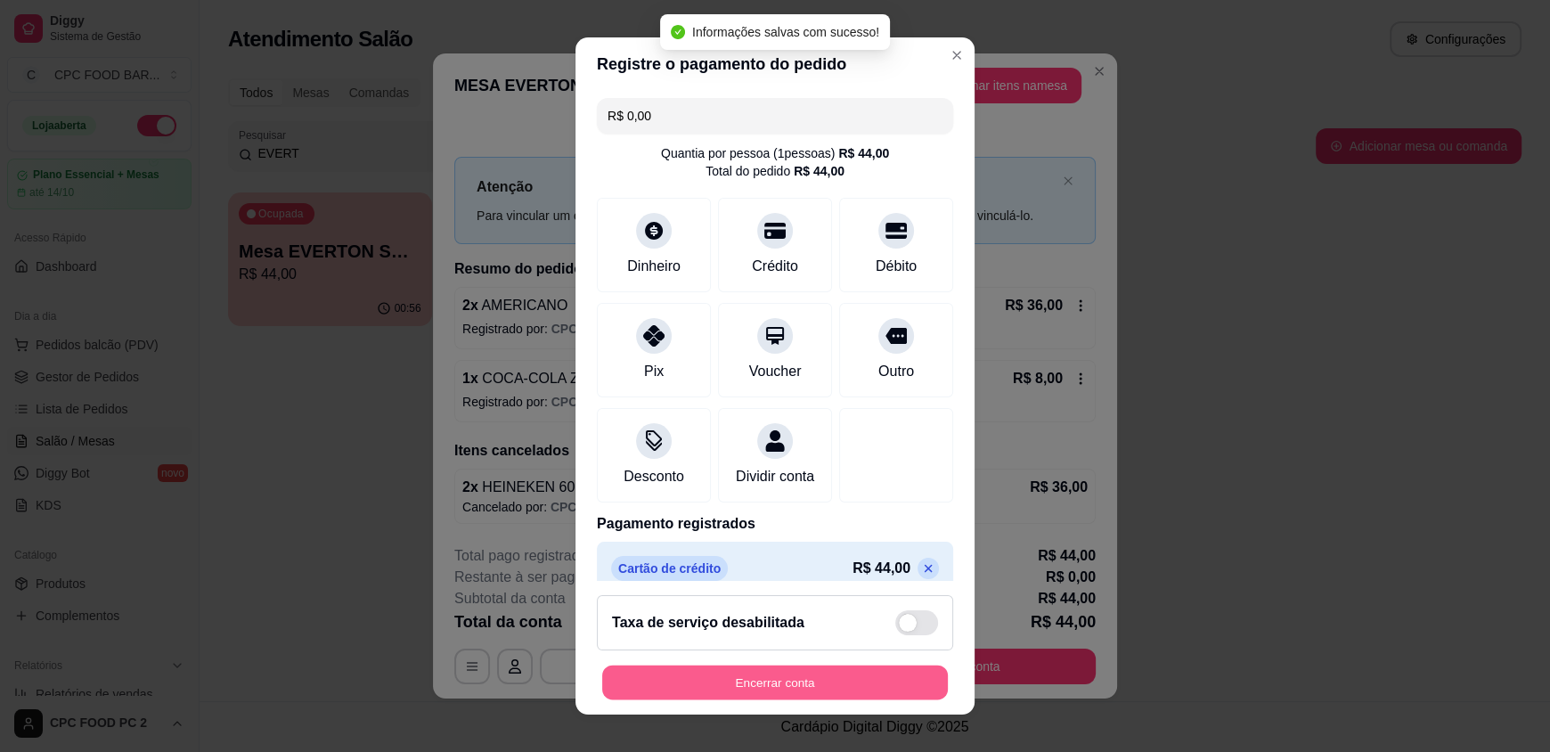
click at [764, 683] on button "Encerrar conta" at bounding box center [775, 681] width 346 height 35
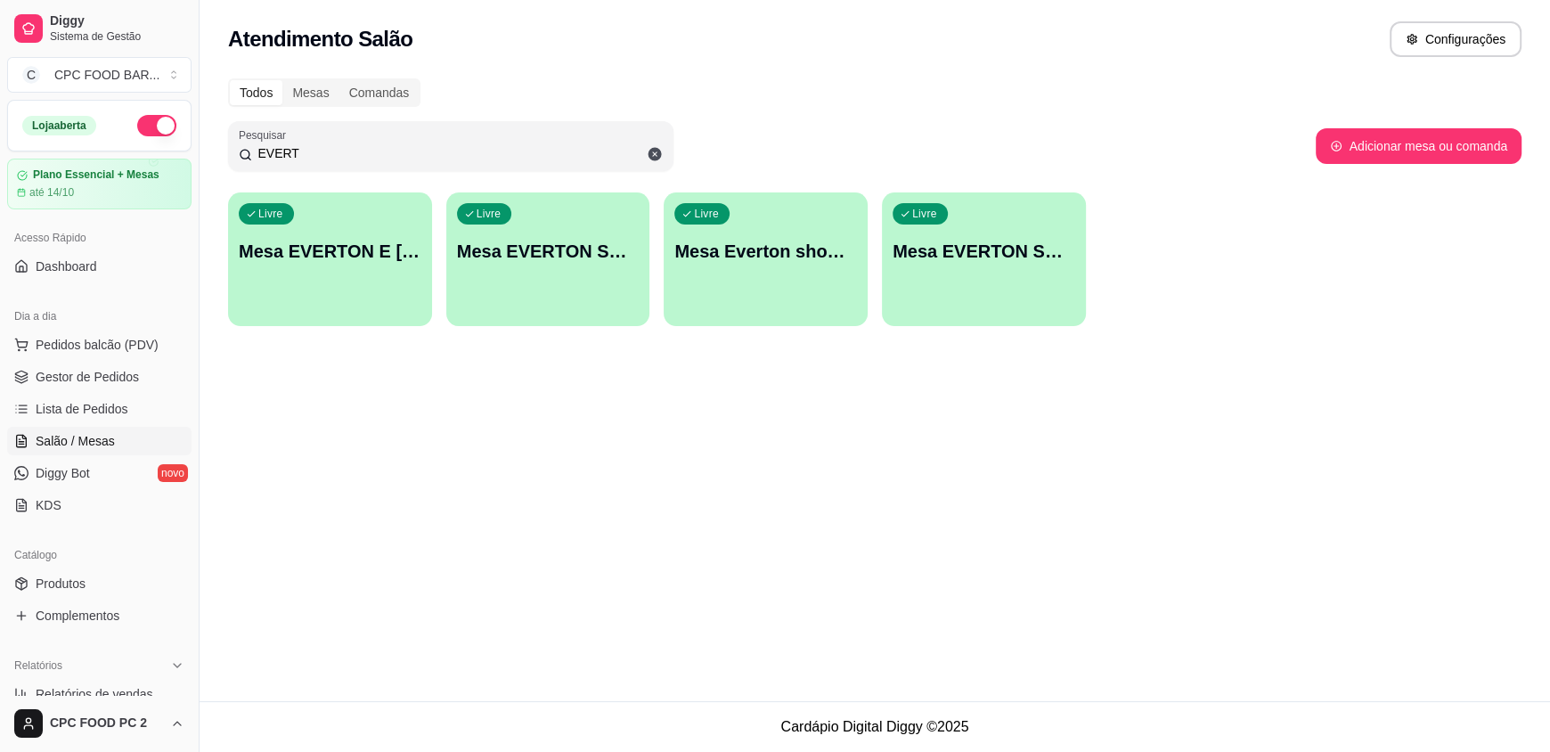
click at [296, 156] on input "EVERT" at bounding box center [457, 153] width 411 height 18
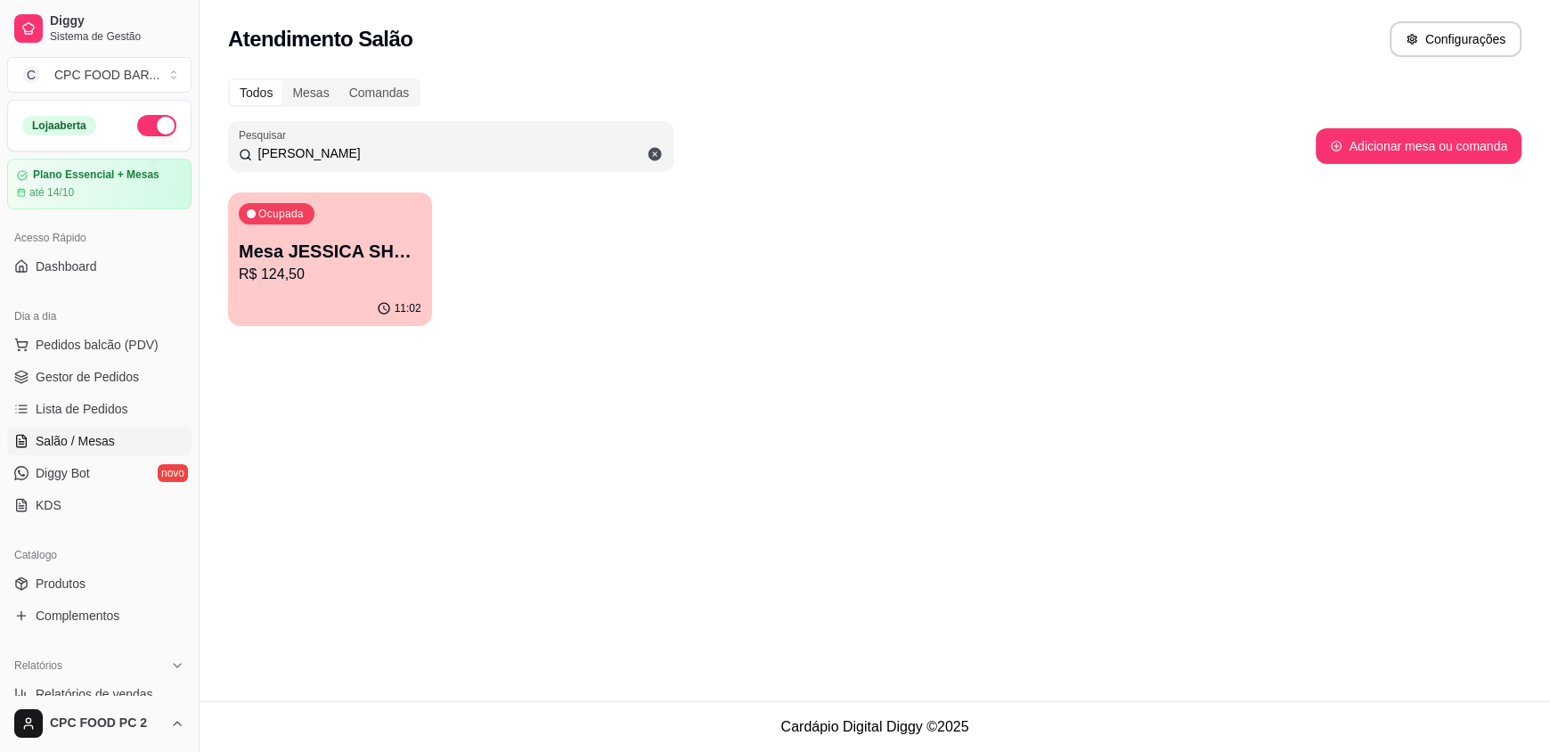
type input "[PERSON_NAME]"
click at [275, 281] on p "R$ 124,50" at bounding box center [329, 274] width 177 height 20
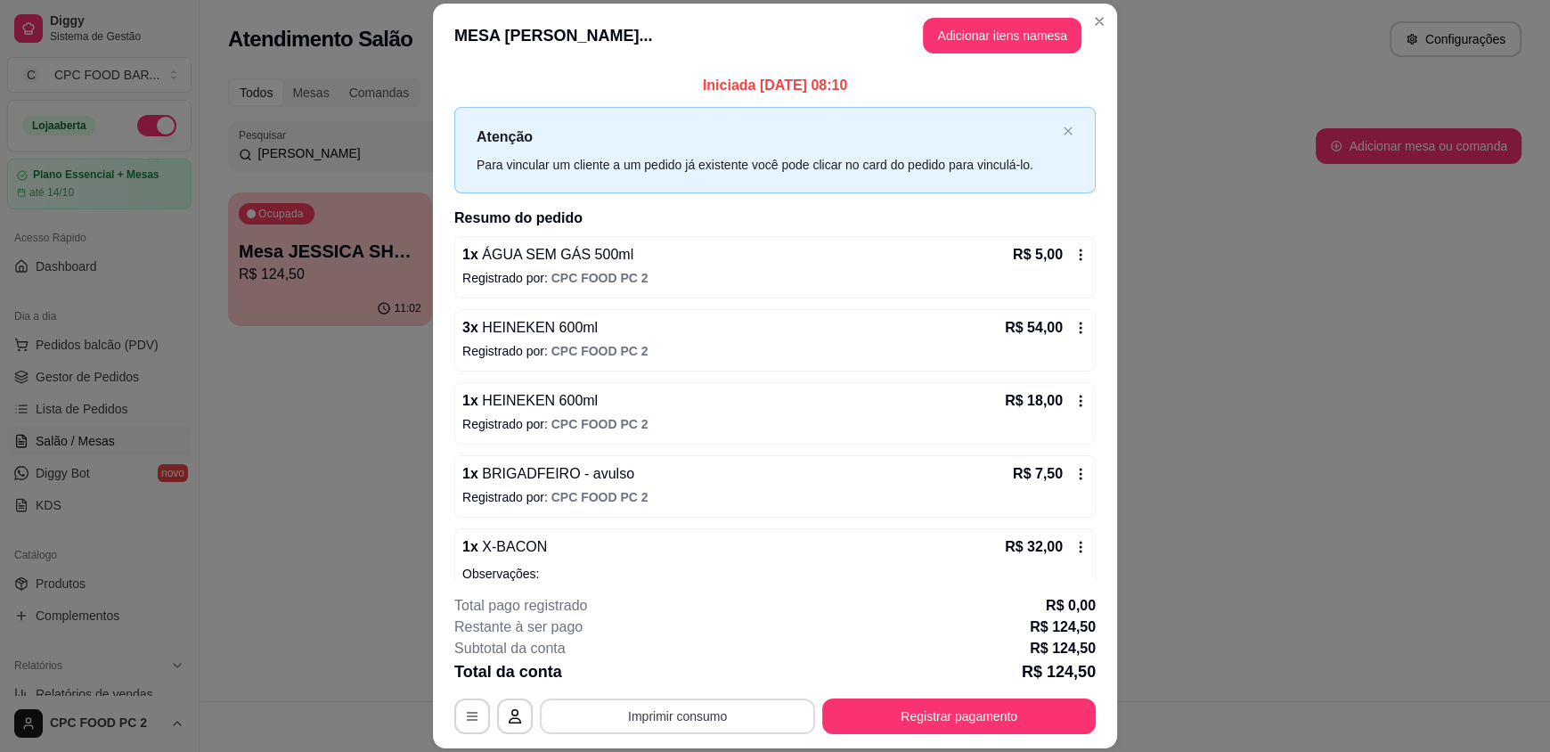
click at [752, 726] on button "Imprimir consumo" at bounding box center [677, 716] width 275 height 36
click at [698, 680] on button "IMPRESSORA" at bounding box center [676, 675] width 129 height 28
click at [953, 53] on header "MESA [PERSON_NAME]... Adicionar itens na mesa" at bounding box center [775, 36] width 684 height 64
click at [953, 39] on button "Adicionar itens na mesa" at bounding box center [1002, 36] width 159 height 36
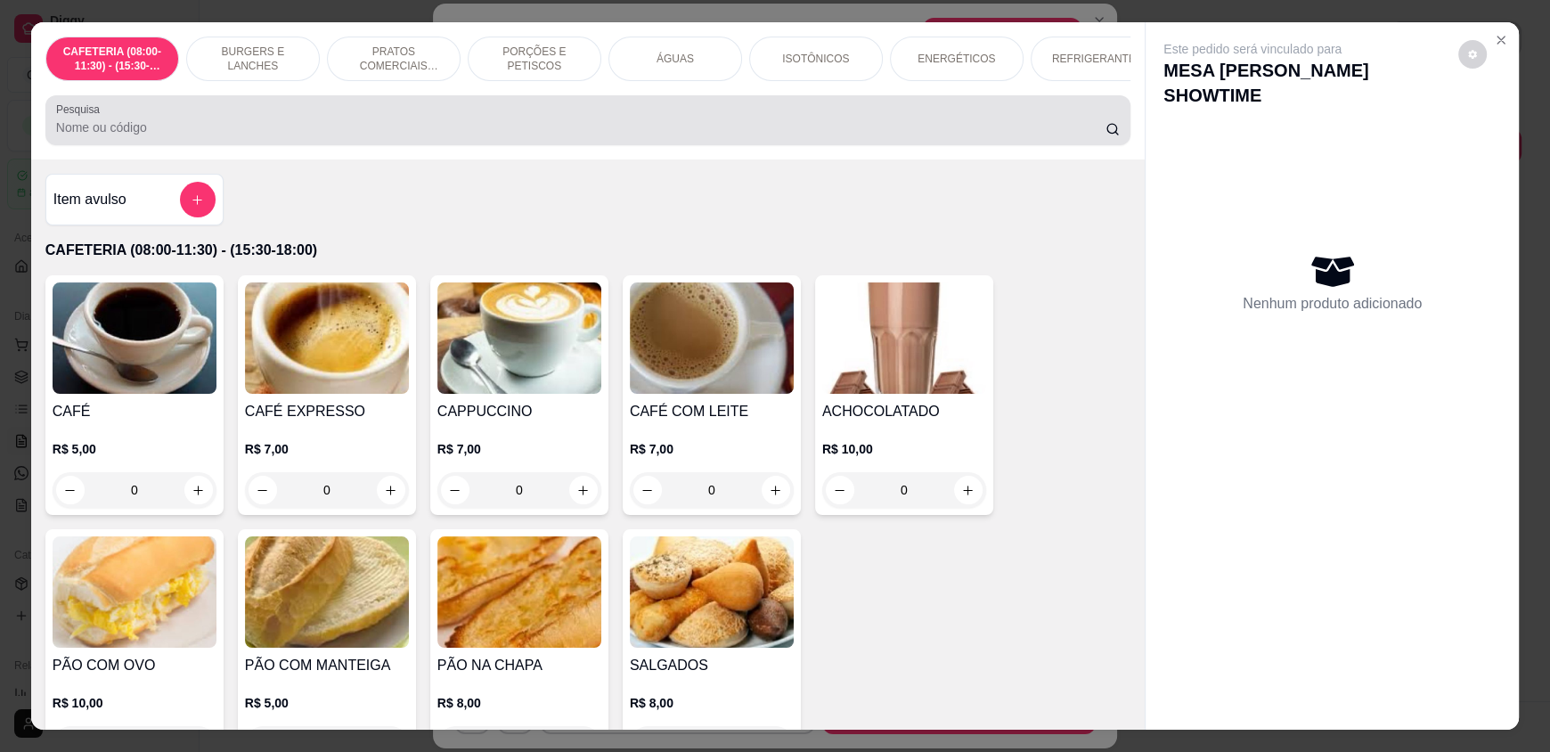
click at [475, 136] on input "Pesquisa" at bounding box center [581, 127] width 1050 height 18
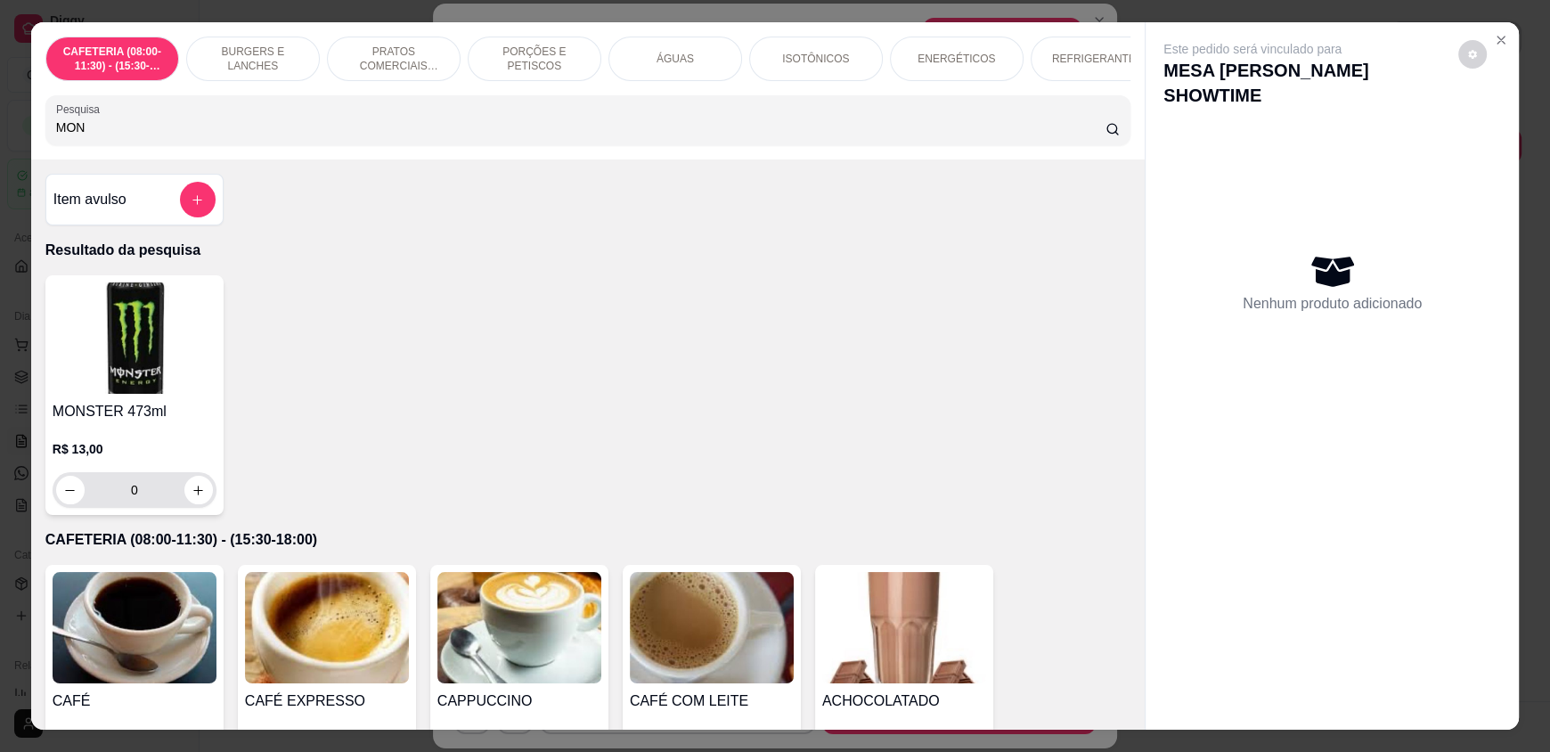
type input "MON"
click at [203, 503] on button "increase-product-quantity" at bounding box center [198, 490] width 28 height 28
type input "1"
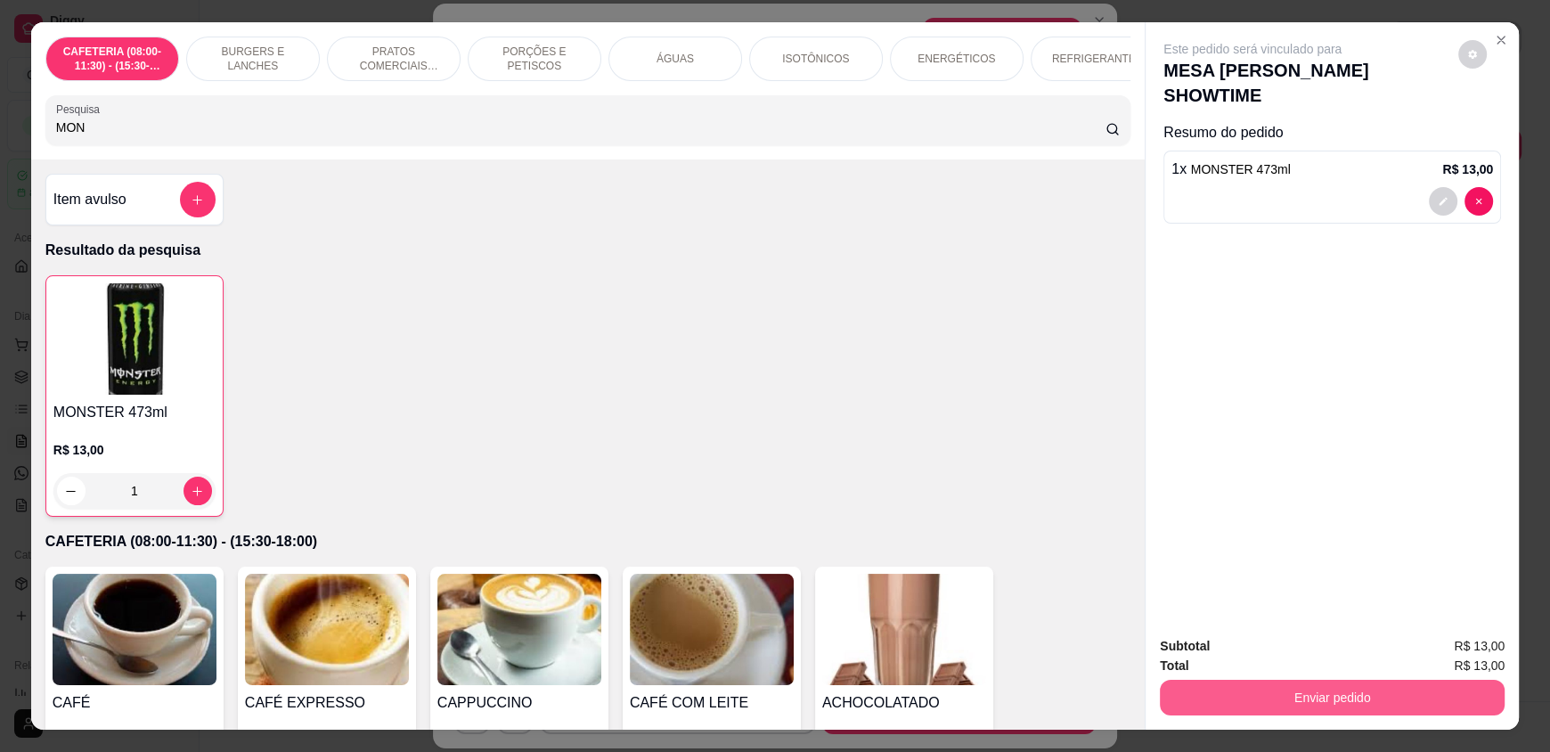
click at [1339, 695] on button "Enviar pedido" at bounding box center [1332, 697] width 345 height 36
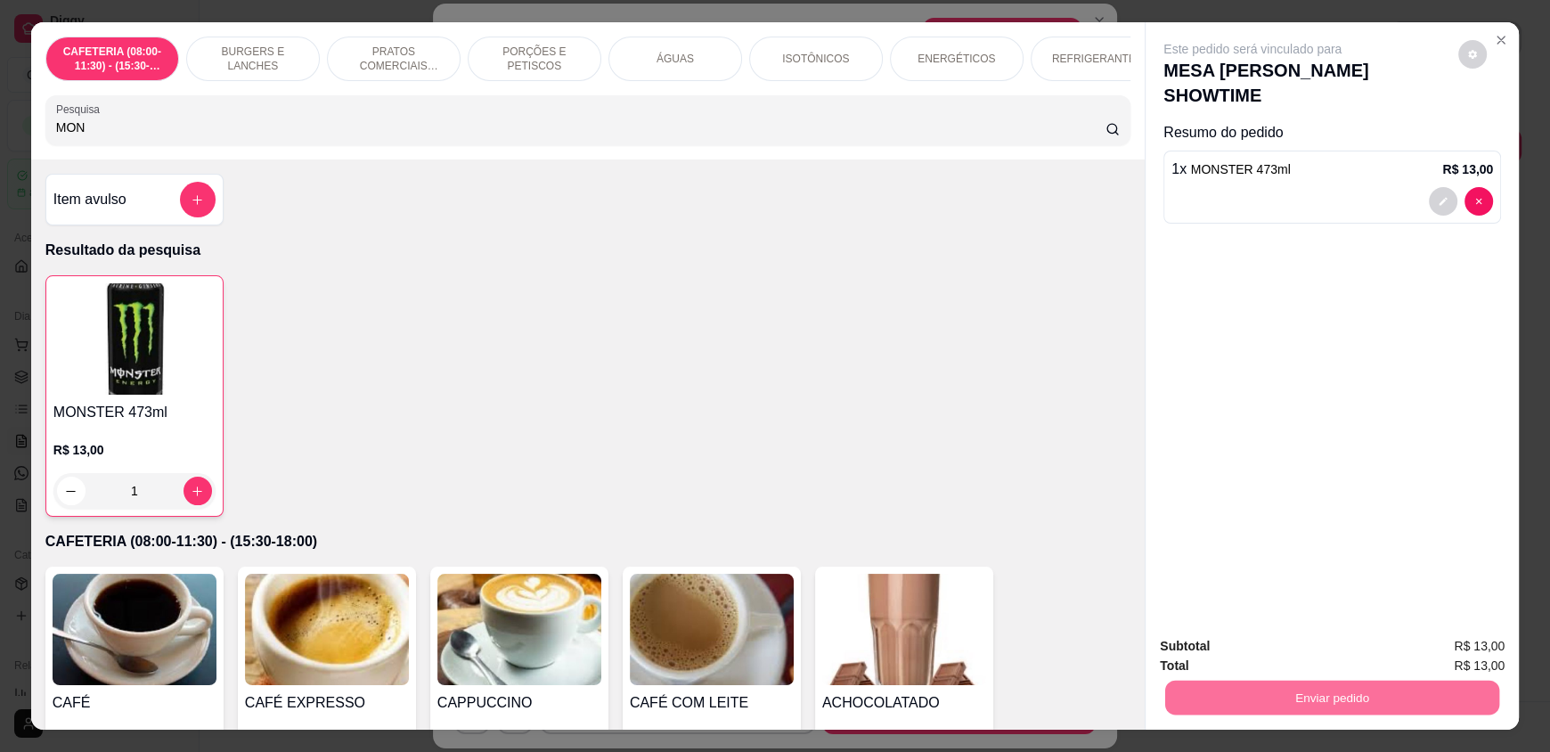
click at [1441, 659] on button "Enviar pedido" at bounding box center [1457, 654] width 101 height 34
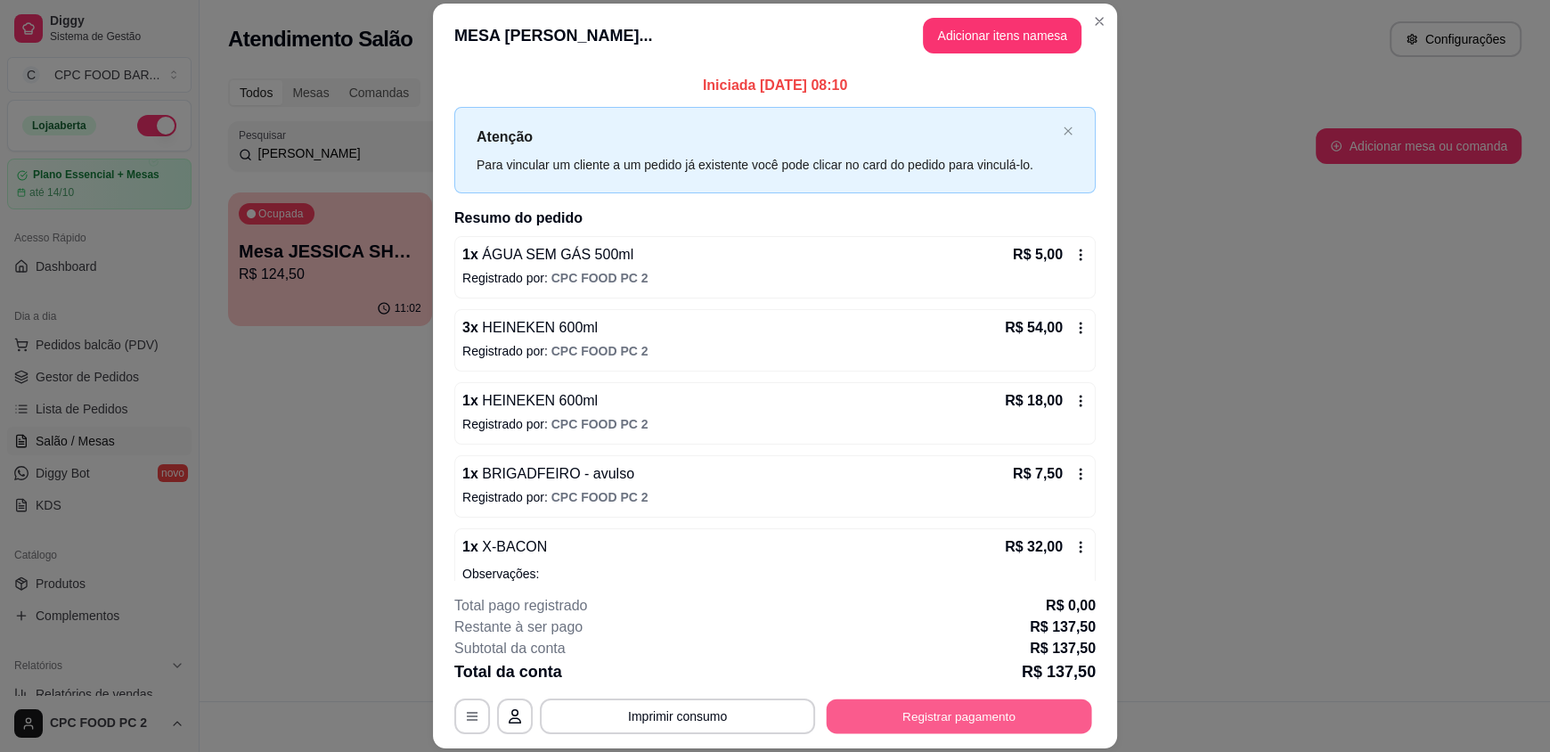
click at [957, 723] on button "Registrar pagamento" at bounding box center [958, 715] width 265 height 35
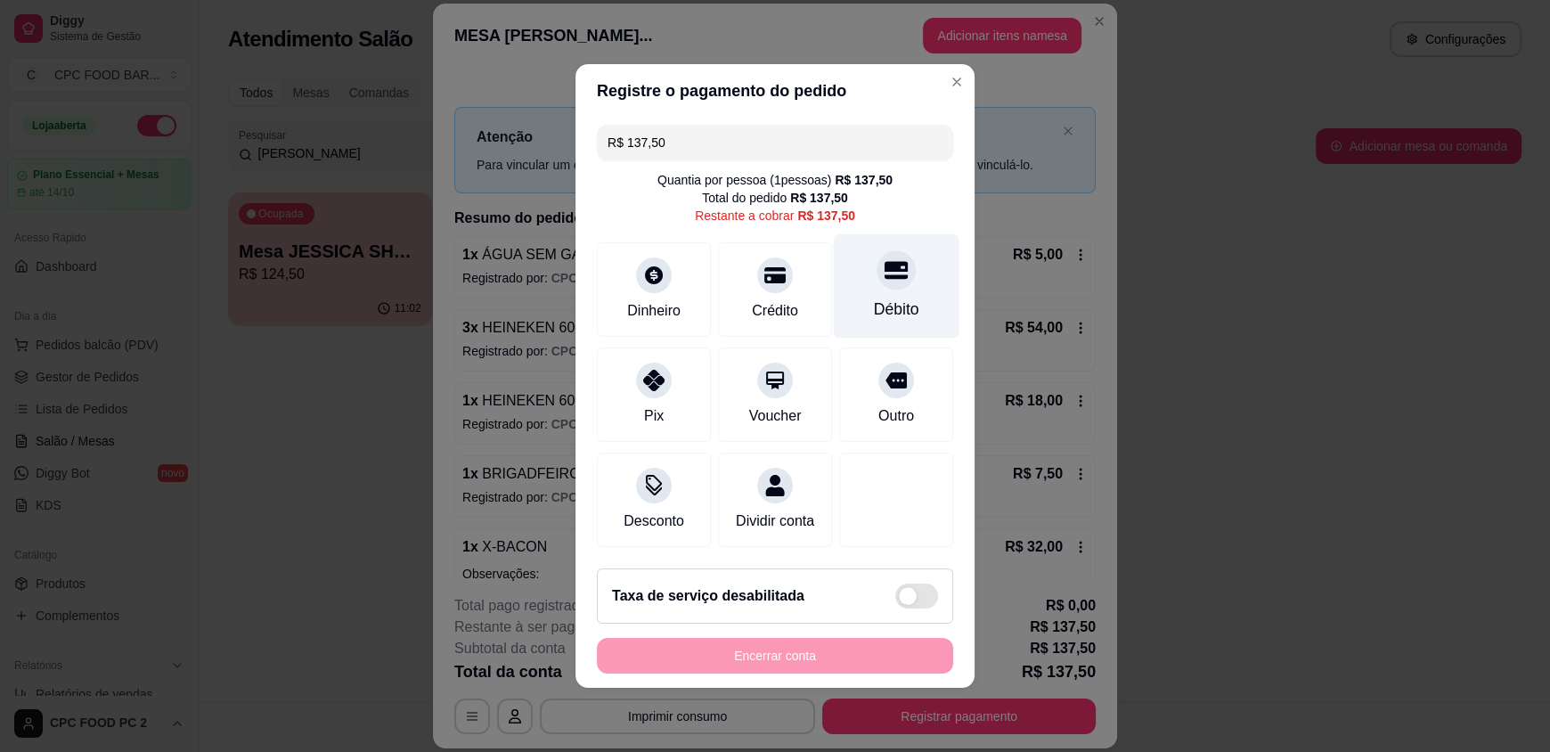
click at [891, 281] on div "Débito" at bounding box center [897, 286] width 126 height 104
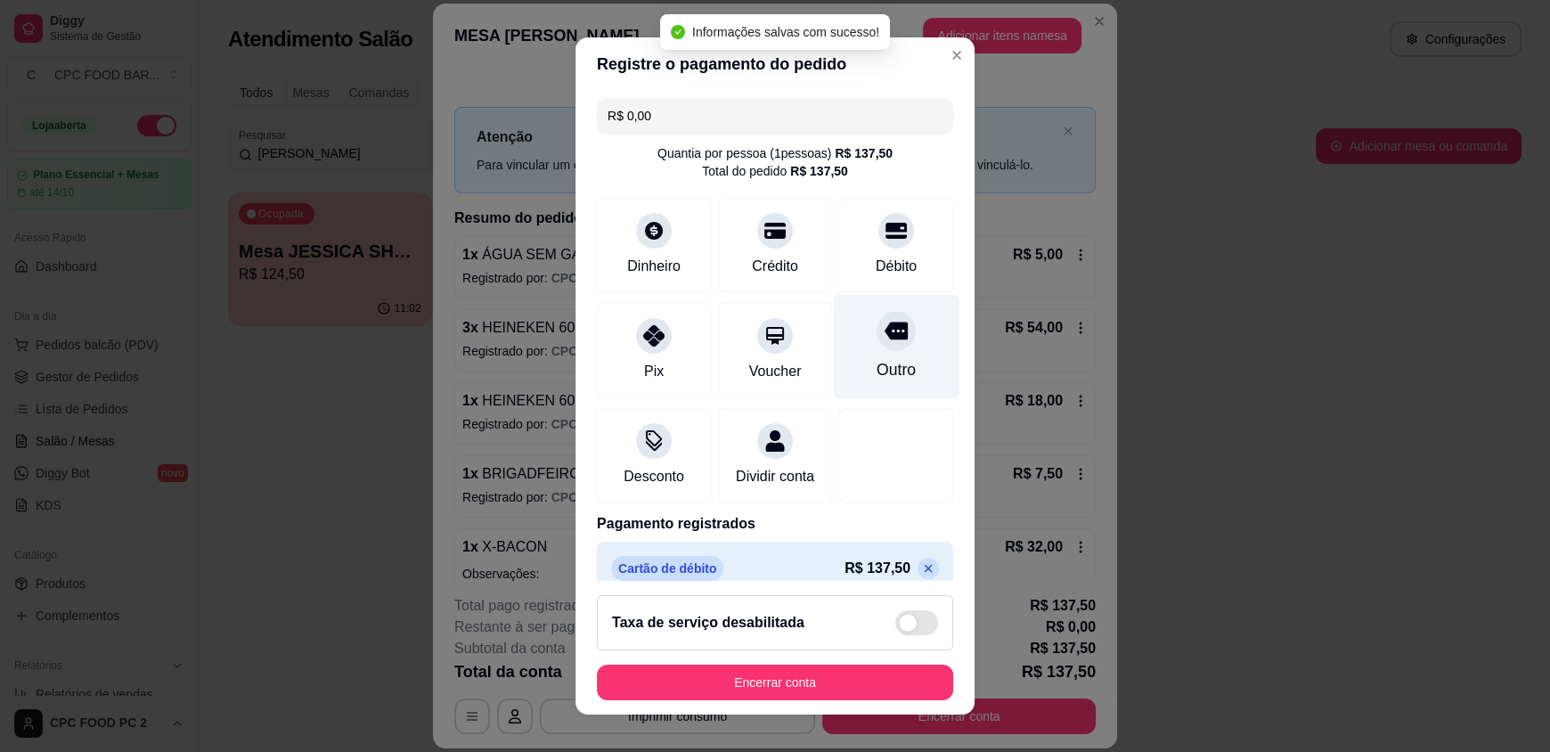
type input "R$ 0,00"
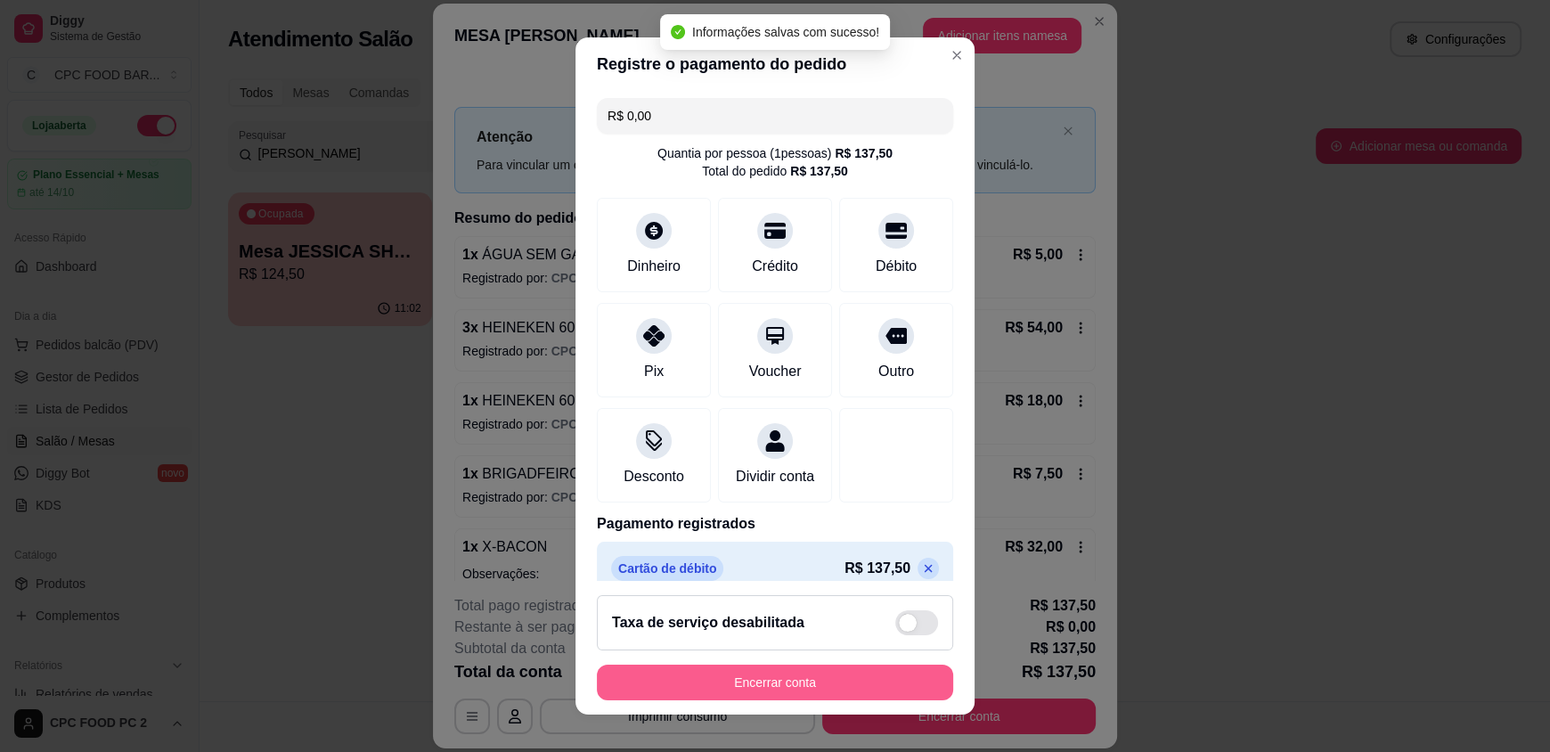
click at [795, 687] on button "Encerrar conta" at bounding box center [775, 682] width 356 height 36
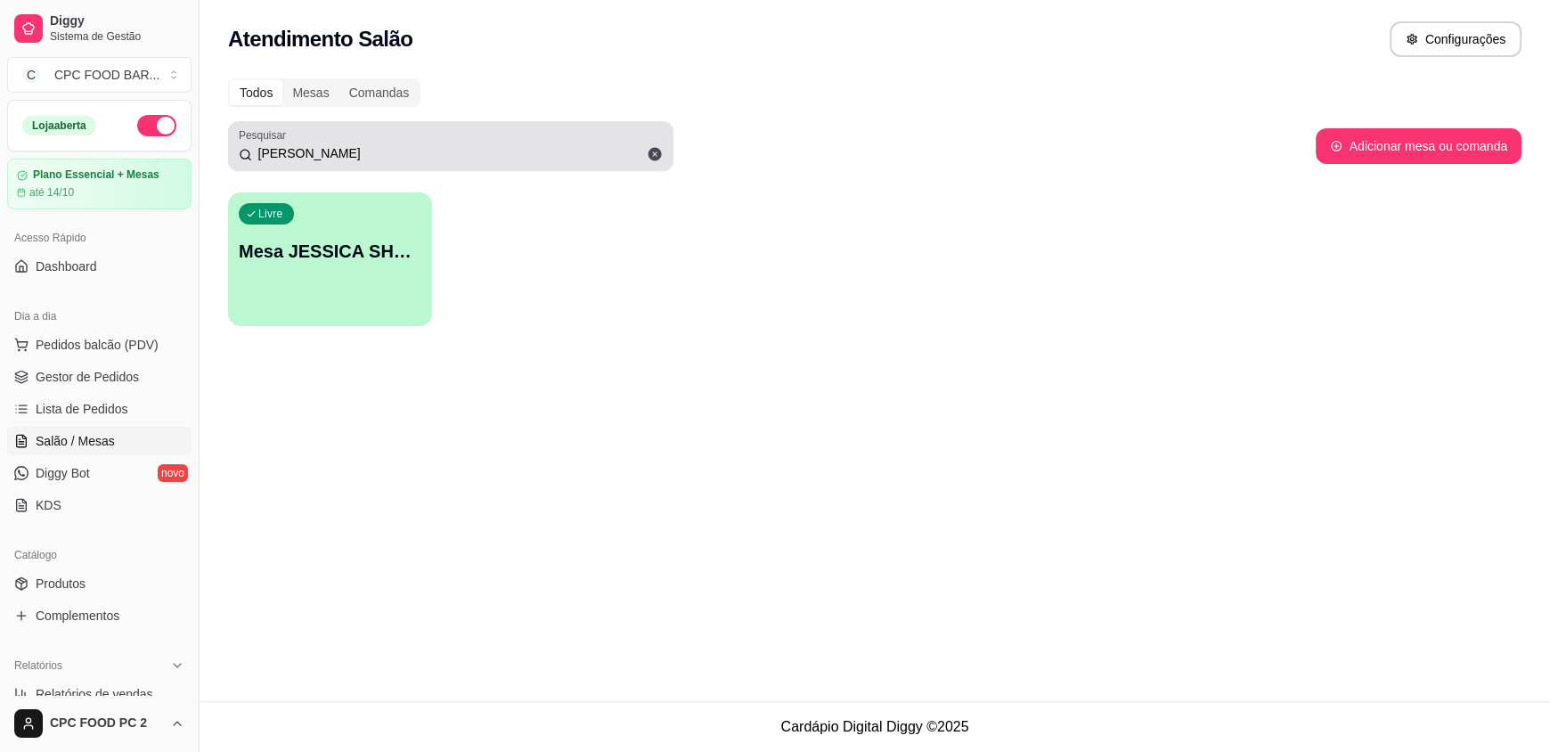
click at [655, 158] on icon at bounding box center [654, 154] width 13 height 13
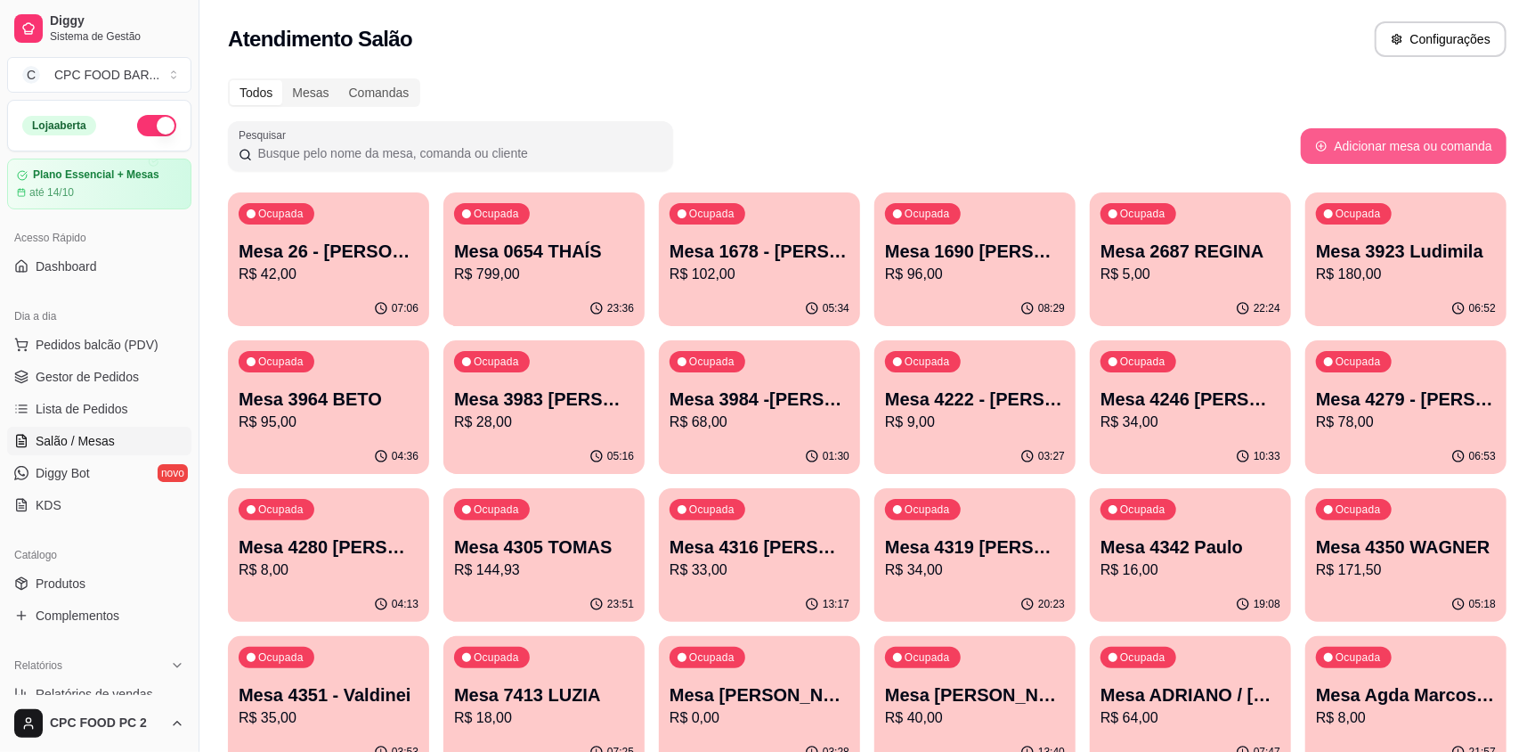
click at [1362, 138] on button "Adicionar mesa ou comanda" at bounding box center [1404, 146] width 206 height 36
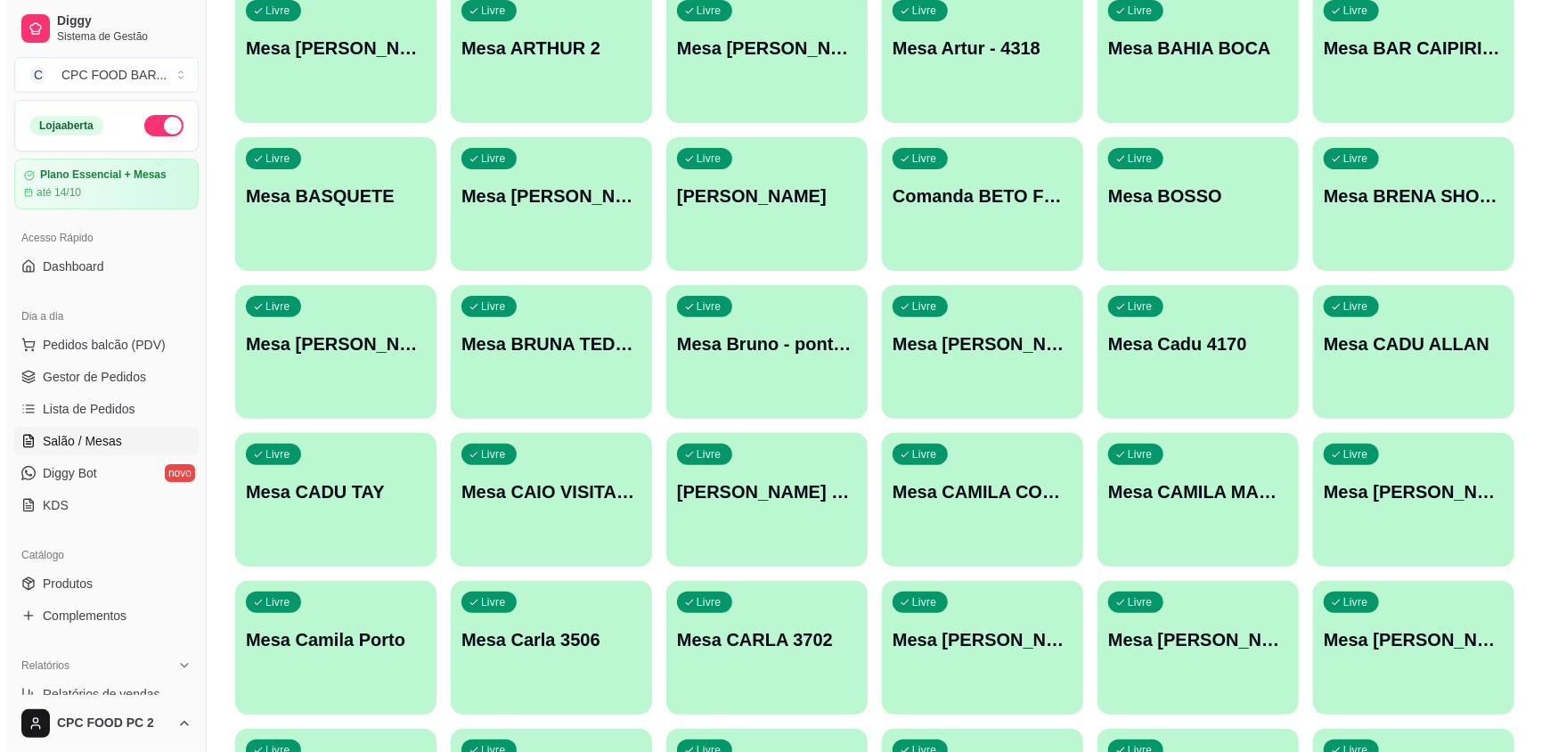
scroll to position [8549, 0]
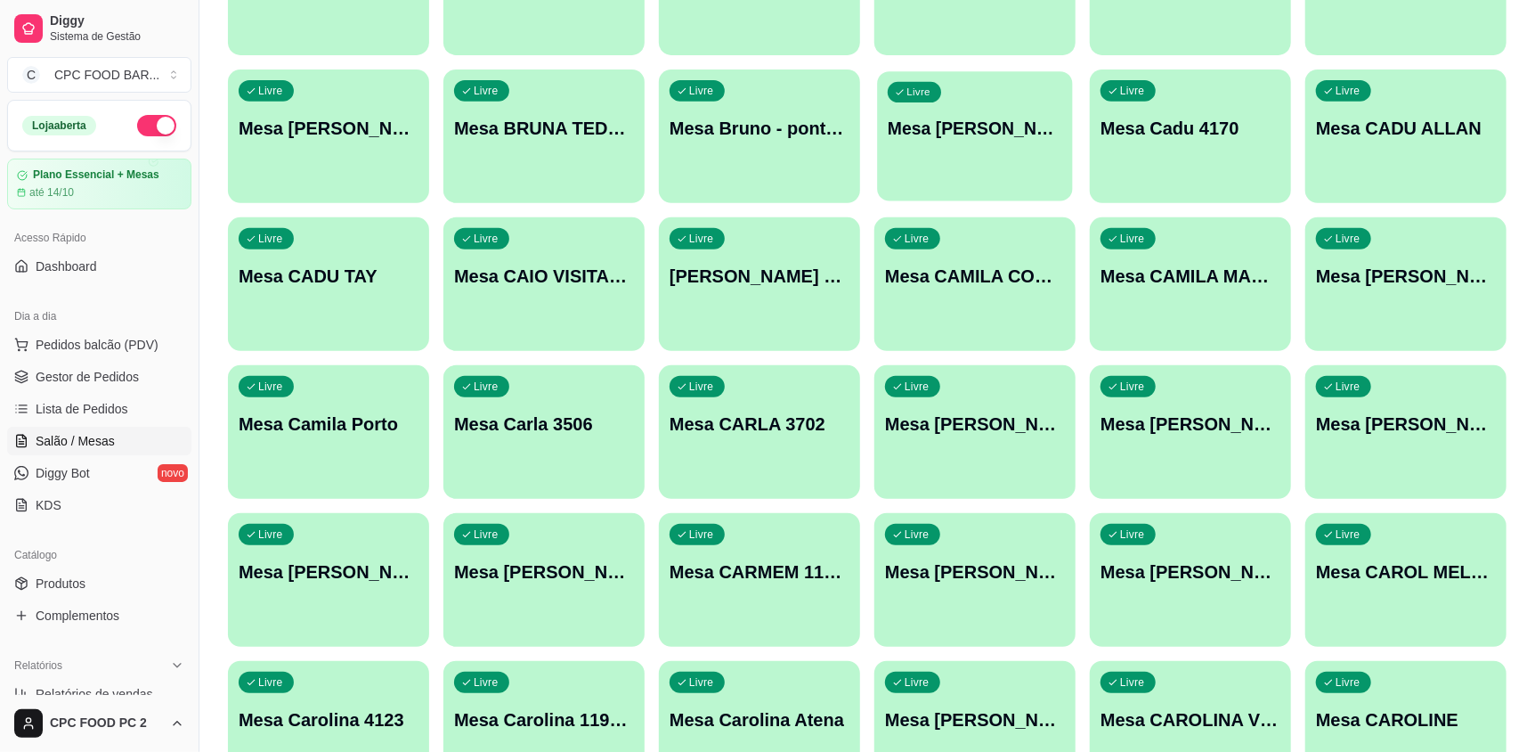
click at [933, 162] on div "Livre Mesa BRUNO BOCAO" at bounding box center [974, 125] width 195 height 109
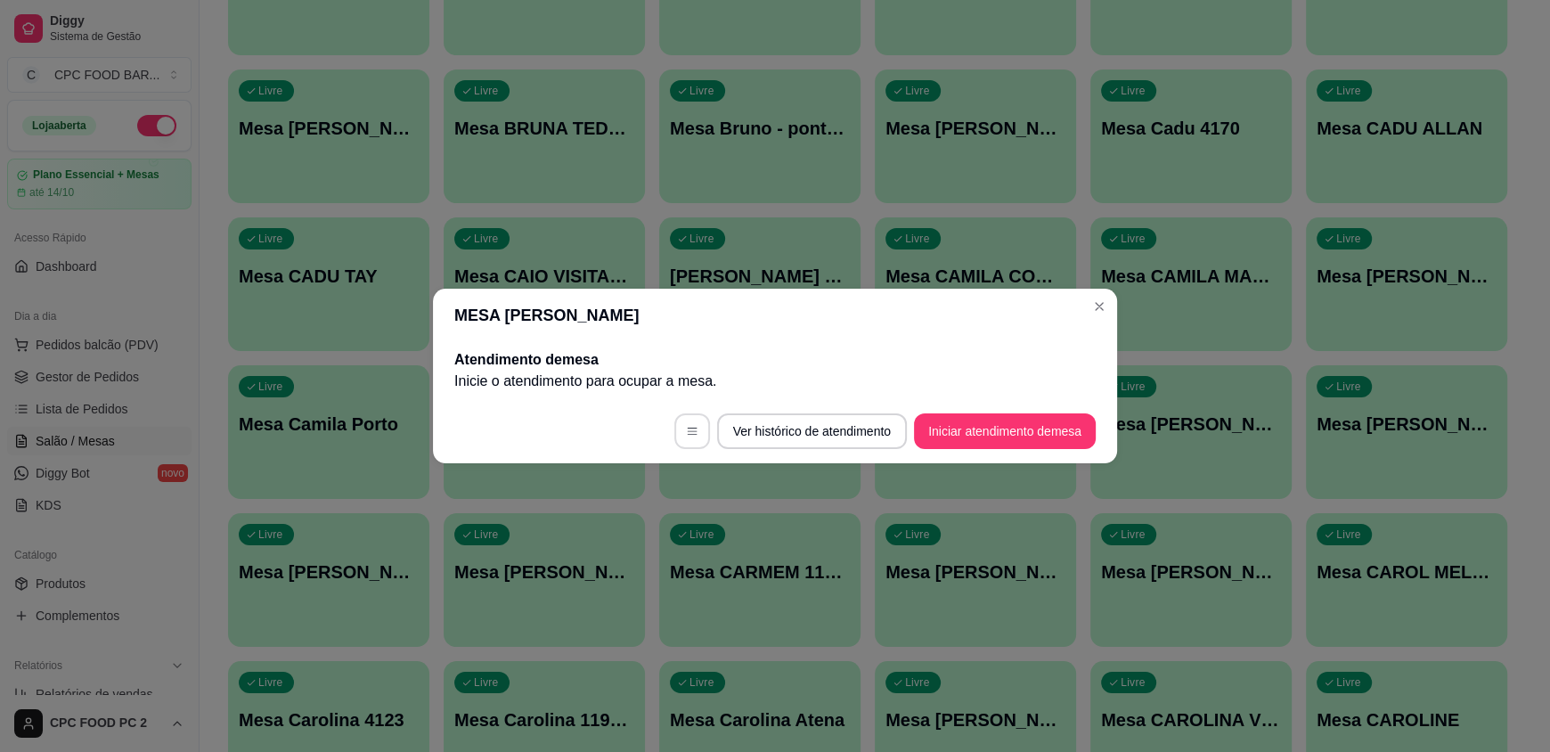
click at [688, 428] on icon "button" at bounding box center [692, 431] width 12 height 12
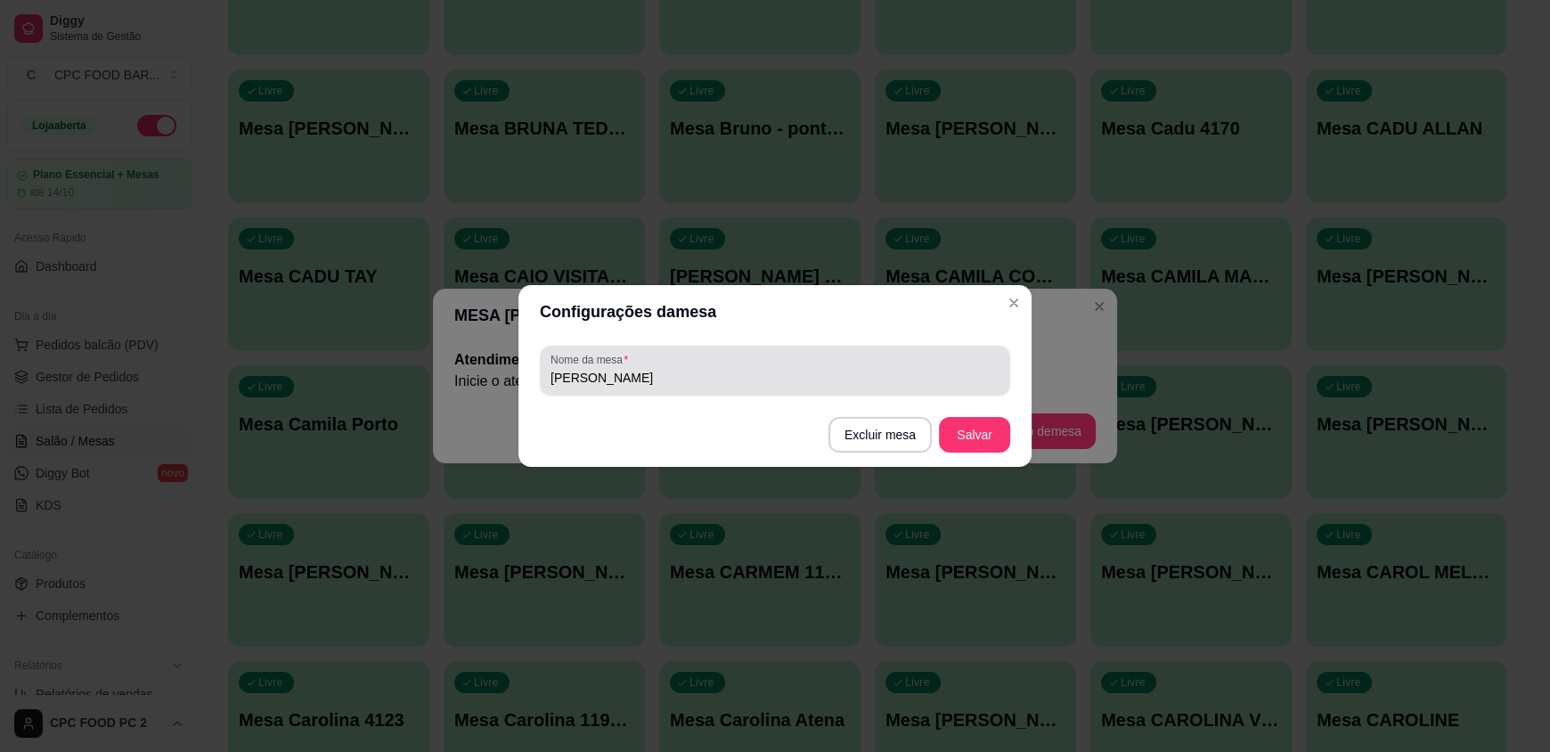
click at [696, 387] on div "[PERSON_NAME]" at bounding box center [774, 371] width 449 height 36
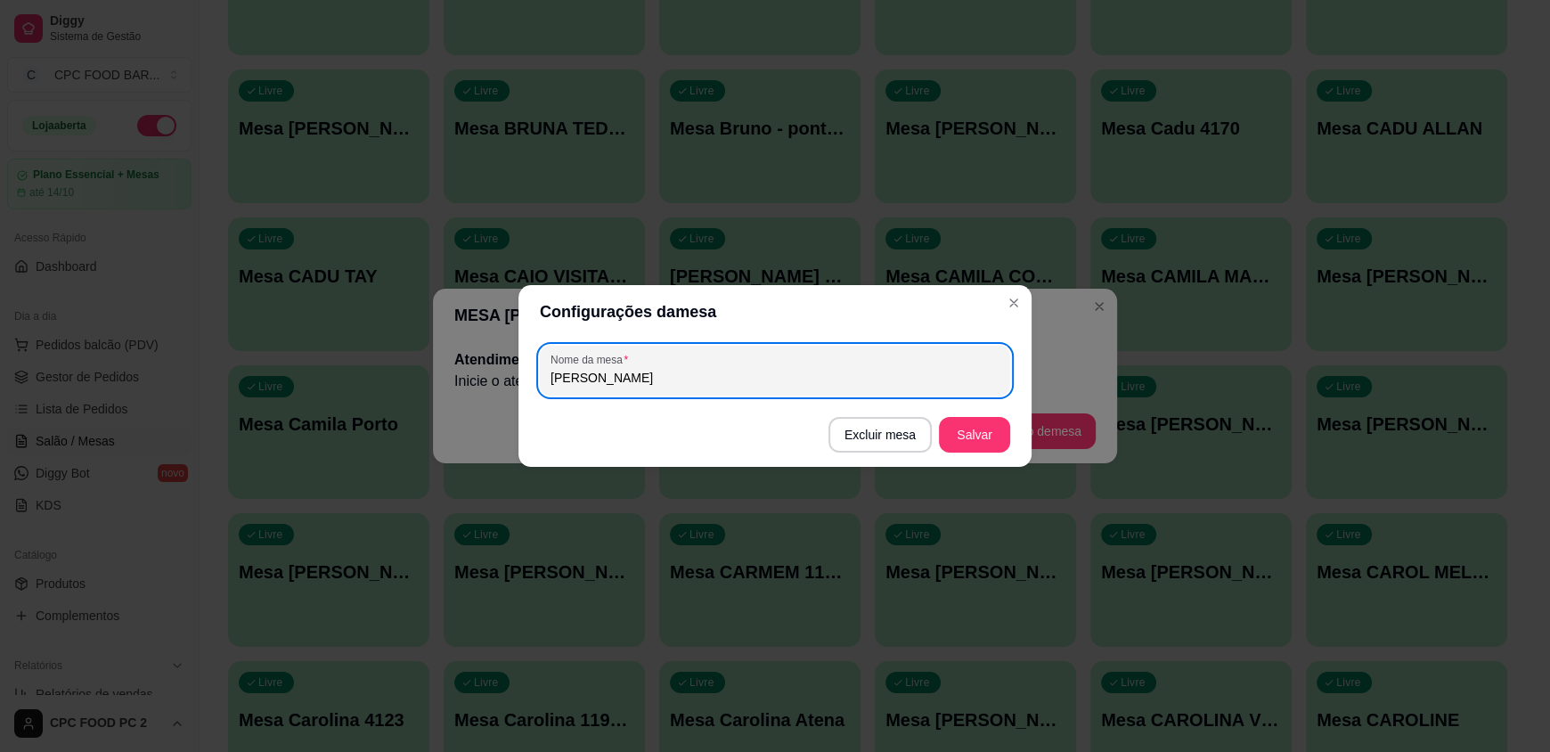
drag, startPoint x: 696, startPoint y: 387, endPoint x: 483, endPoint y: 387, distance: 213.7
click at [483, 387] on div "Configurações da mesa Nome da mesa [PERSON_NAME] Excluir mesa Salvar" at bounding box center [775, 376] width 1550 height 752
type input "e"
type input "[PERSON_NAME] PISCINA 11983528902"
click at [965, 440] on button "Salvar" at bounding box center [974, 435] width 71 height 36
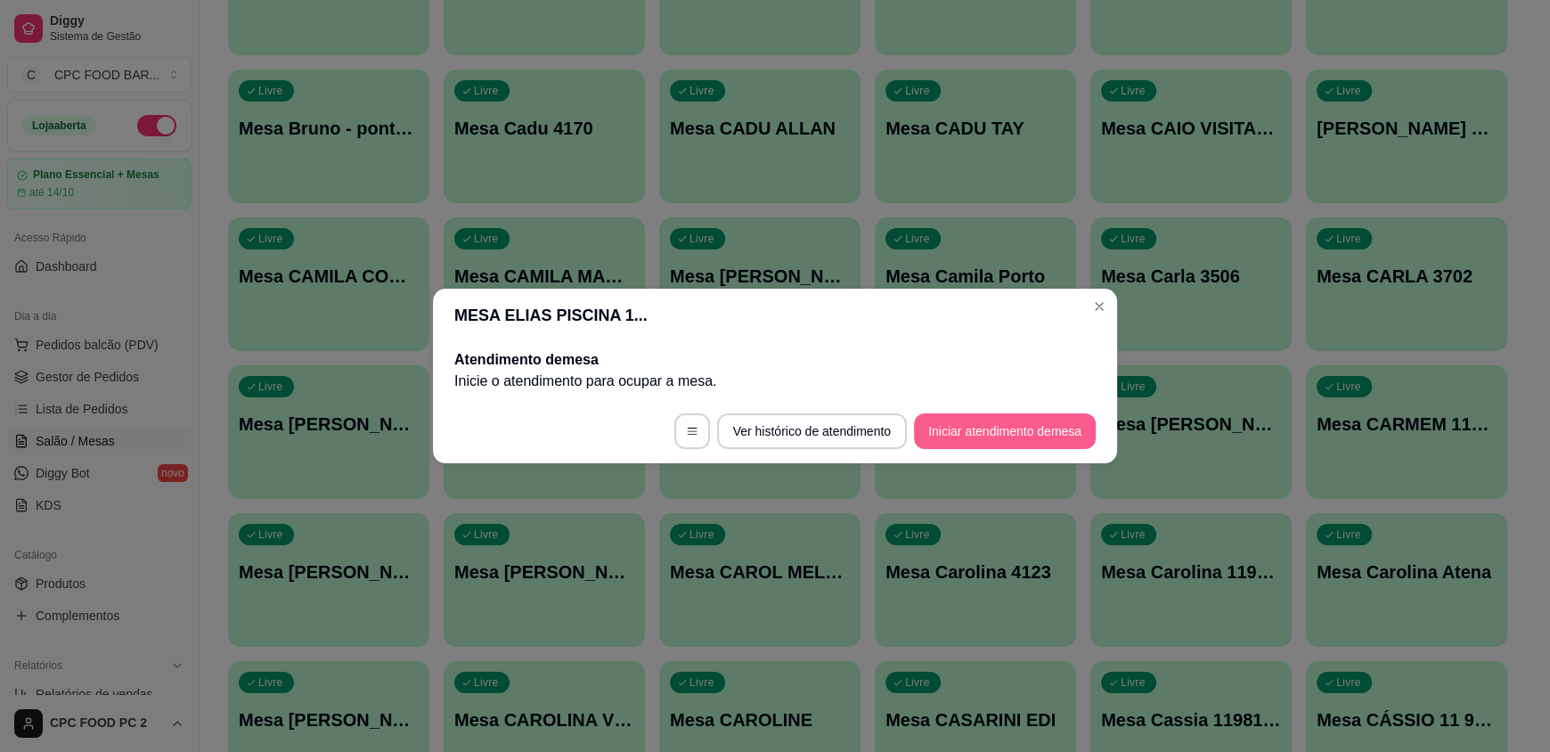
click at [996, 427] on button "Iniciar atendimento de mesa" at bounding box center [1005, 431] width 182 height 36
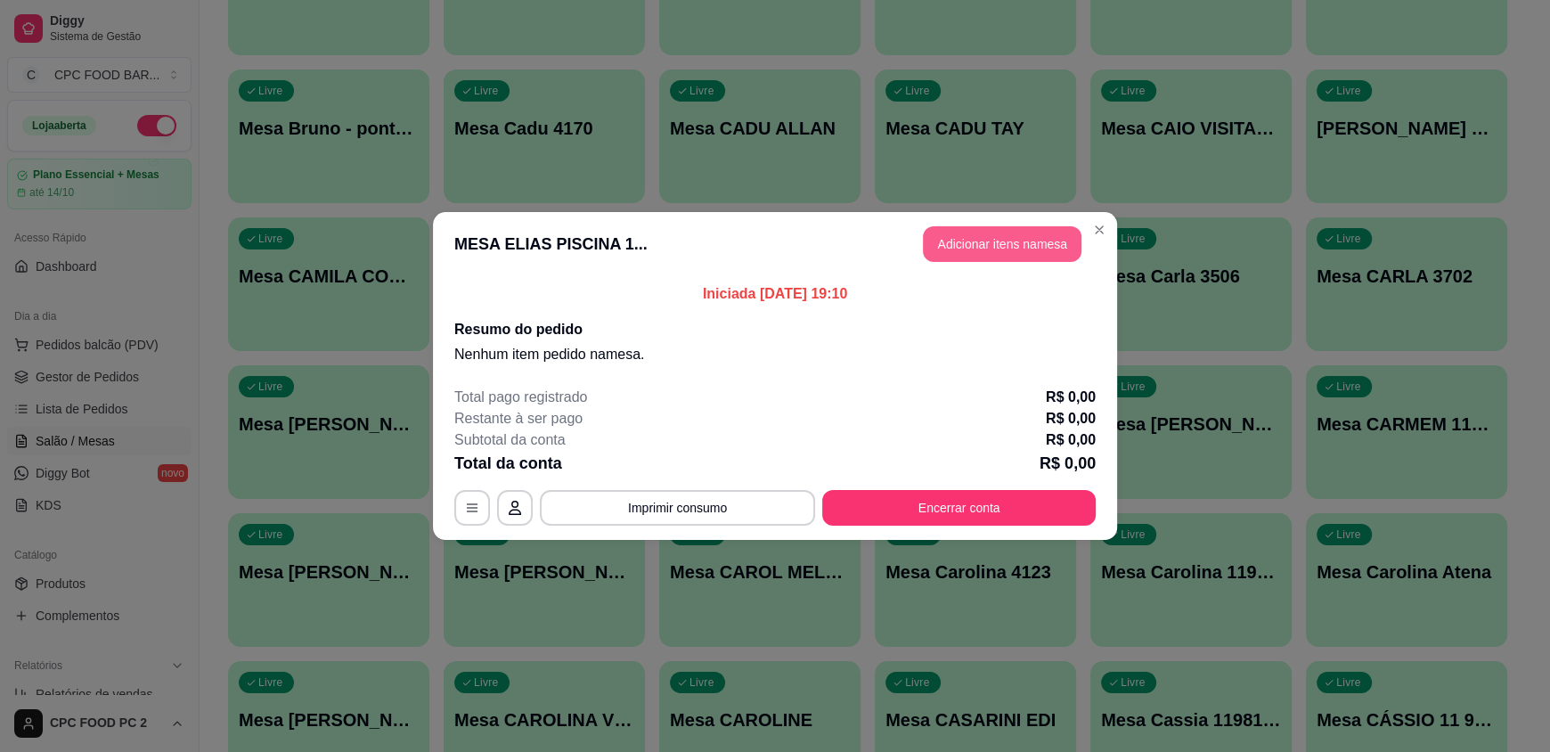
click at [951, 245] on button "Adicionar itens na mesa" at bounding box center [1002, 244] width 159 height 36
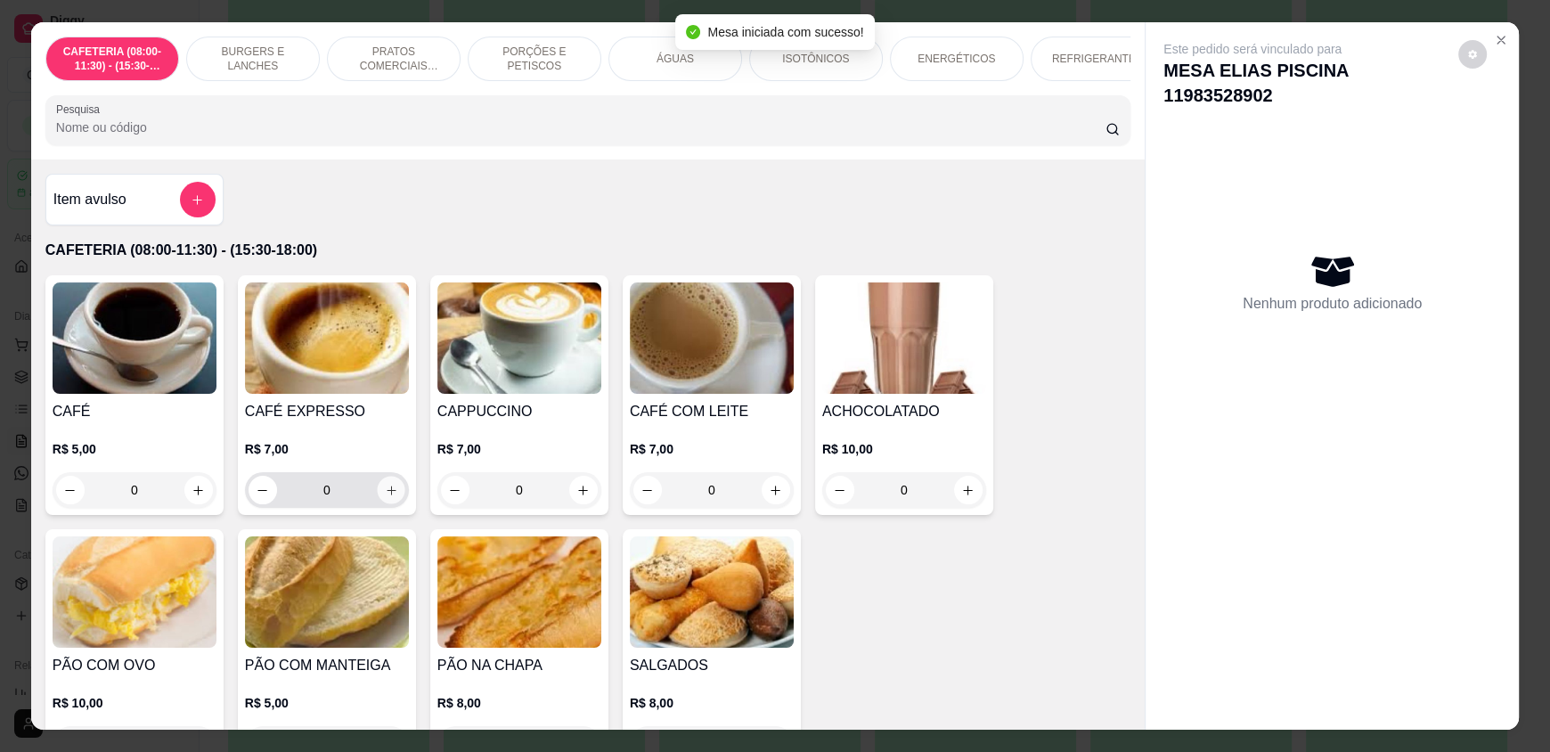
click at [385, 497] on icon "increase-product-quantity" at bounding box center [391, 490] width 13 height 13
type input "1"
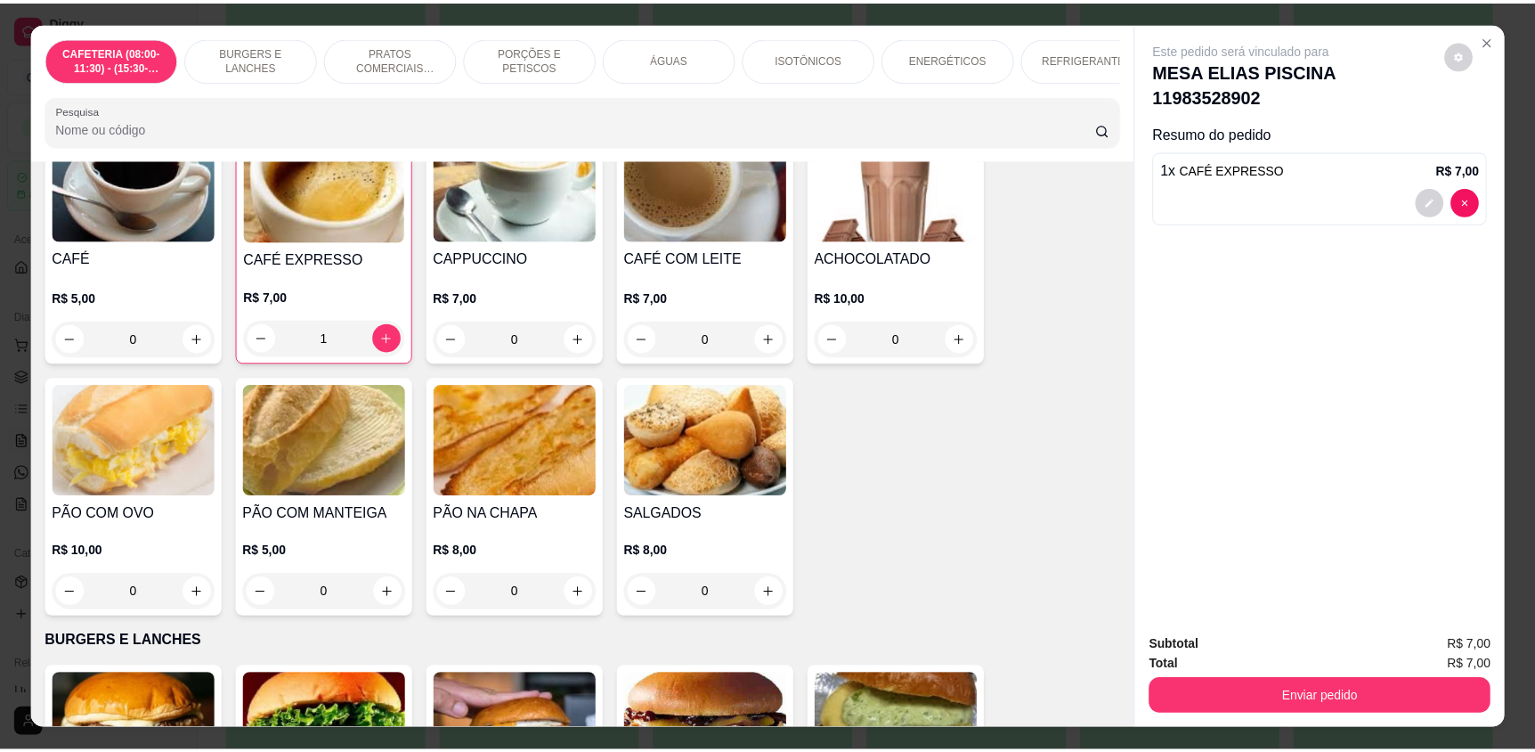
scroll to position [266, 0]
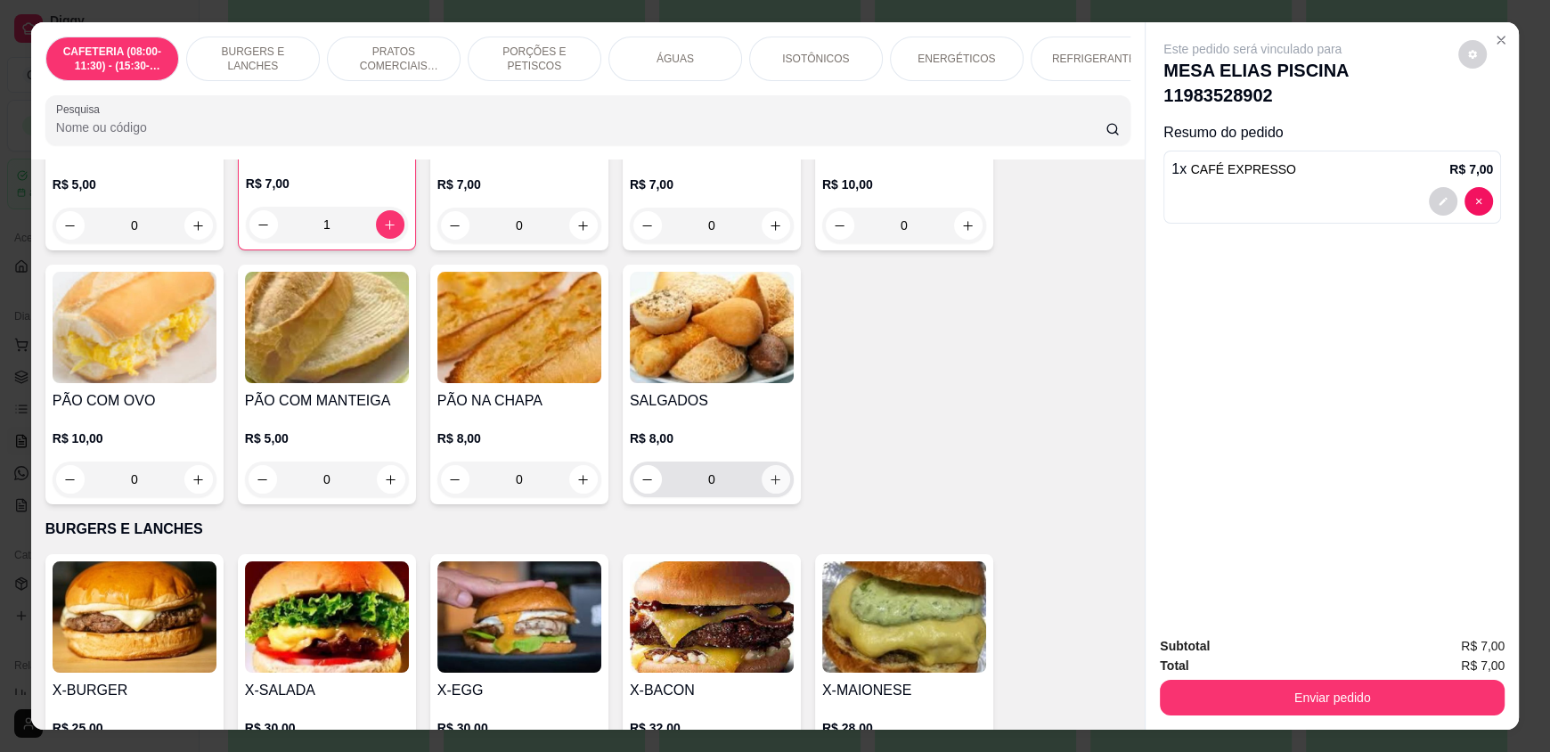
click at [771, 486] on icon "increase-product-quantity" at bounding box center [775, 479] width 13 height 13
type input "1"
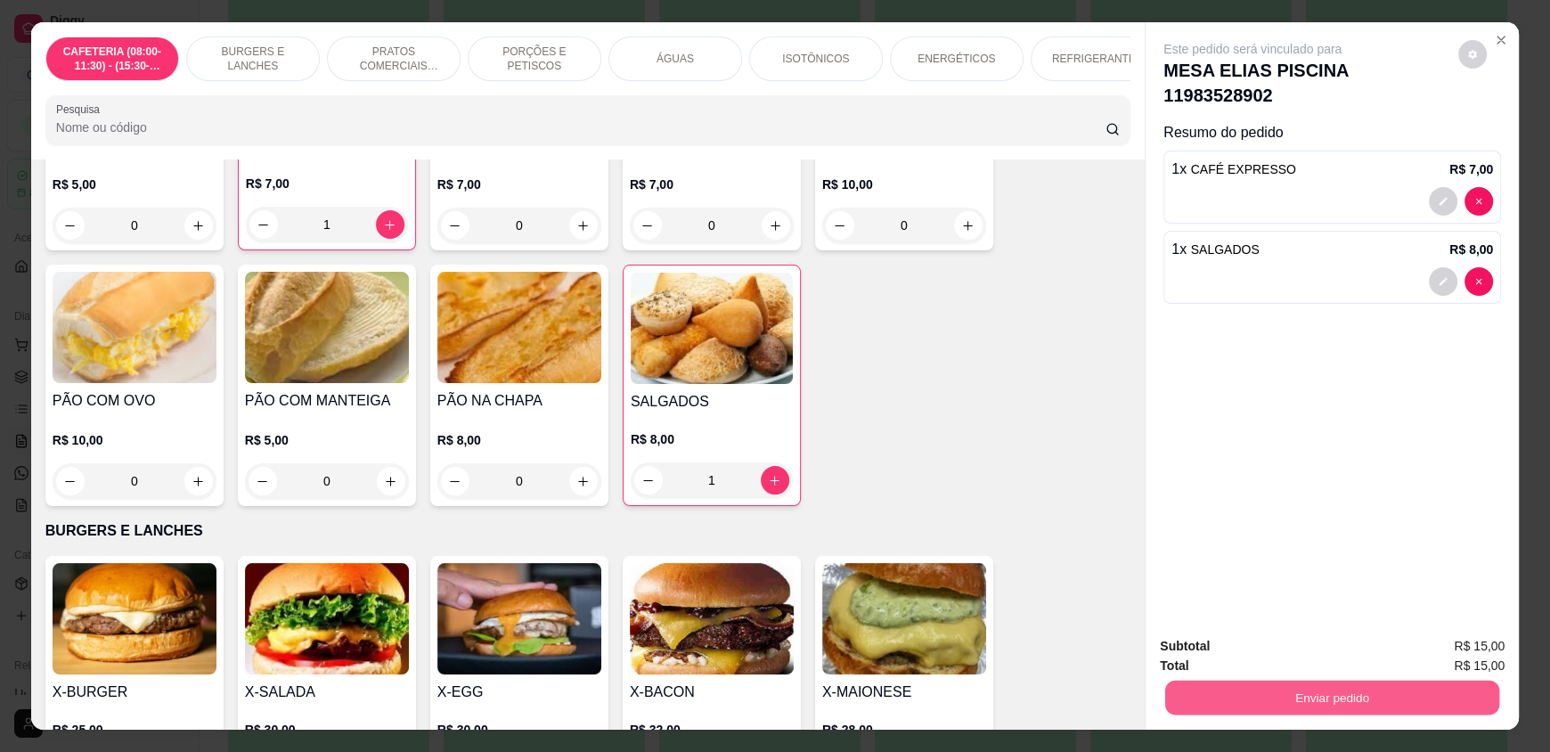
click at [1261, 690] on button "Enviar pedido" at bounding box center [1332, 696] width 334 height 35
click at [1455, 654] on button "Enviar pedido" at bounding box center [1457, 654] width 101 height 34
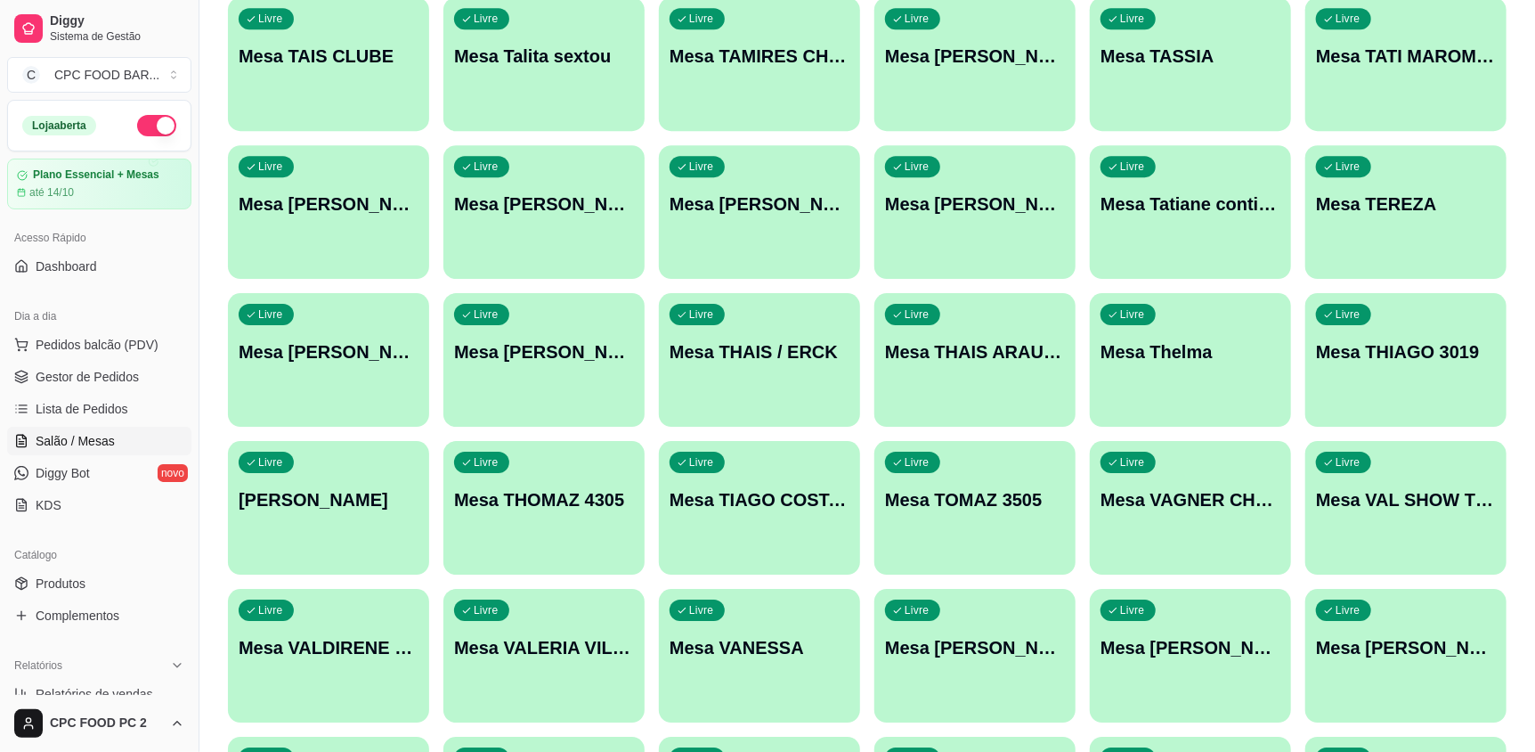
scroll to position [24185, 0]
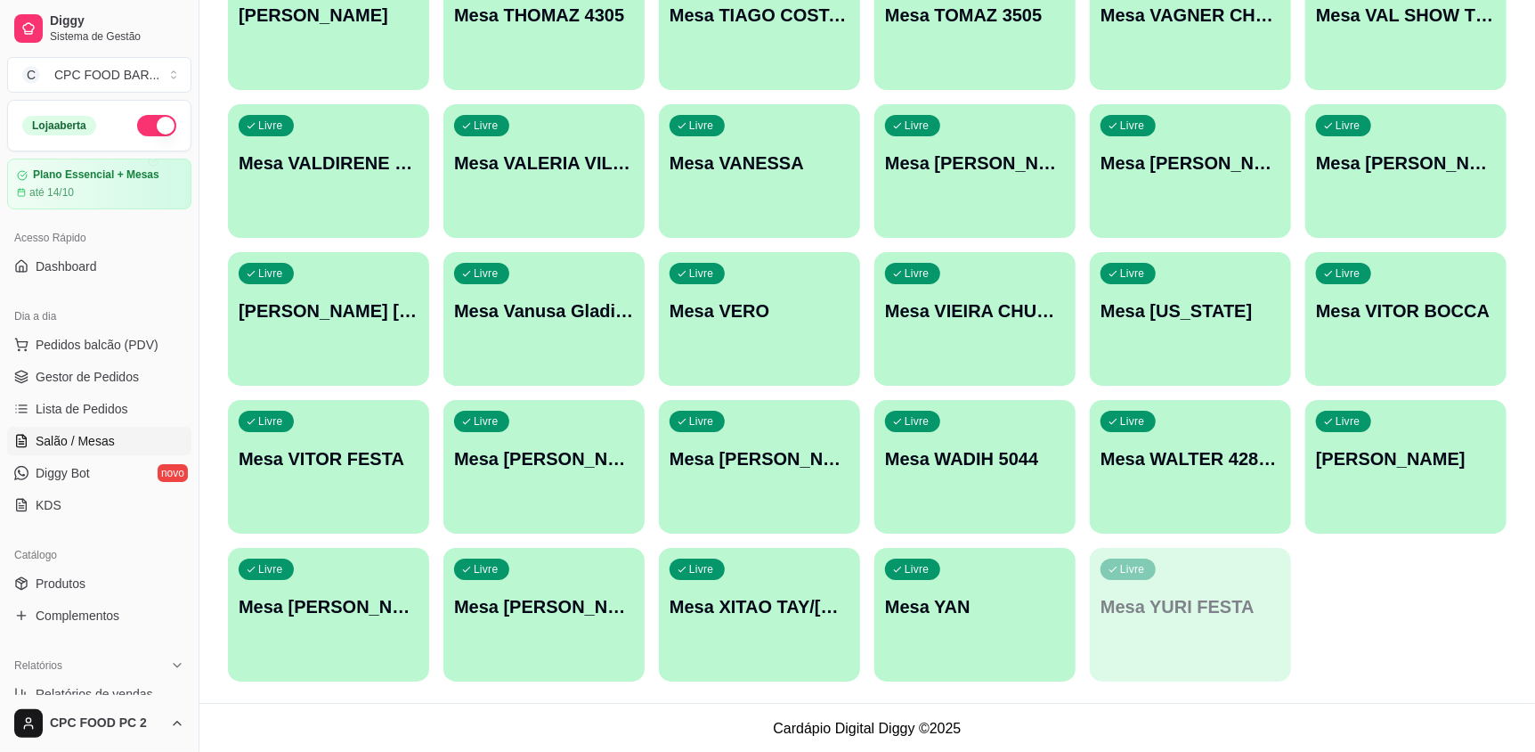
click at [1180, 631] on div "Livre Mesa YURI FESTA" at bounding box center [1190, 604] width 201 height 112
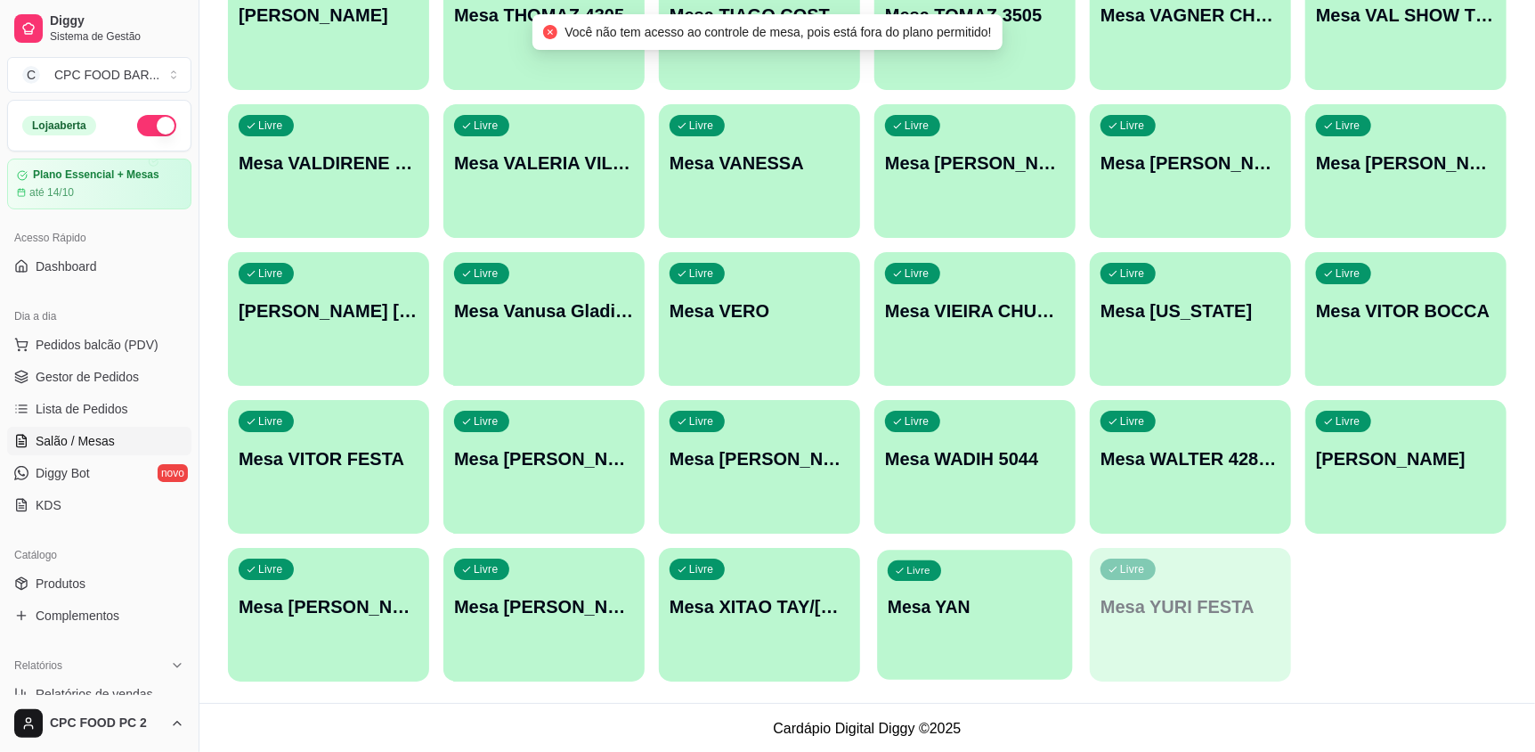
click at [953, 609] on p "Mesa YAN" at bounding box center [975, 607] width 175 height 24
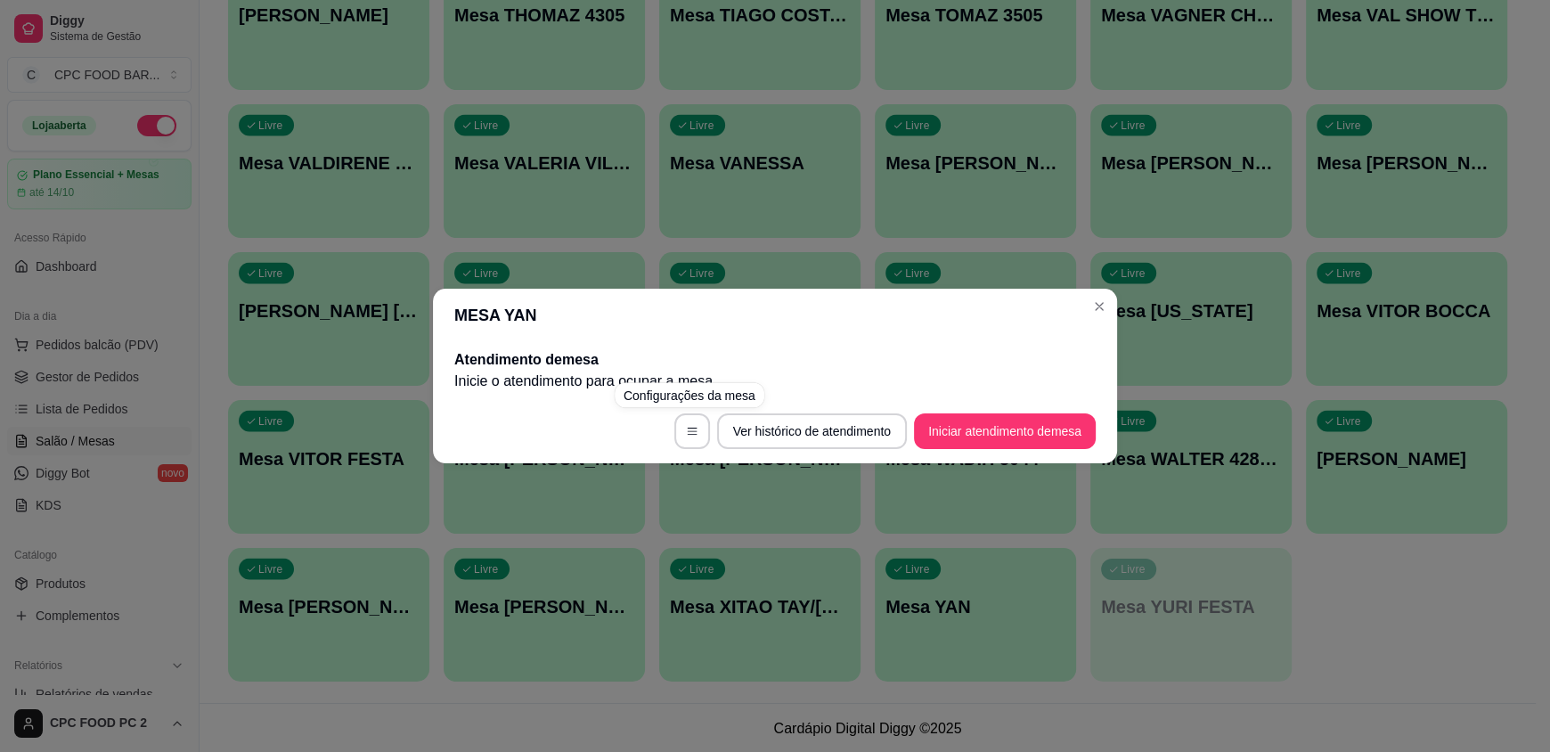
click at [746, 616] on div "MESA YAN Atendimento de mesa Inicie o atendimento para ocupar a mesa . Ver hist…" at bounding box center [775, 376] width 1550 height 752
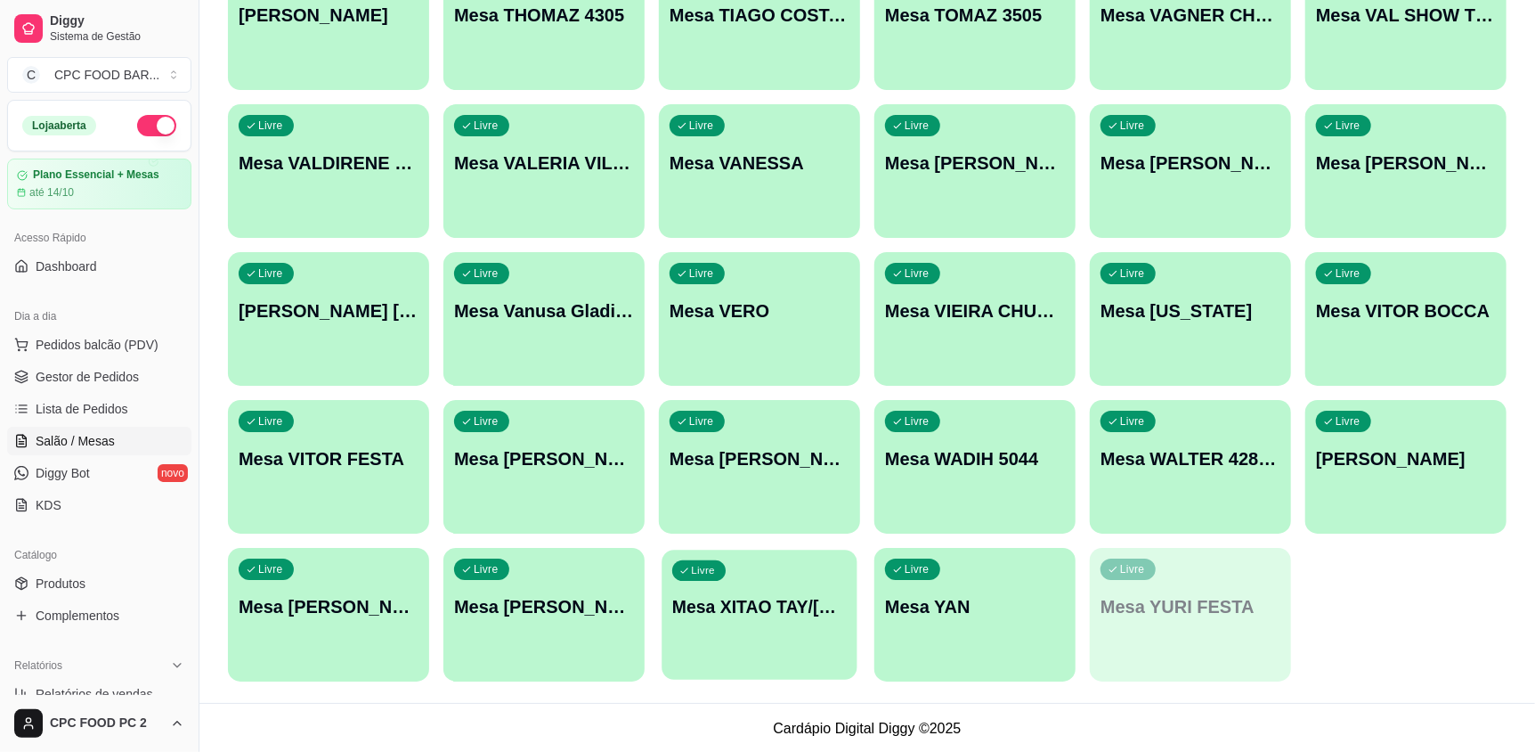
click at [787, 595] on p "Mesa XITAO TAY/[PERSON_NAME]" at bounding box center [759, 607] width 175 height 24
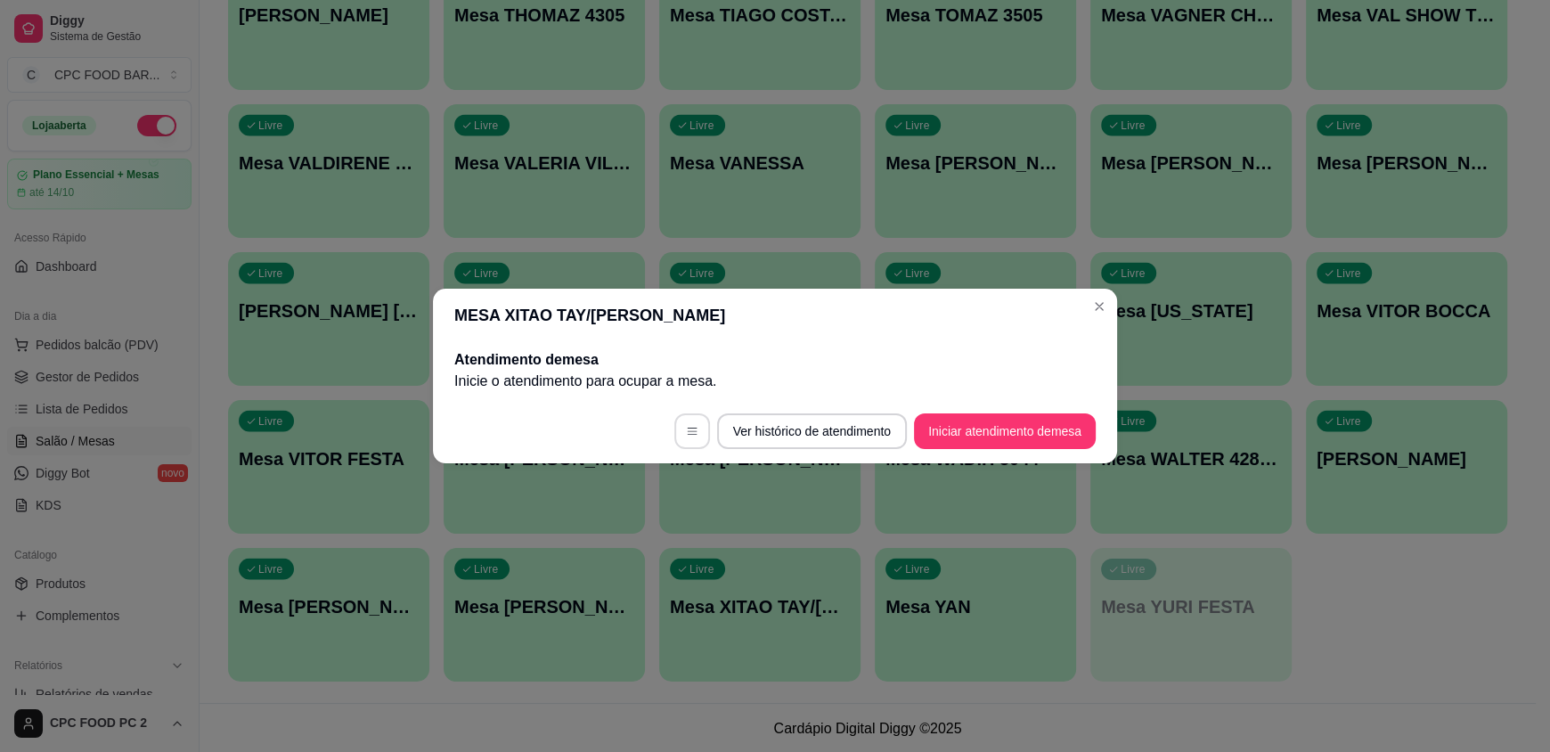
click at [690, 432] on icon "button" at bounding box center [692, 431] width 12 height 12
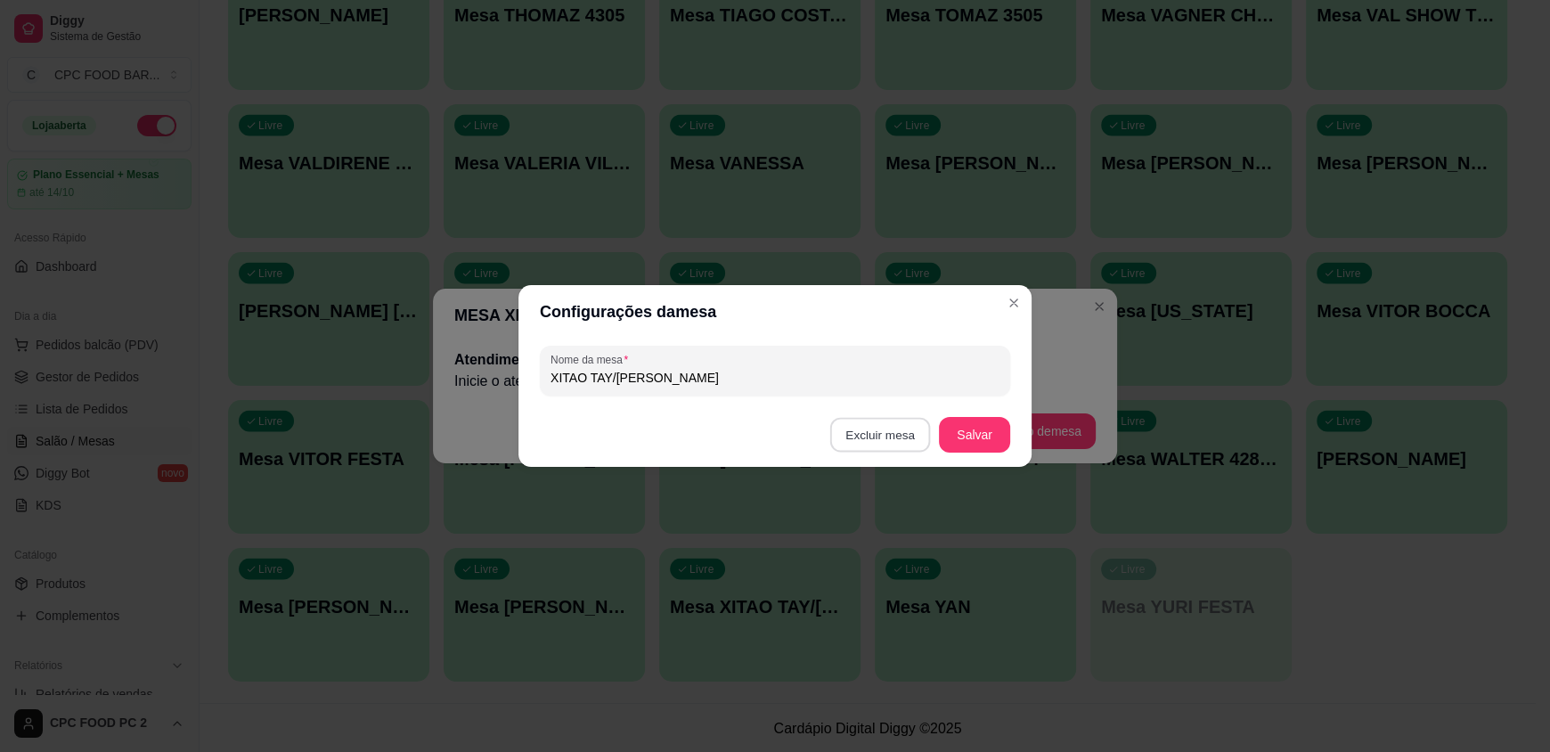
click at [886, 436] on button "Excluir mesa" at bounding box center [880, 435] width 101 height 35
click at [868, 554] on button "Confirmar" at bounding box center [883, 546] width 63 height 27
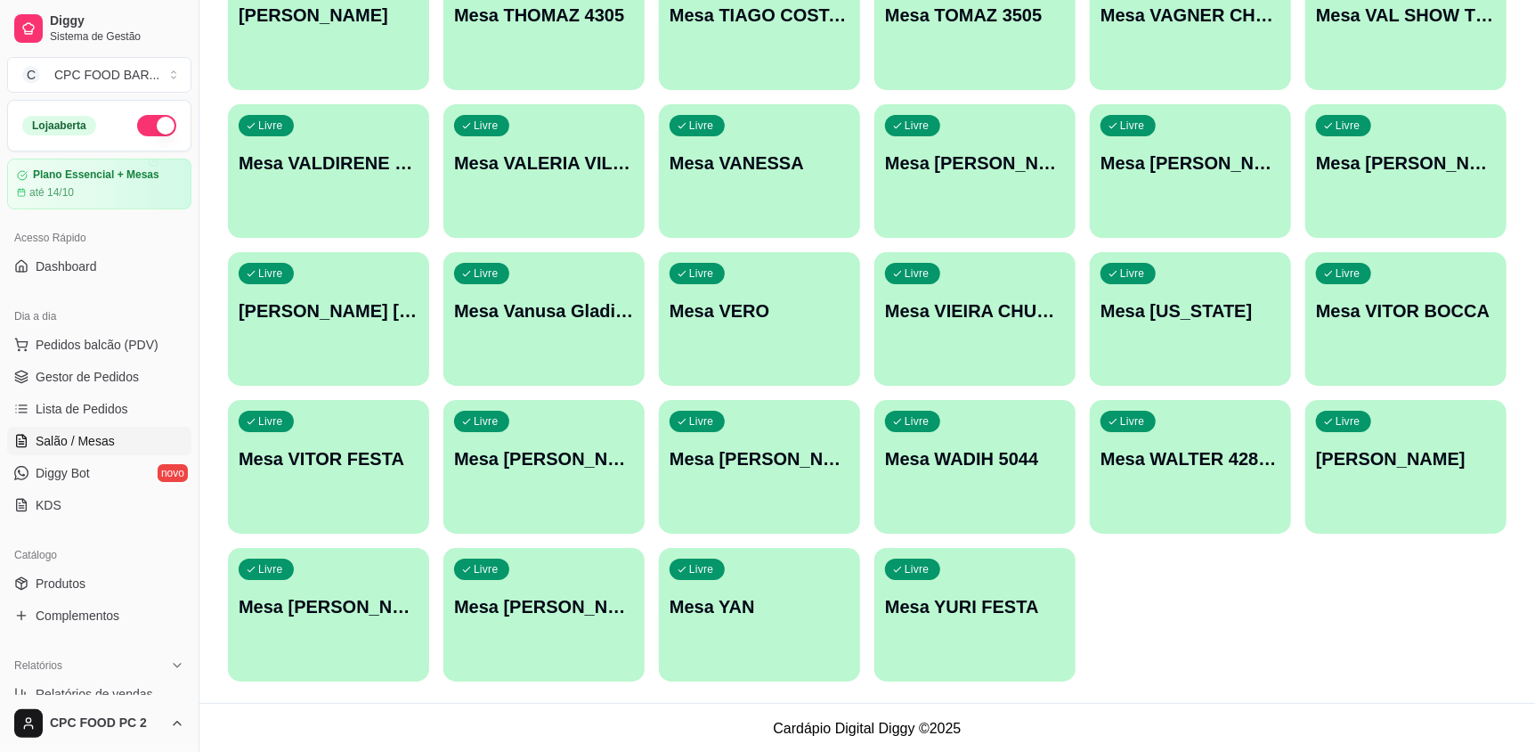
click at [1438, 516] on div "button" at bounding box center [1406, 522] width 201 height 21
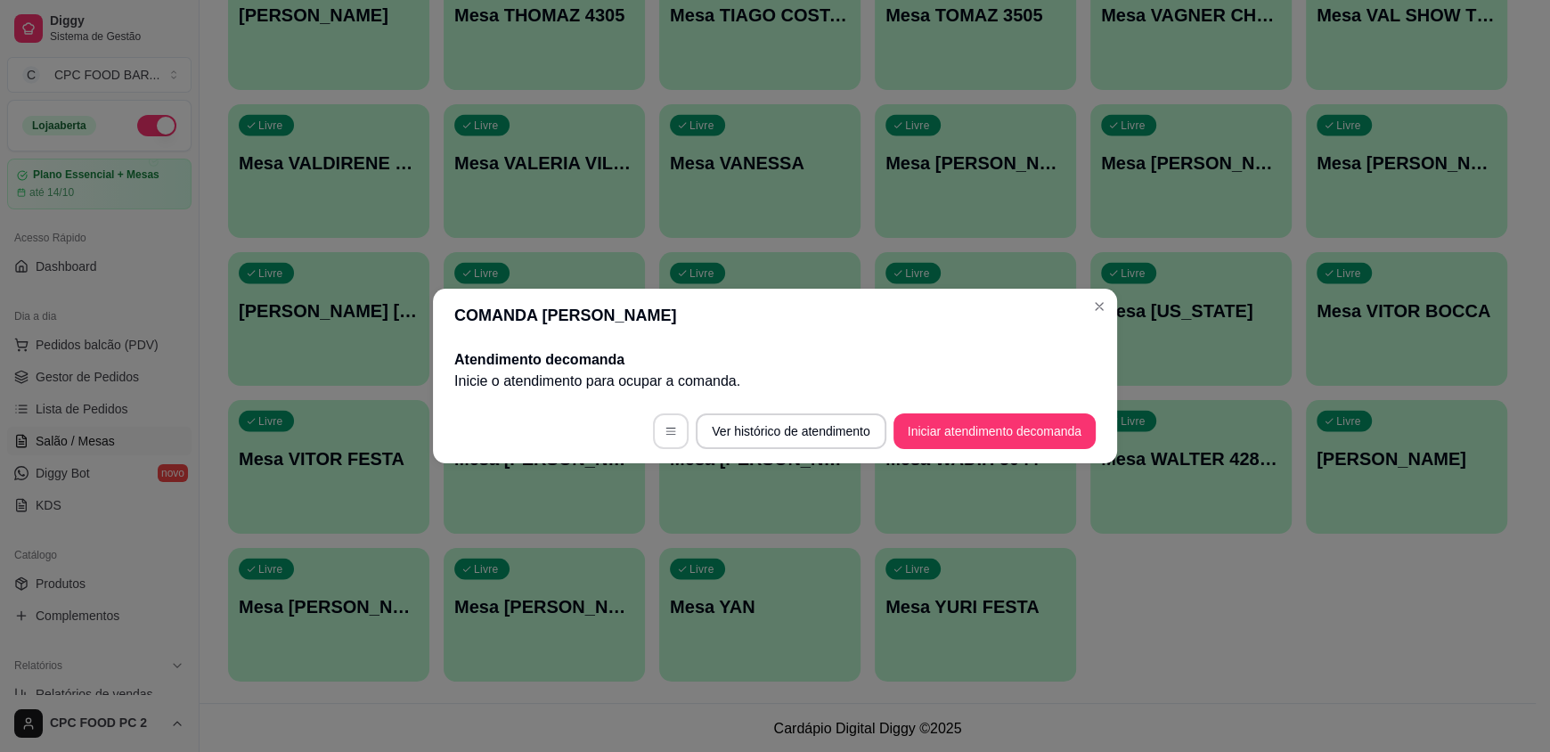
click at [653, 432] on button "button" at bounding box center [671, 431] width 36 height 36
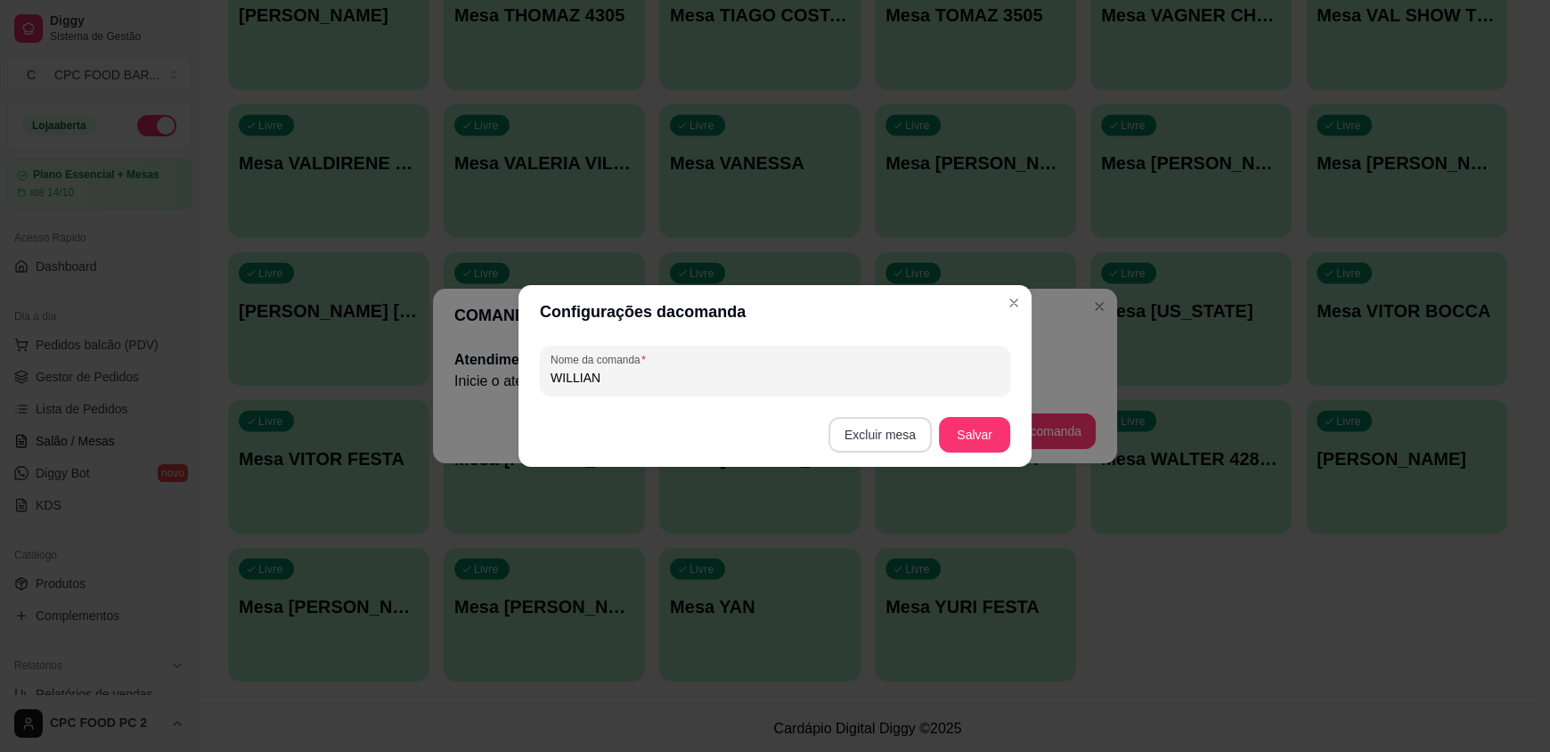
click at [906, 442] on button "Excluir mesa" at bounding box center [879, 435] width 103 height 36
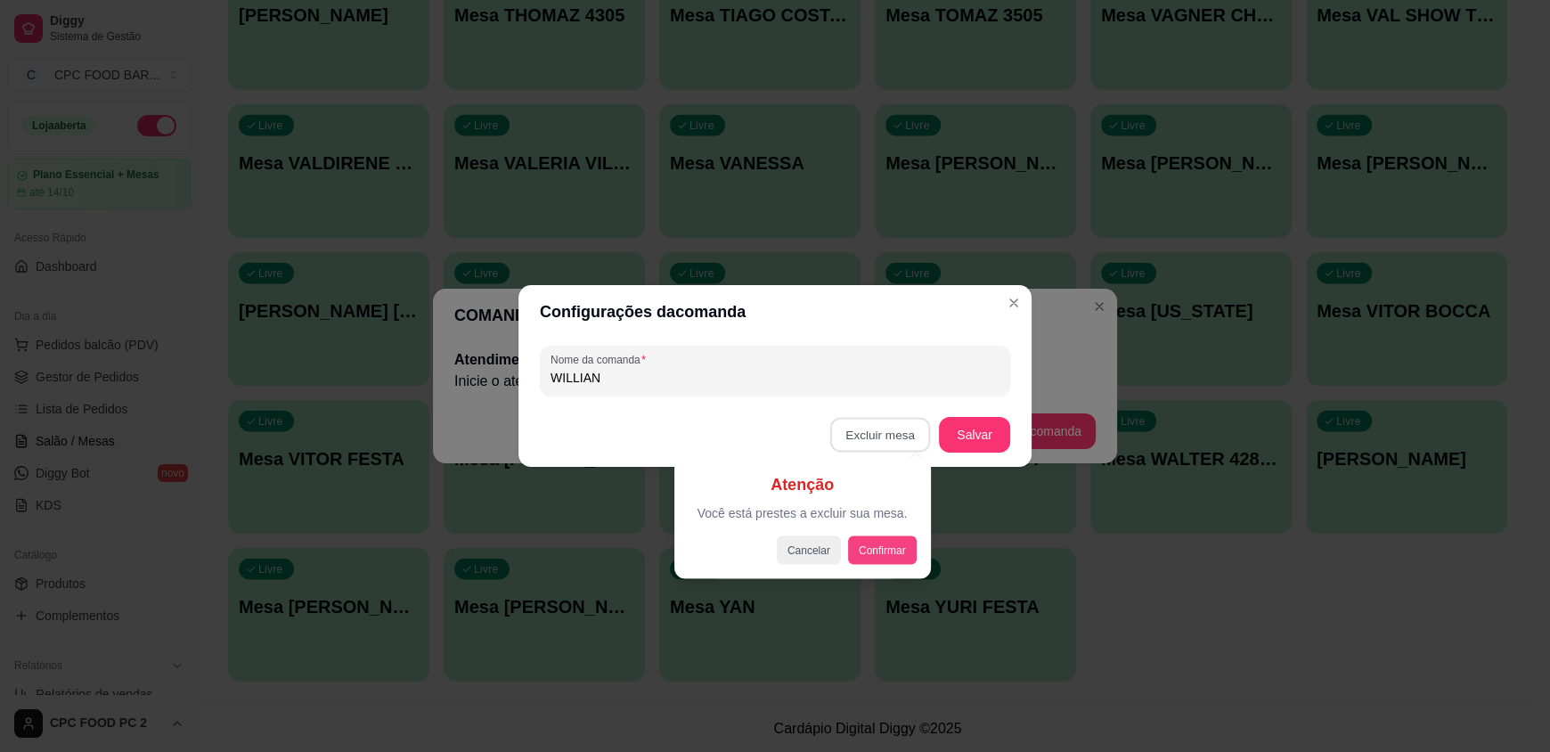
click at [893, 556] on button "Confirmar" at bounding box center [882, 550] width 69 height 28
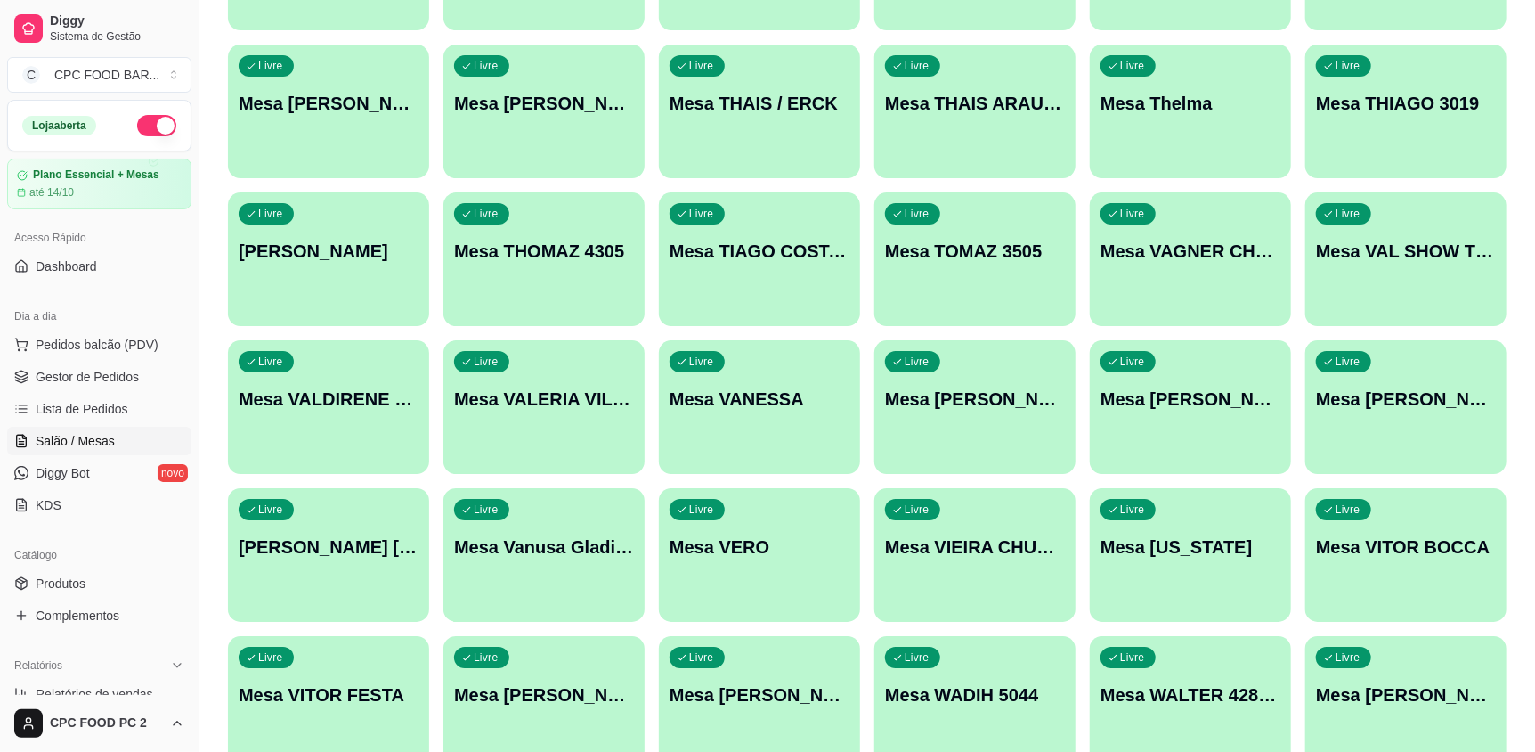
scroll to position [23918, 0]
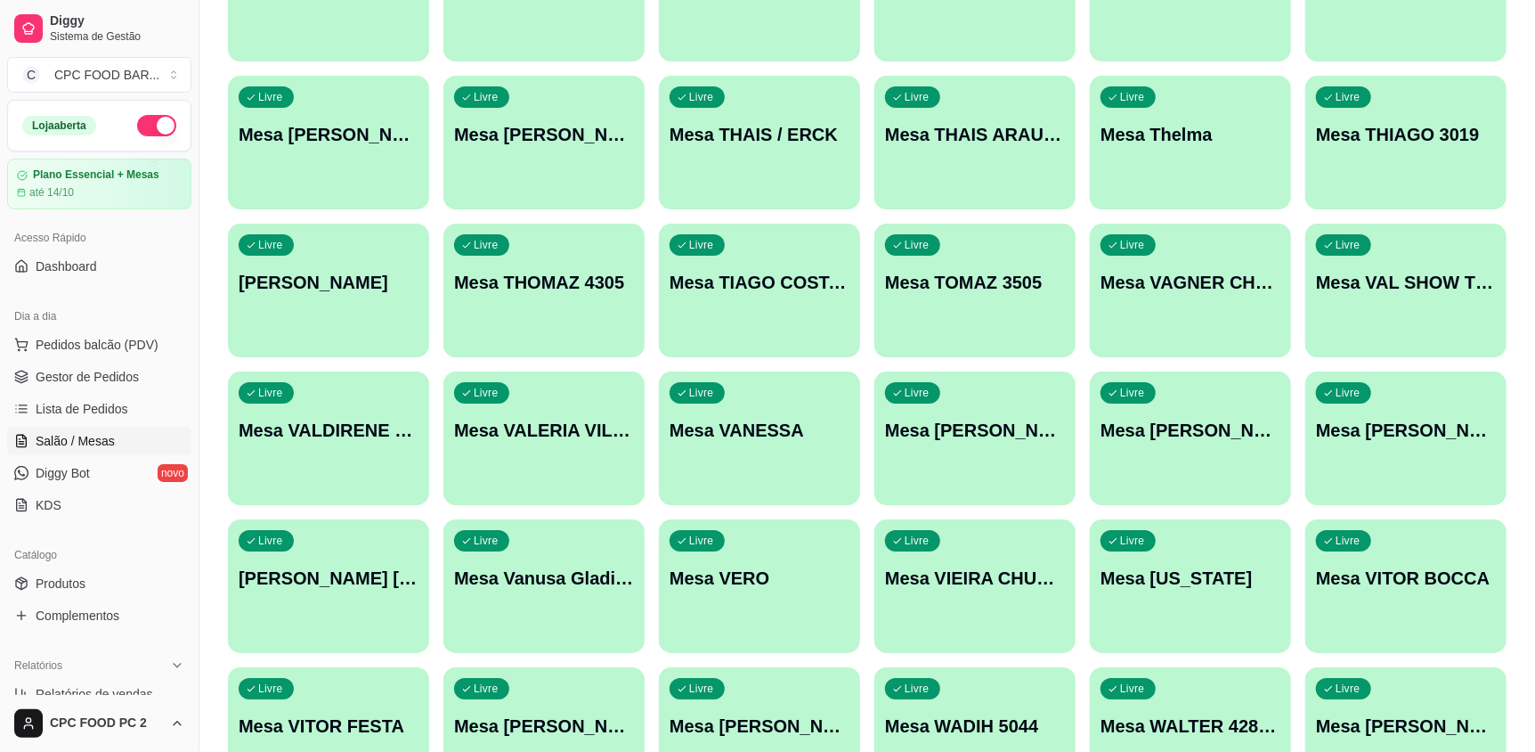
click at [790, 448] on div "Livre Mesa VANESSA" at bounding box center [759, 427] width 201 height 112
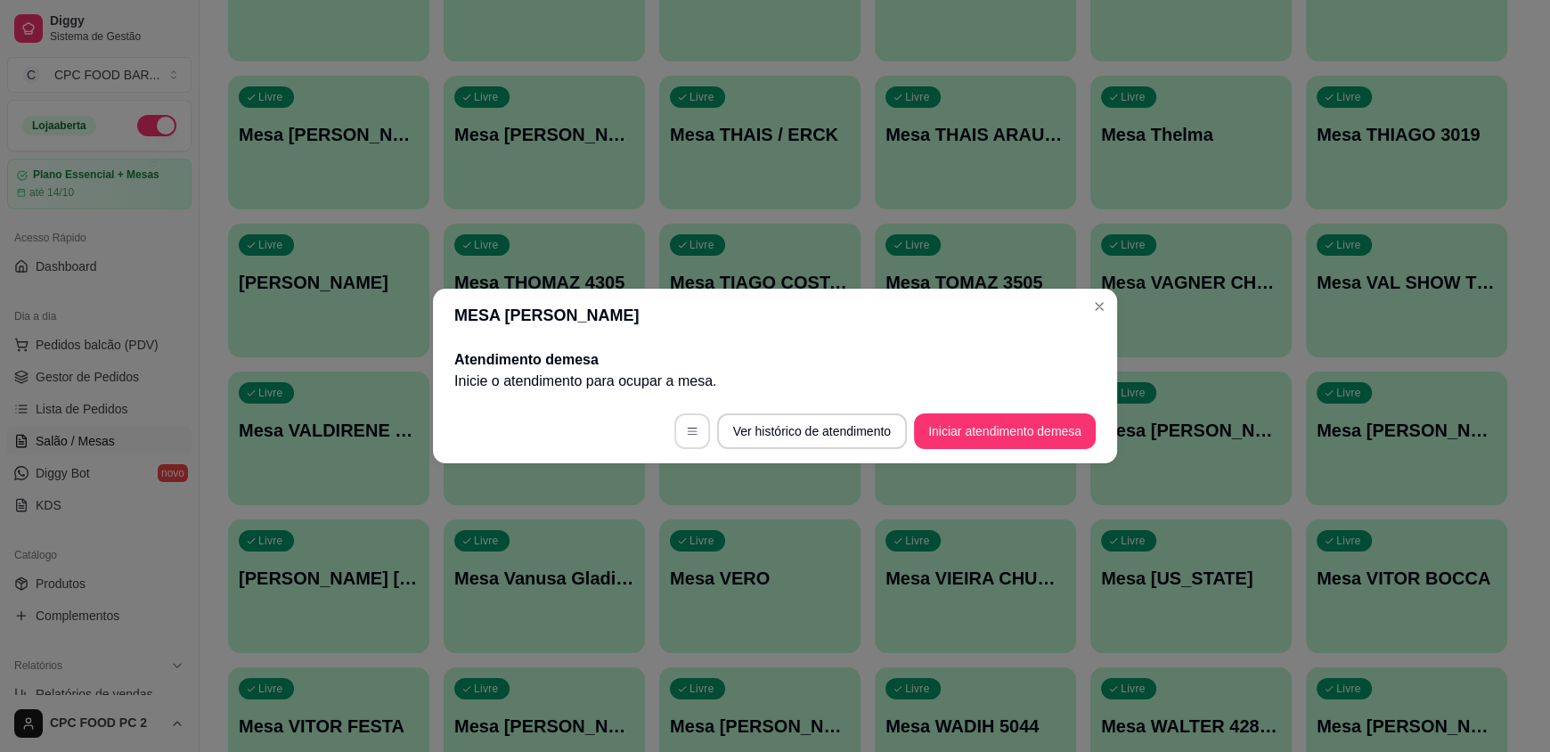
click at [688, 437] on button "button" at bounding box center [692, 431] width 36 height 36
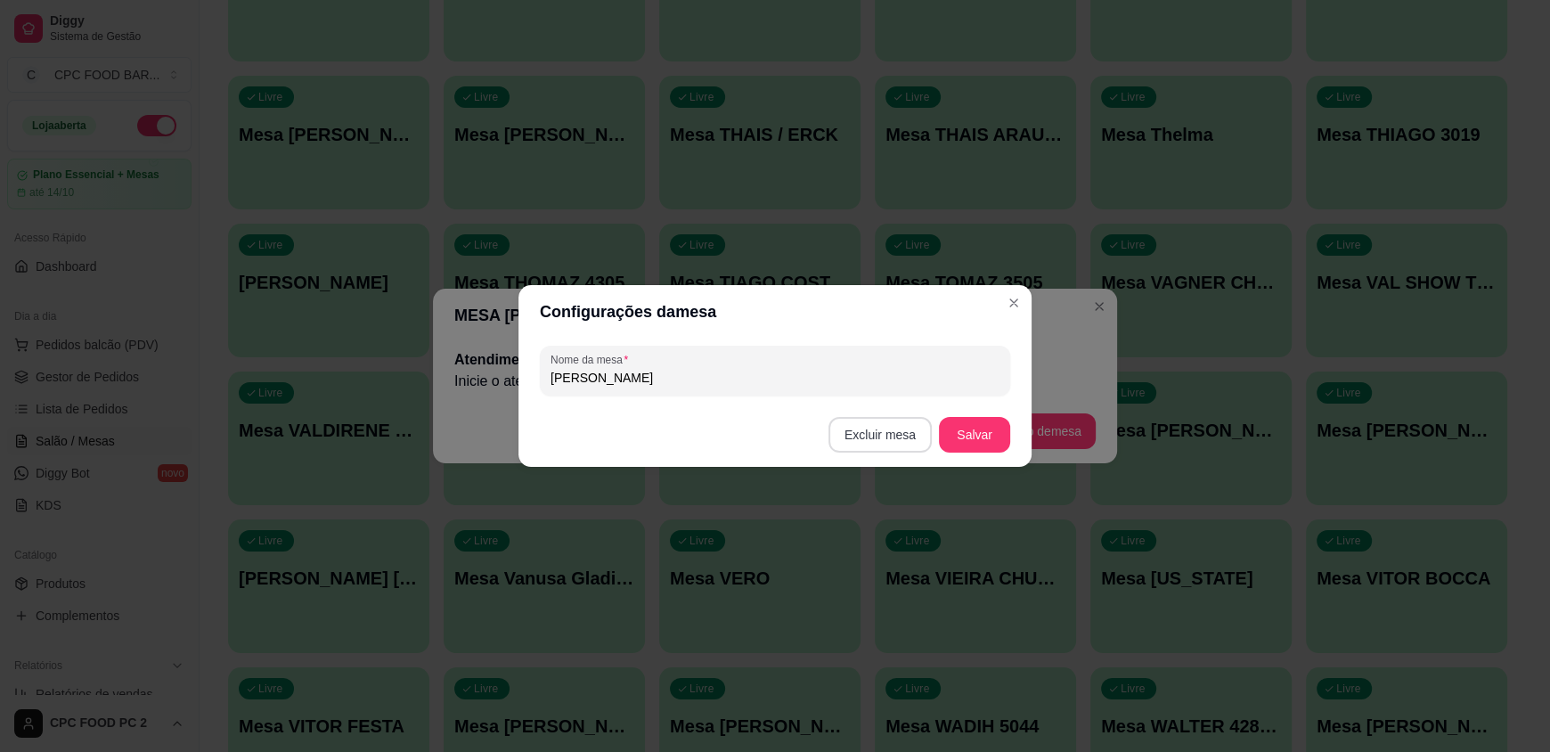
click at [850, 430] on button "Excluir mesa" at bounding box center [879, 435] width 103 height 36
click at [870, 552] on button "Confirmar" at bounding box center [884, 547] width 66 height 28
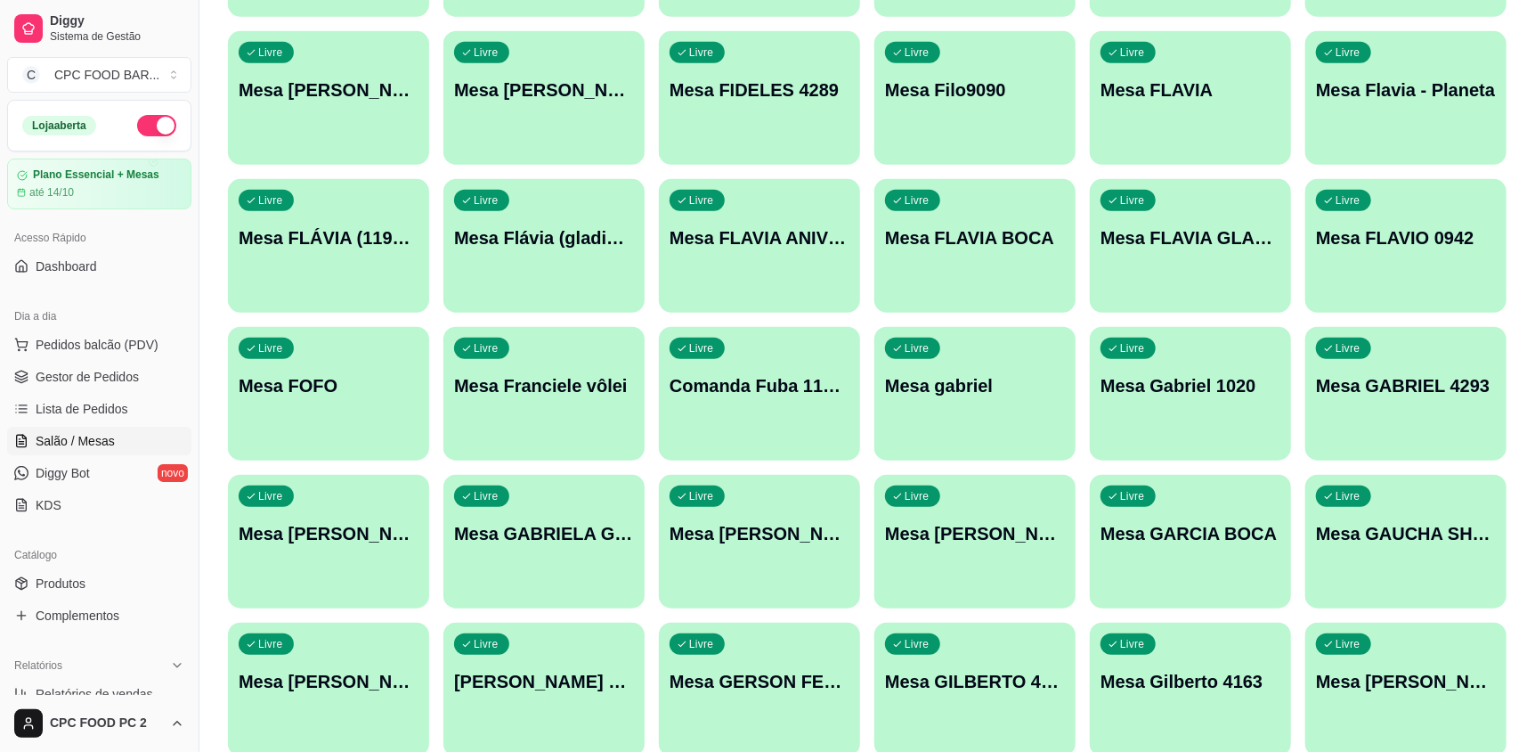
scroll to position [0, 0]
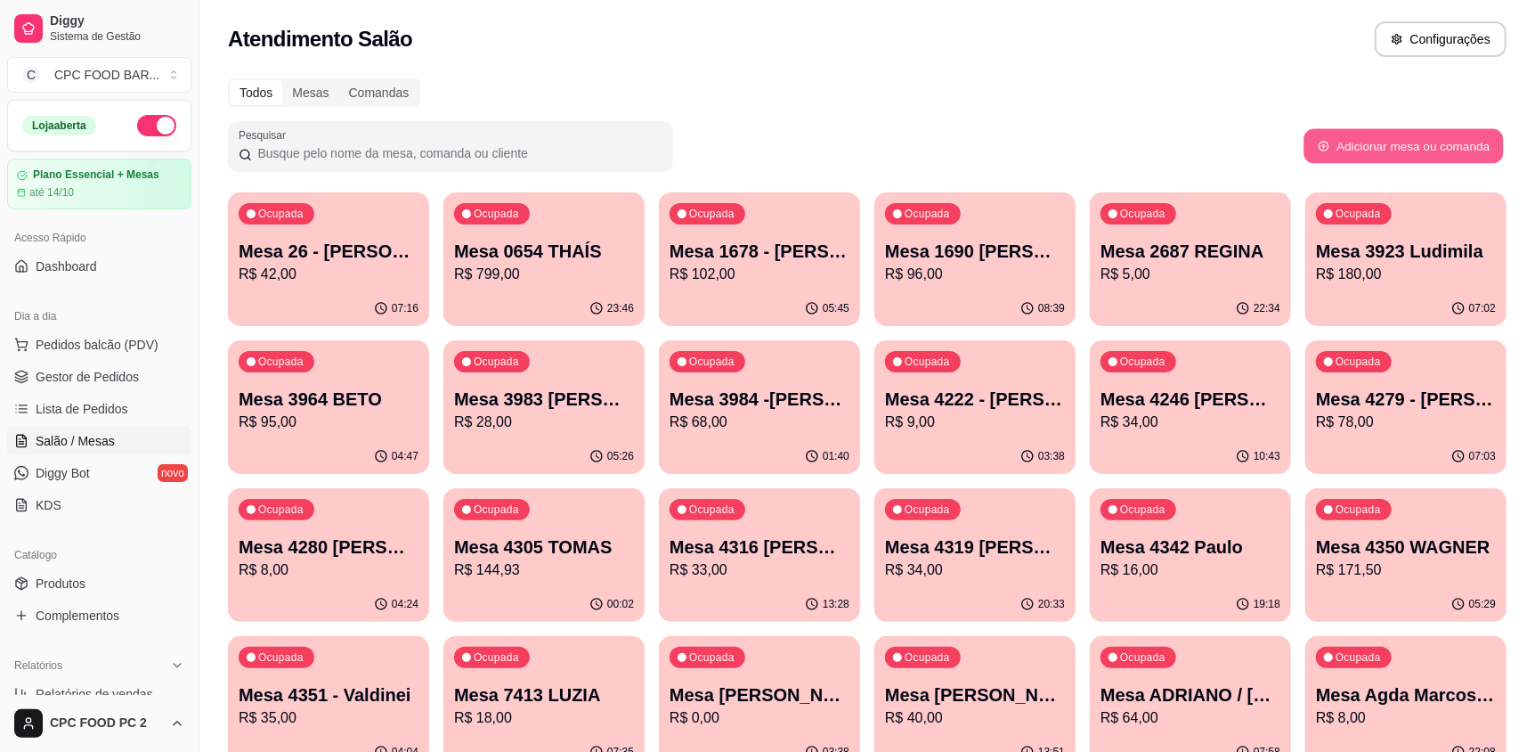
click at [1406, 150] on button "Adicionar mesa ou comanda" at bounding box center [1403, 146] width 199 height 35
select select "TABLE"
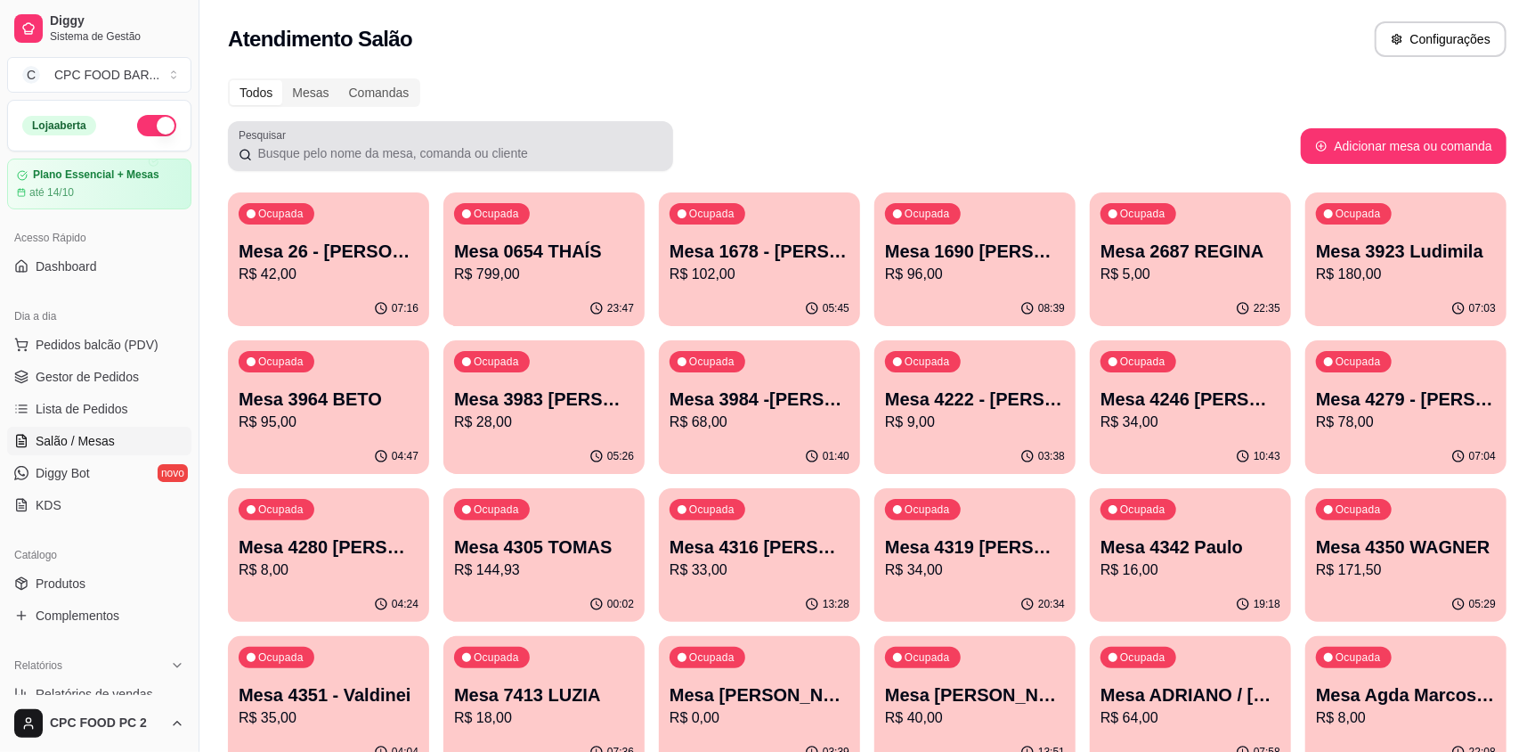
click at [551, 134] on div at bounding box center [451, 146] width 424 height 36
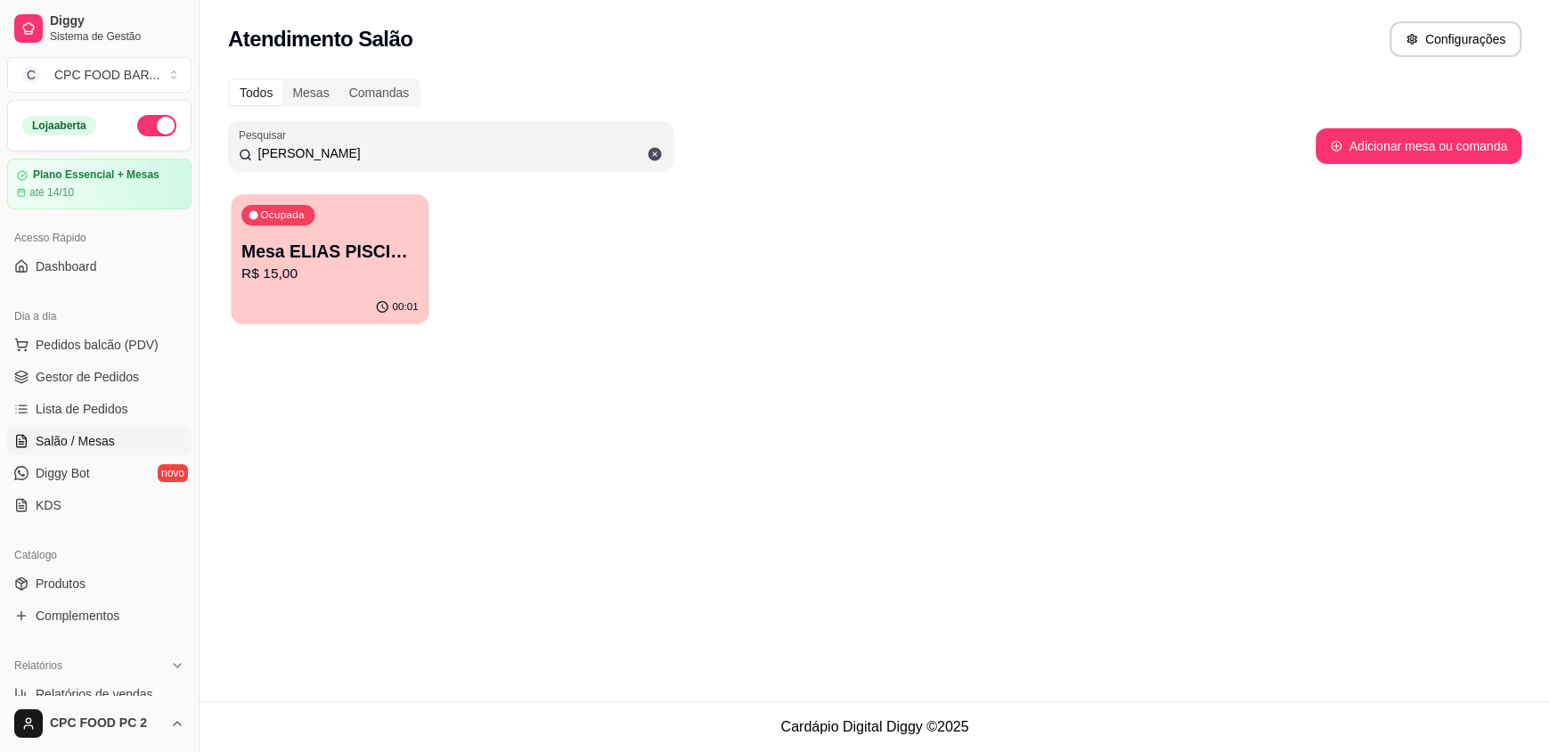
click at [264, 294] on div "00:01" at bounding box center [330, 307] width 198 height 34
click at [121, 358] on ul "Pedidos balcão (PDV) Gestor de Pedidos Lista de Pedidos Salão / Mesas Diggy Bot…" at bounding box center [99, 424] width 184 height 189
click at [124, 350] on span "Pedidos balcão (PDV)" at bounding box center [97, 345] width 123 height 18
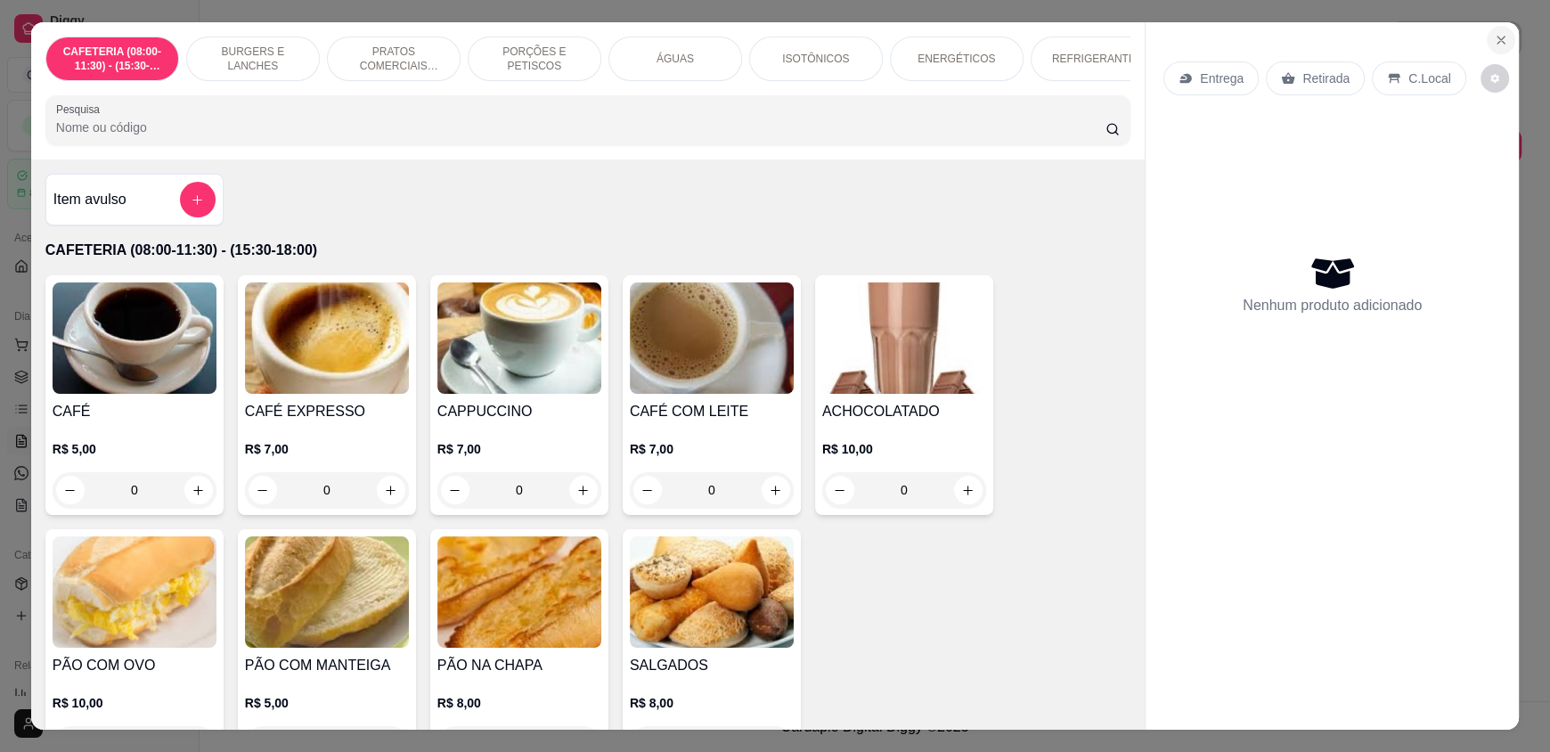
click at [1494, 46] on icon "Close" at bounding box center [1500, 40] width 14 height 14
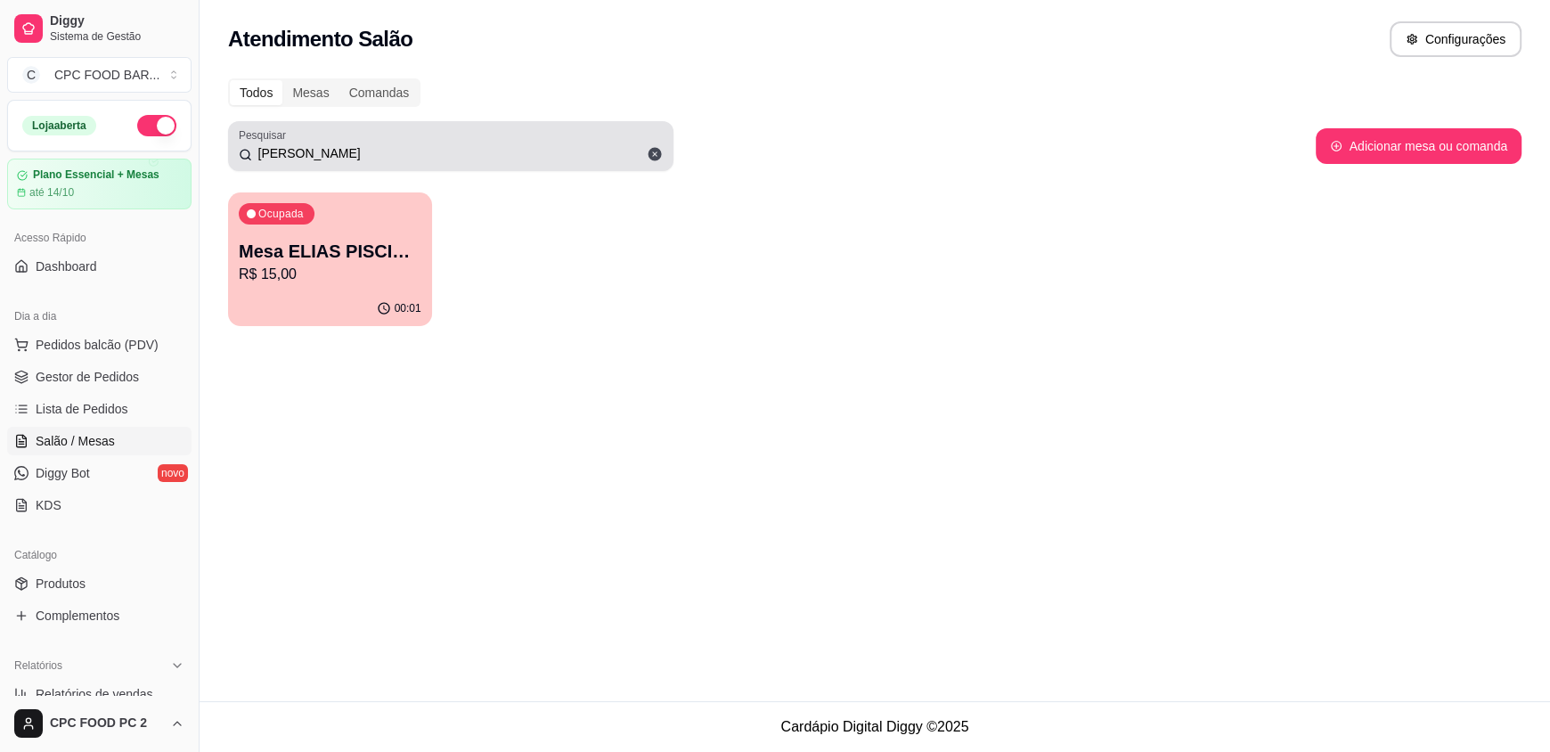
click at [435, 136] on div "[PERSON_NAME]" at bounding box center [451, 146] width 424 height 36
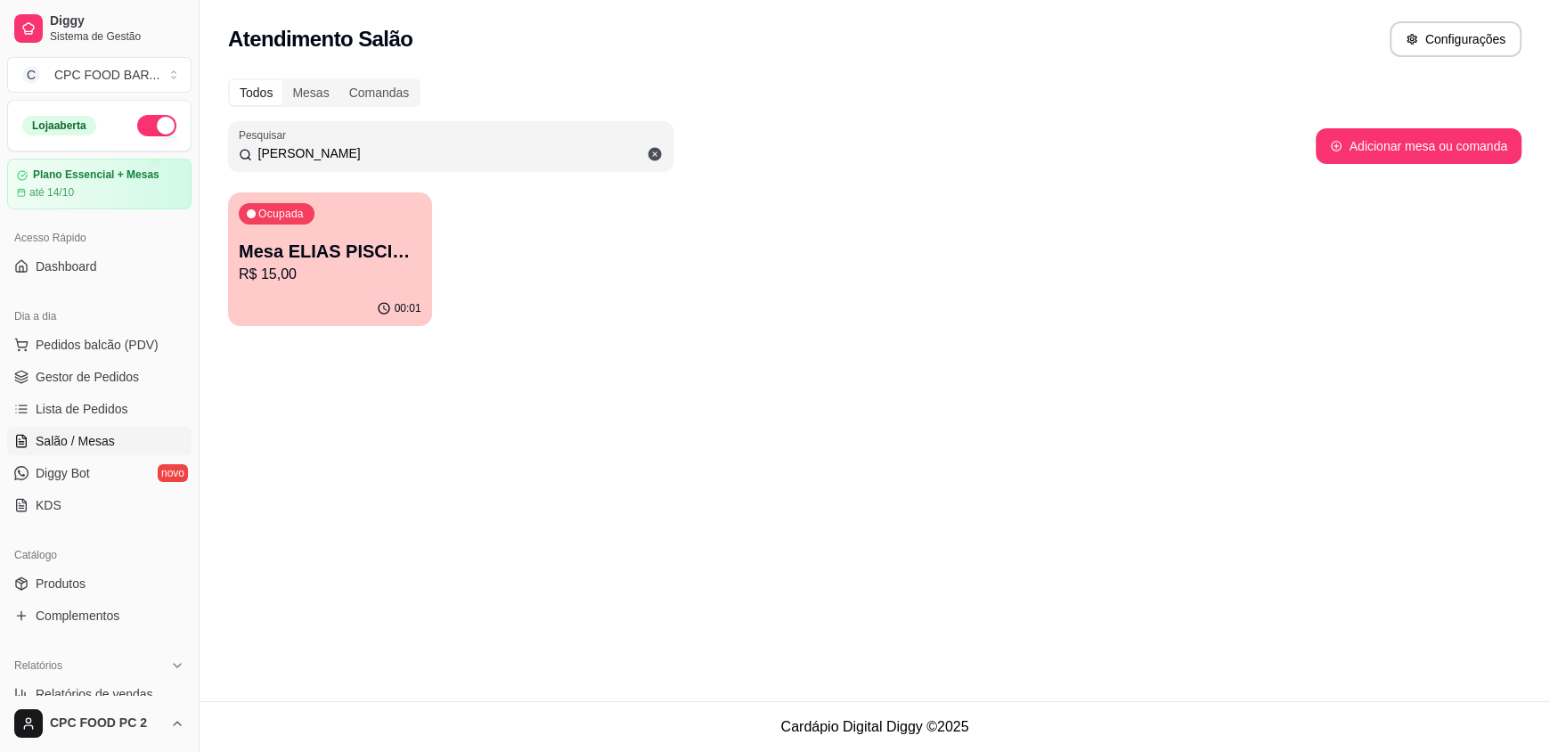
click at [419, 155] on input "[PERSON_NAME]" at bounding box center [457, 153] width 411 height 18
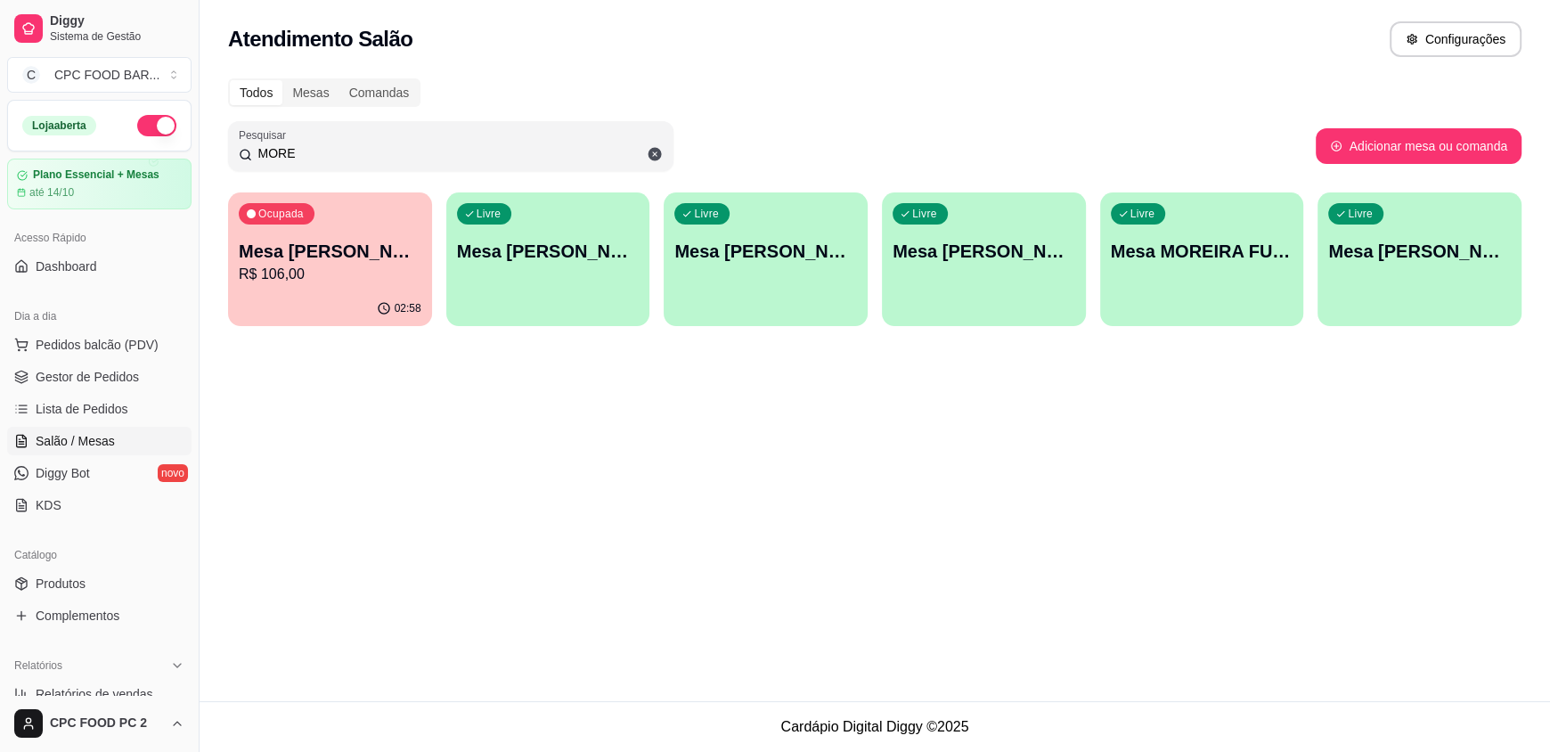
type input "MORE"
click at [318, 217] on div "Ocupada Mesa [PERSON_NAME] R$ 106,00" at bounding box center [330, 241] width 204 height 99
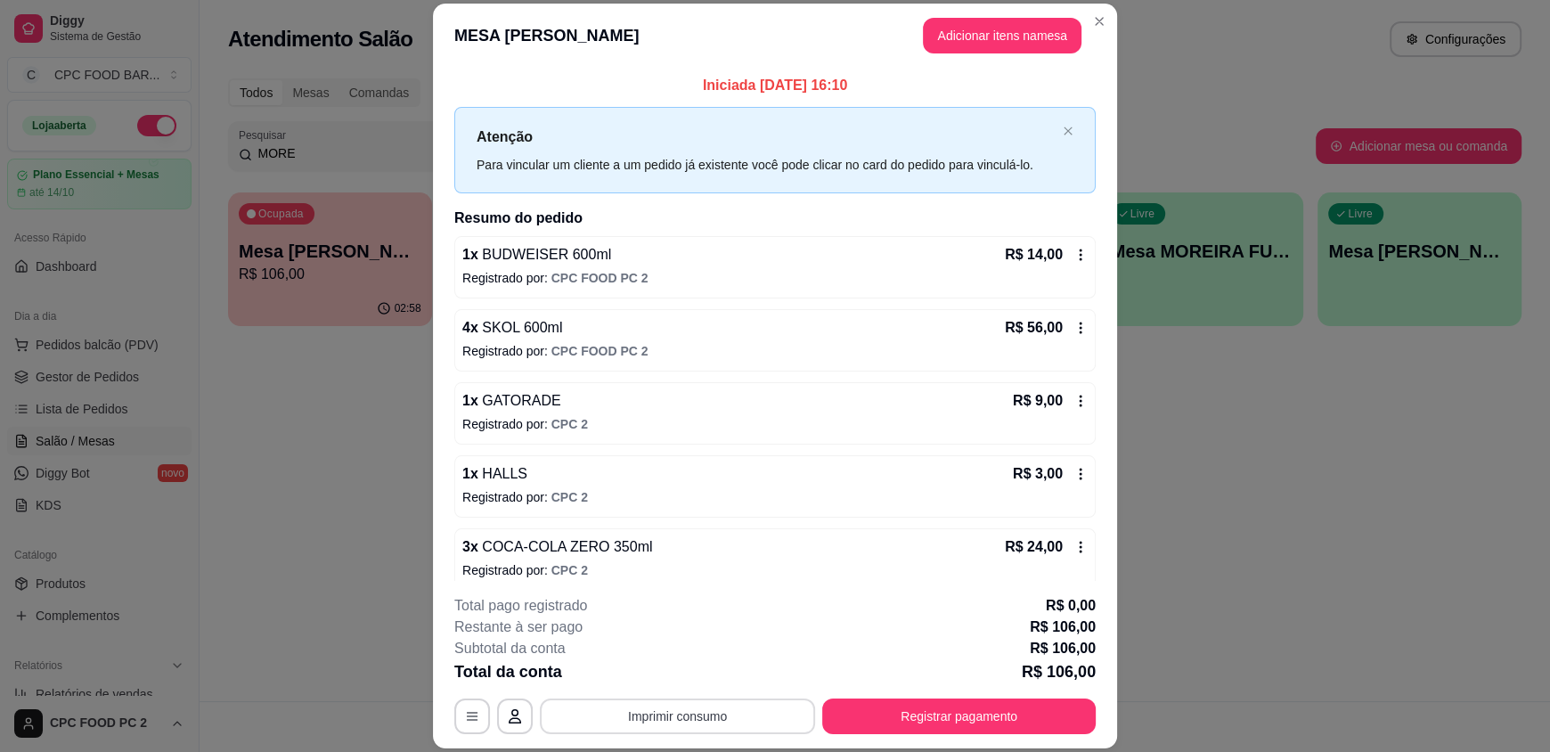
click at [697, 713] on button "Imprimir consumo" at bounding box center [677, 716] width 275 height 36
click at [689, 669] on button "IMPRESSORA" at bounding box center [676, 675] width 129 height 28
click at [900, 706] on button "Registrar pagamento" at bounding box center [958, 716] width 273 height 36
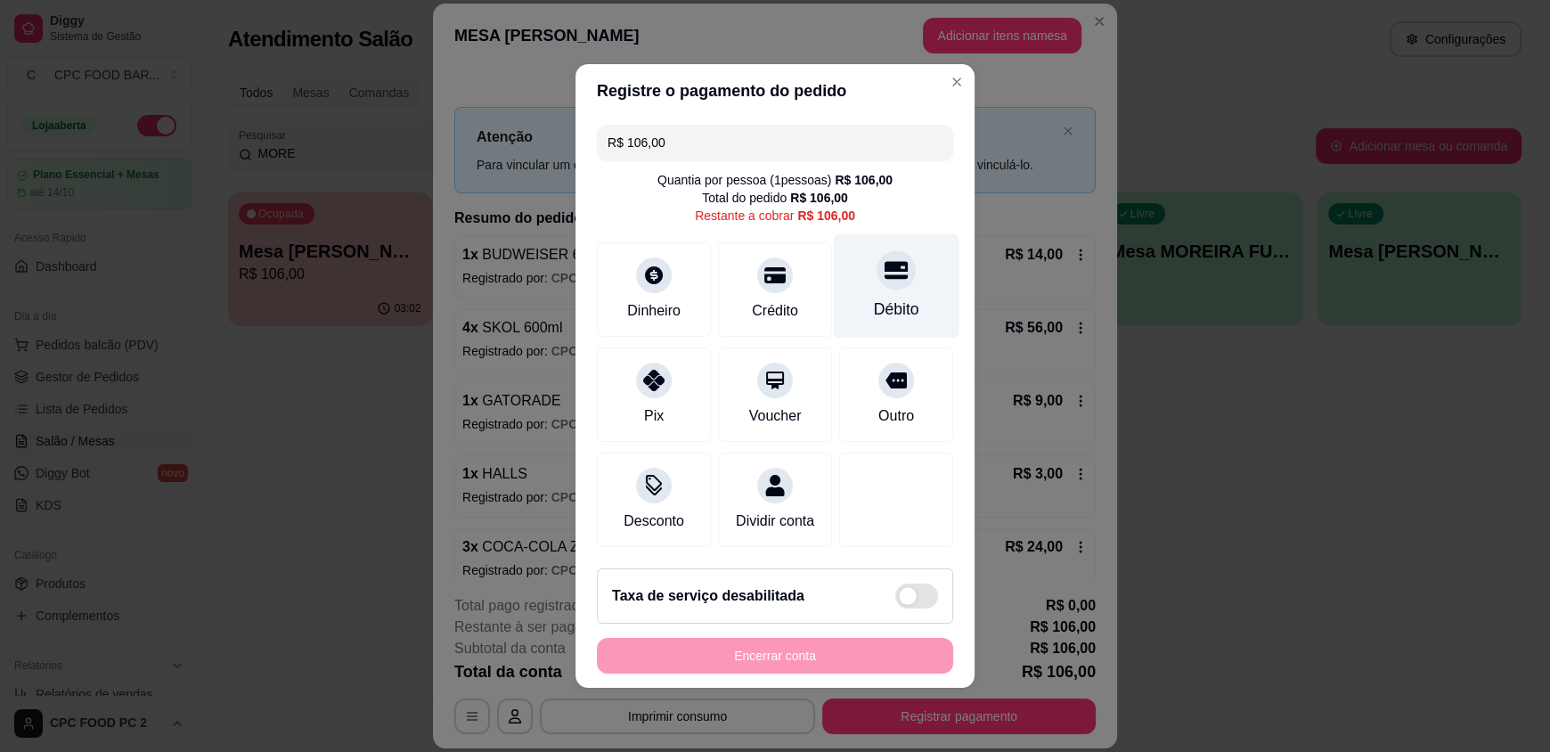
click at [878, 304] on div "Débito" at bounding box center [896, 308] width 45 height 23
type input "R$ 0,00"
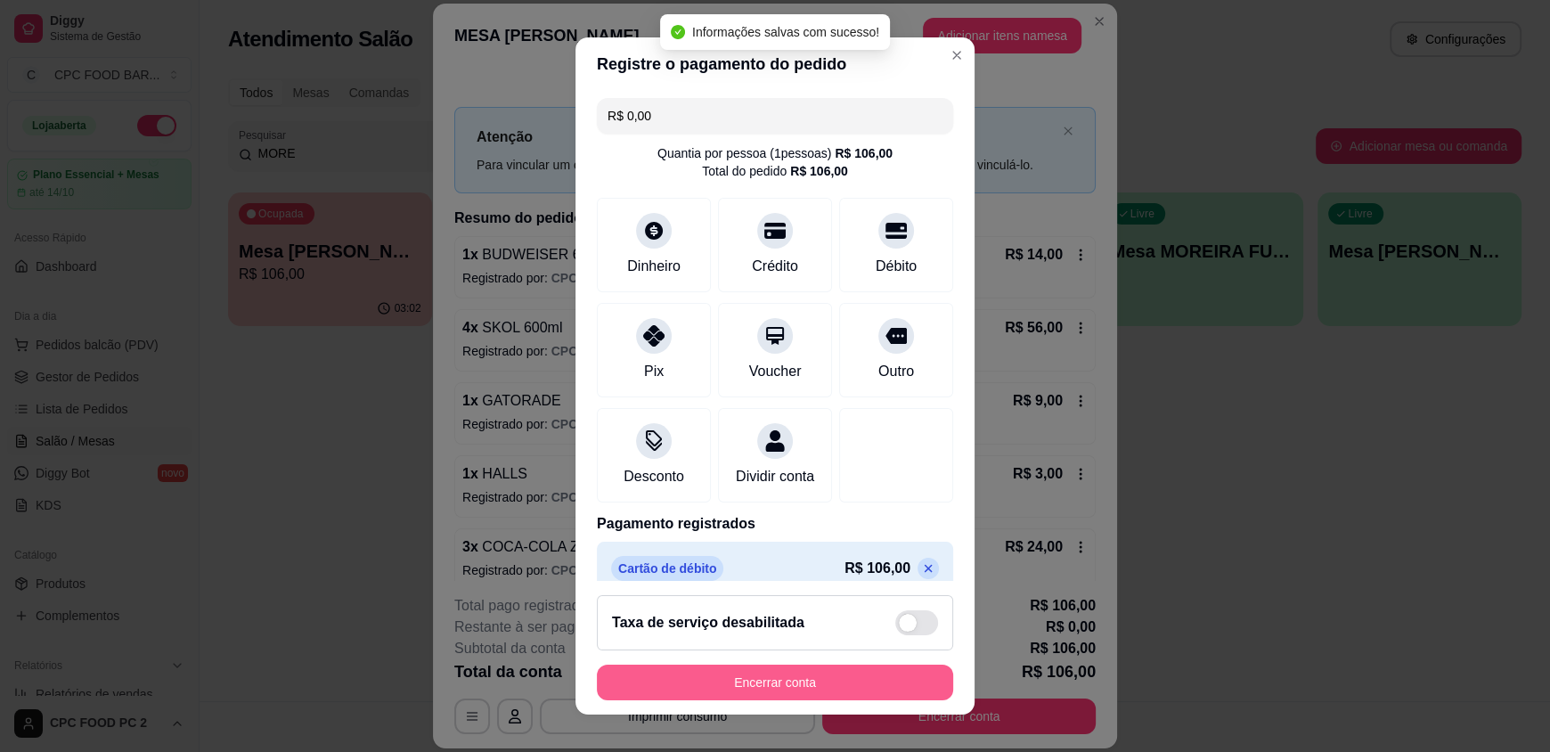
click at [799, 683] on button "Encerrar conta" at bounding box center [775, 682] width 356 height 36
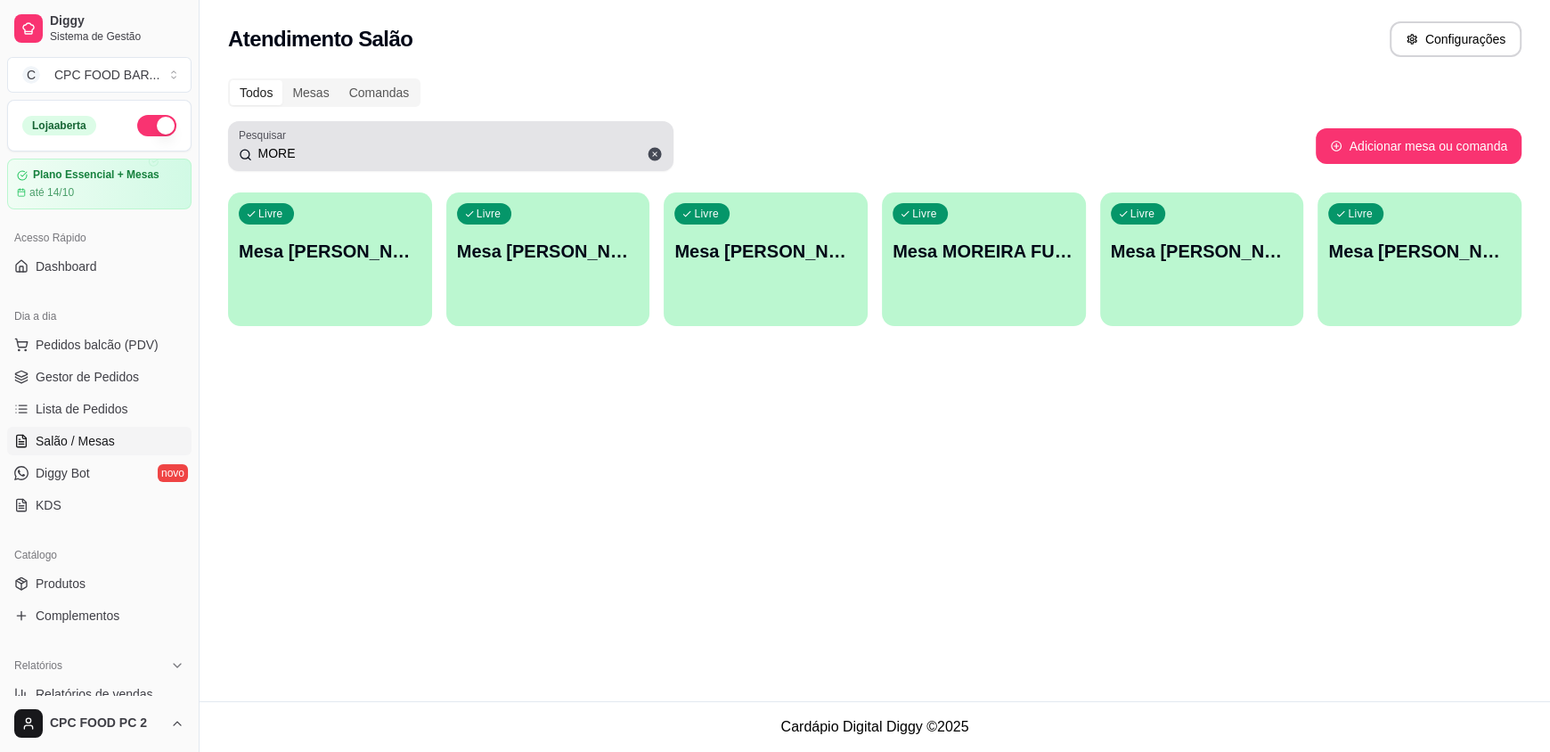
click at [650, 161] on icon at bounding box center [655, 154] width 16 height 16
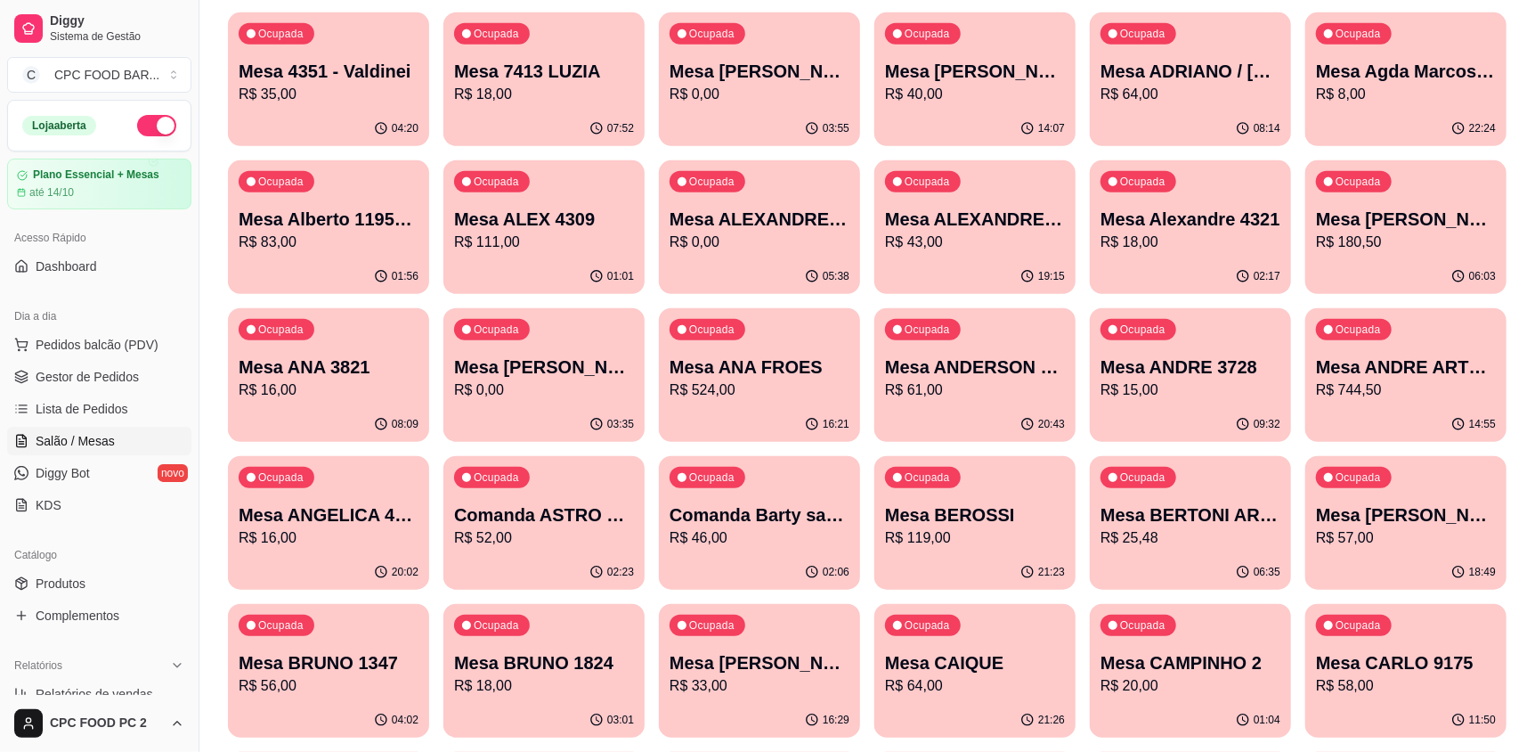
scroll to position [1069, 0]
